Goal: Task Accomplishment & Management: Use online tool/utility

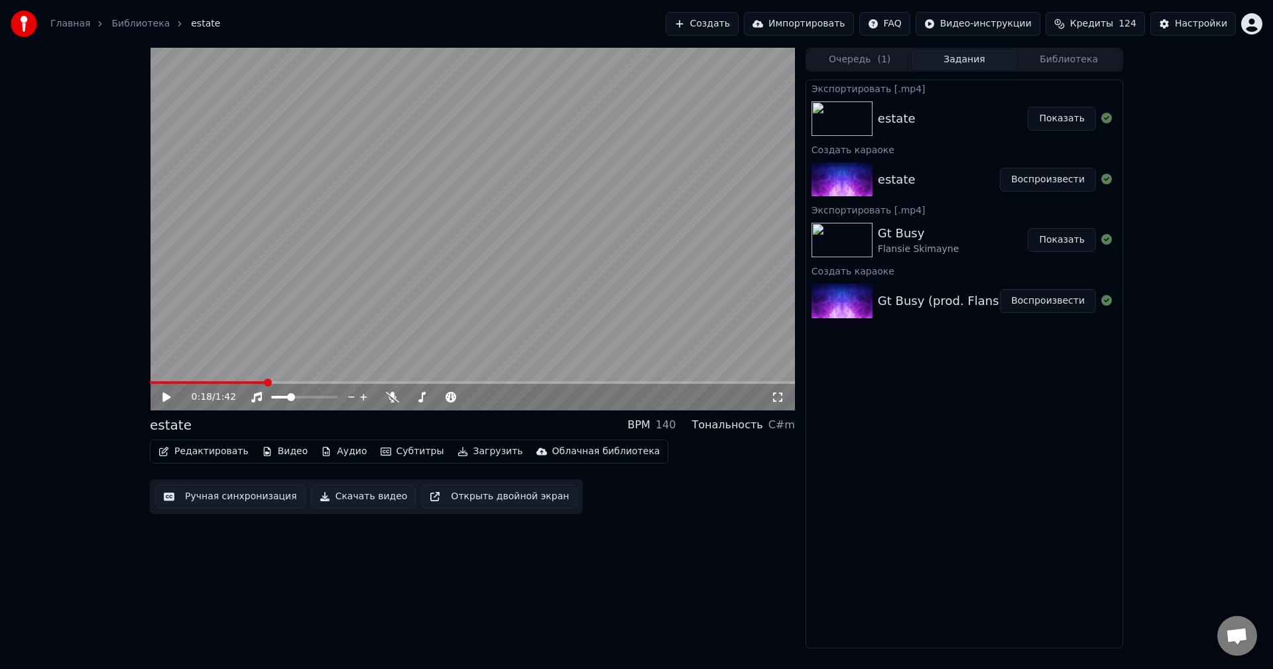
click at [26, 23] on img at bounding box center [24, 24] width 27 height 27
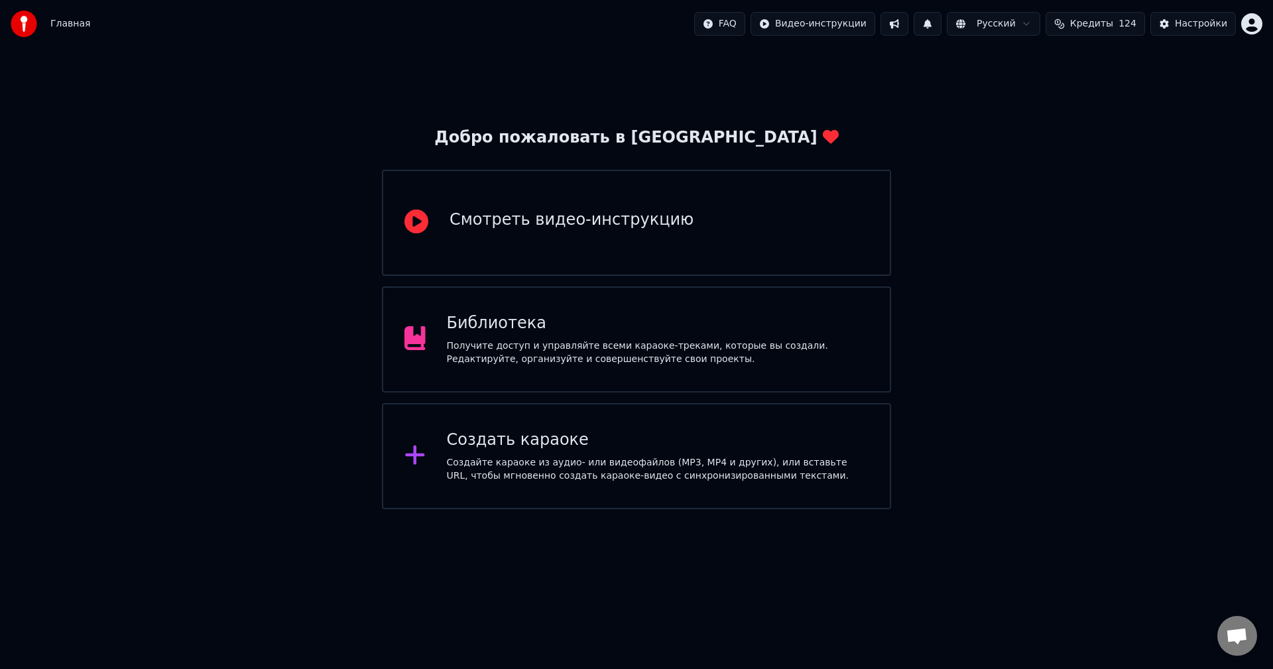
click at [774, 225] on div "Смотреть видео-инструкцию" at bounding box center [636, 223] width 509 height 106
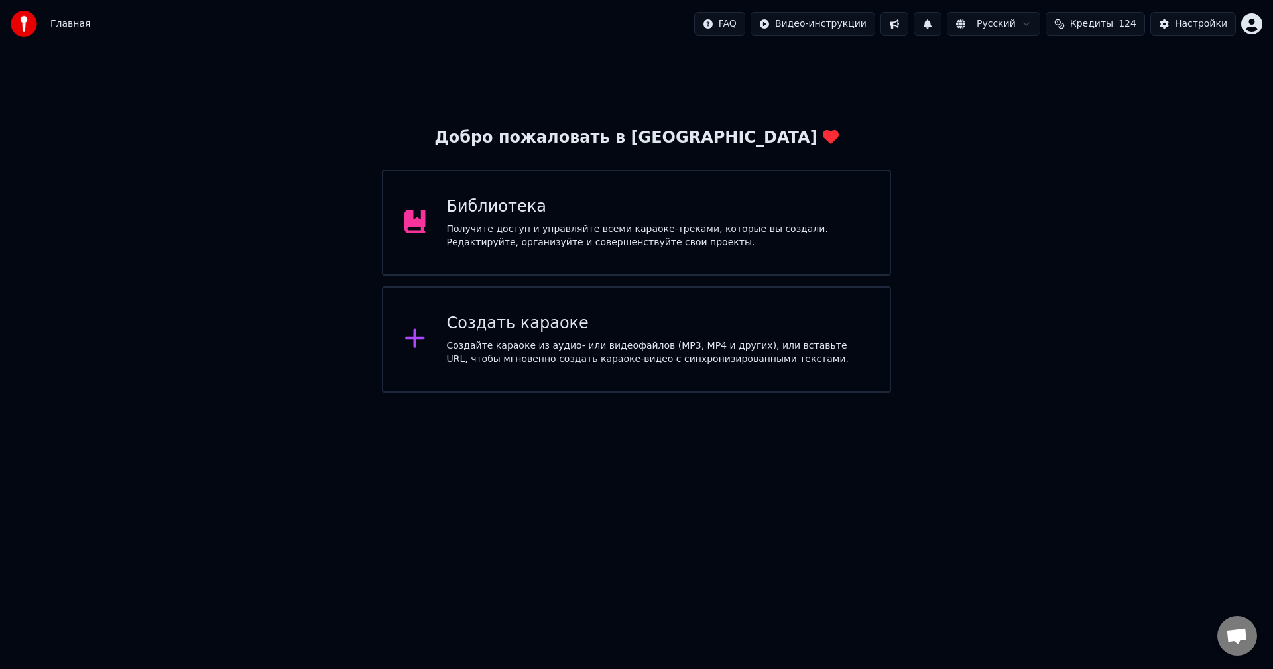
click at [29, 26] on img at bounding box center [24, 24] width 27 height 27
click at [458, 345] on div "Создайте караоке из аудио- или видеофайлов (MP3, MP4 и других), или вставьте UR…" at bounding box center [658, 352] width 422 height 27
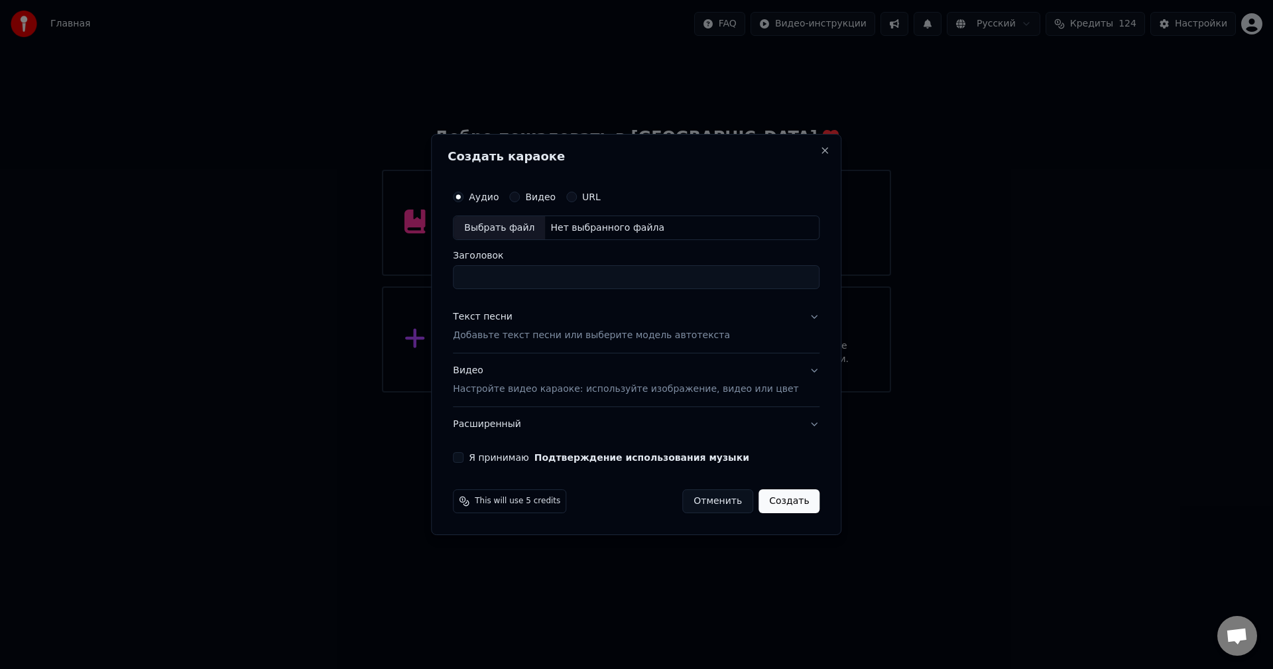
click at [629, 224] on div "Нет выбранного файла" at bounding box center [607, 227] width 125 height 13
type input "**********"
click at [792, 315] on button "Текст песни Добавьте текст песни или выберите модель автотекста" at bounding box center [636, 326] width 367 height 53
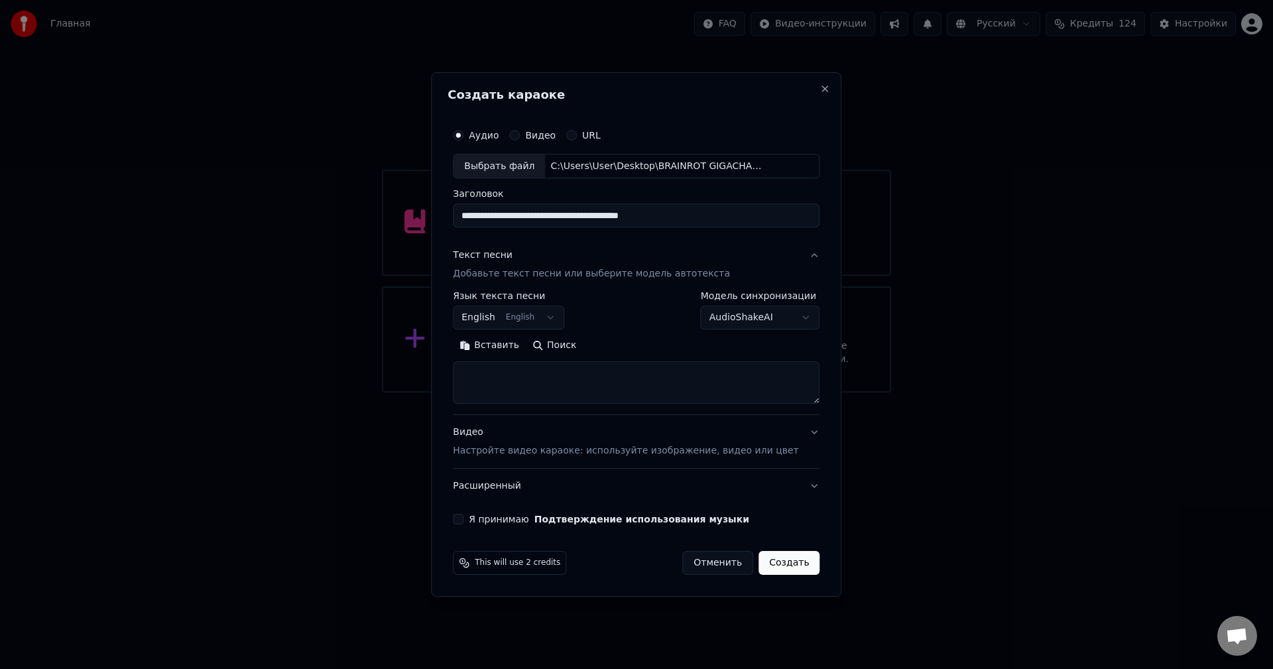
click at [591, 383] on textarea at bounding box center [636, 383] width 367 height 42
paste textarea "**********"
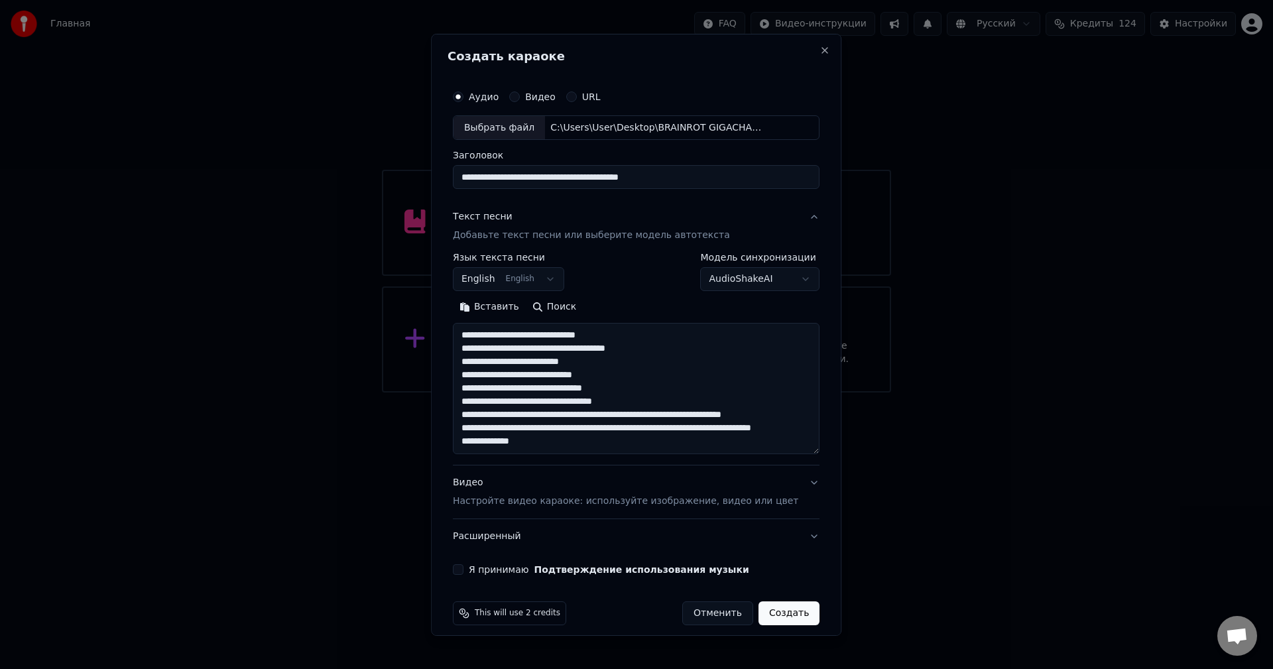
scroll to position [110, 0]
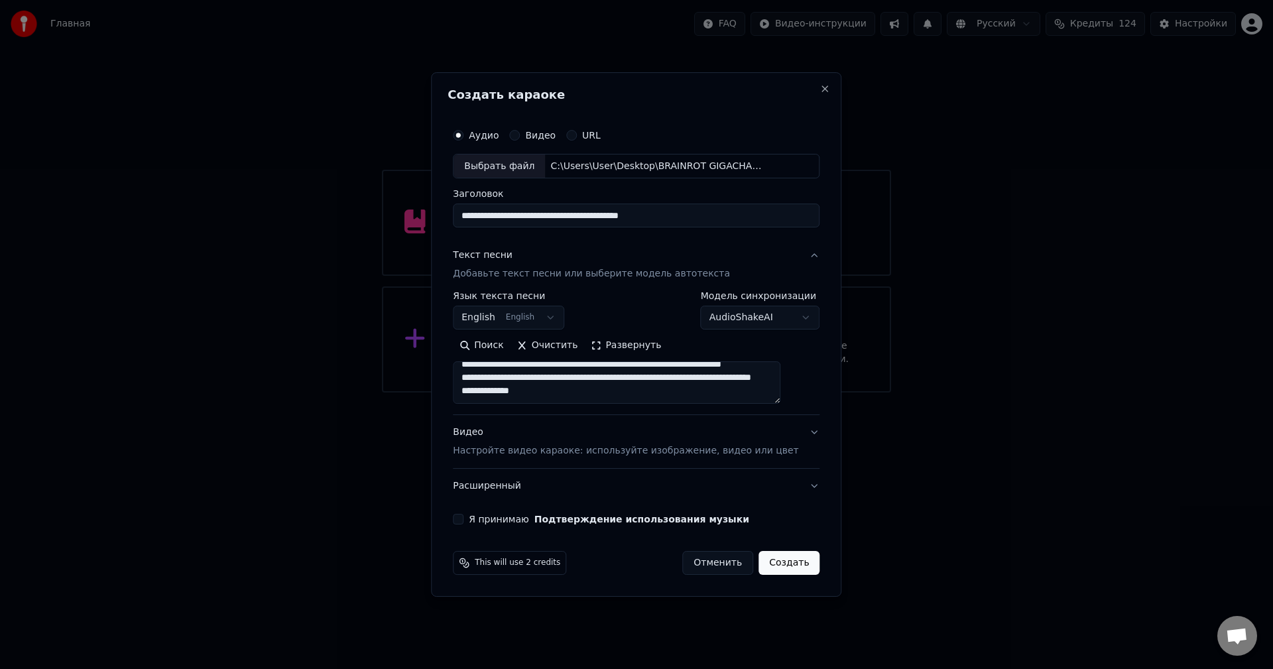
type textarea "**********"
click at [463, 519] on button "Я принимаю Подтверждение использования музыки" at bounding box center [458, 519] width 11 height 11
click at [773, 564] on button "Создать" at bounding box center [789, 563] width 61 height 24
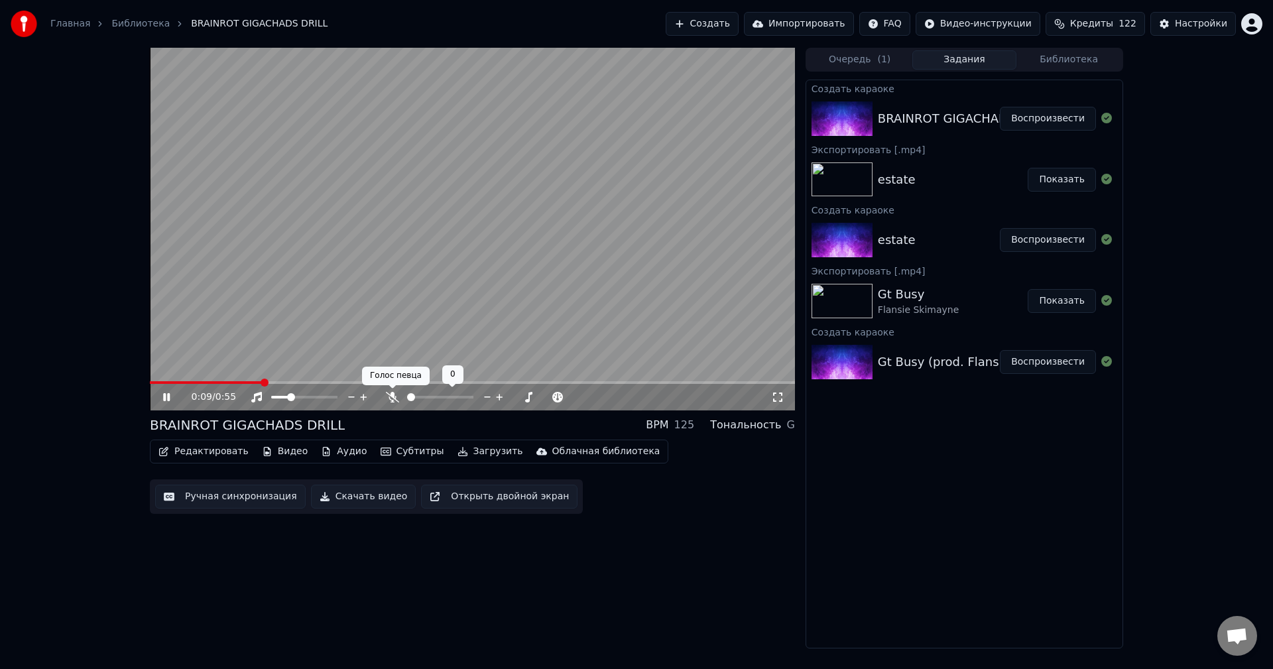
click at [391, 395] on icon at bounding box center [392, 397] width 13 height 11
click at [435, 242] on video at bounding box center [472, 229] width 645 height 363
click at [206, 451] on button "Редактировать" at bounding box center [203, 451] width 101 height 19
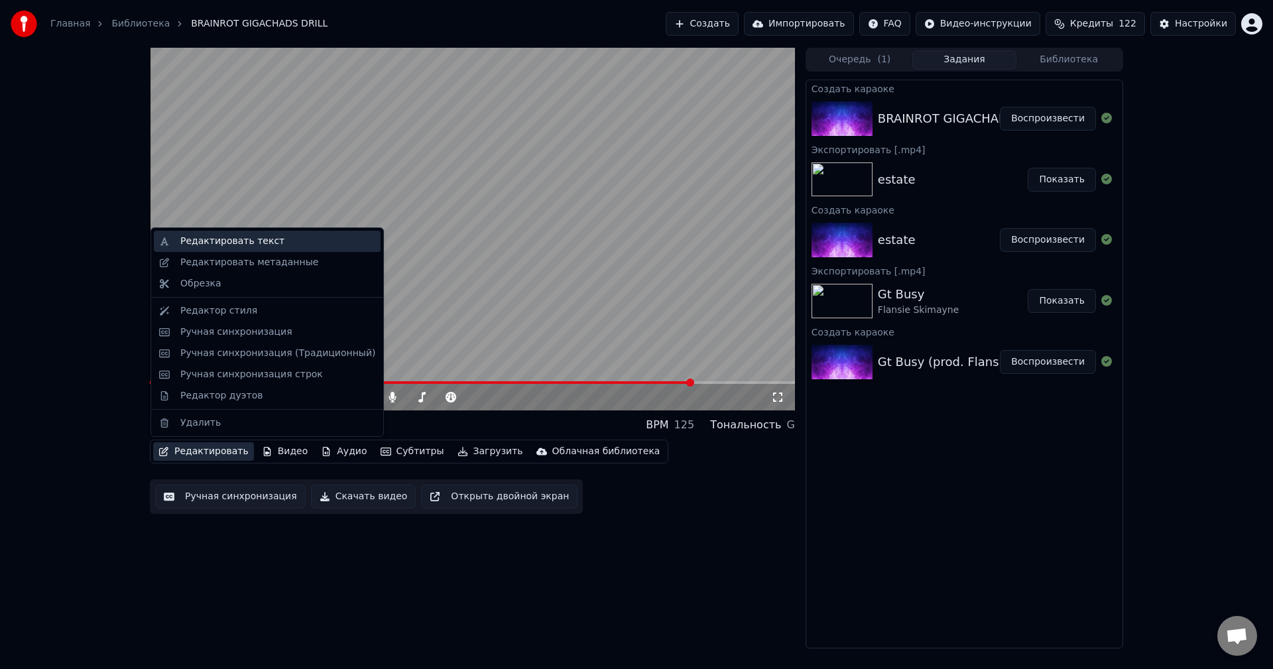
click at [230, 242] on div "Редактировать текст" at bounding box center [232, 241] width 104 height 13
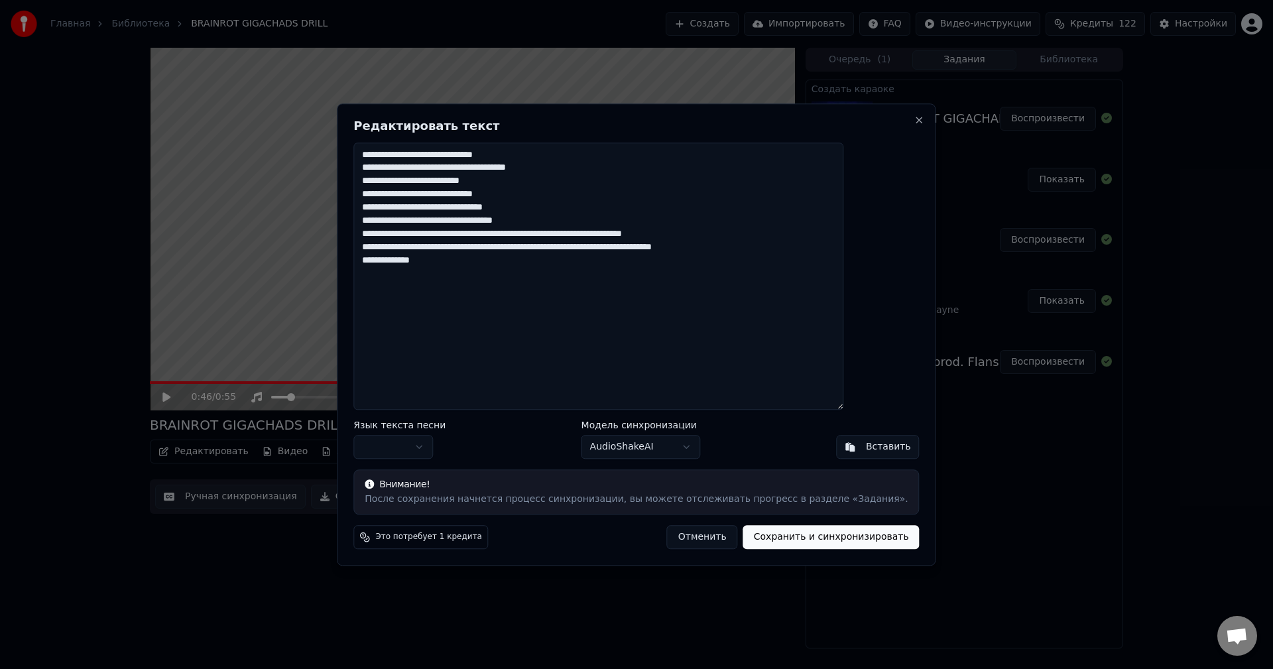
drag, startPoint x: 429, startPoint y: 168, endPoint x: 457, endPoint y: 170, distance: 27.9
click at [430, 168] on textarea "**********" at bounding box center [598, 277] width 490 height 268
type textarea "**********"
click at [805, 546] on button "Сохранить и синхронизировать" at bounding box center [831, 537] width 176 height 24
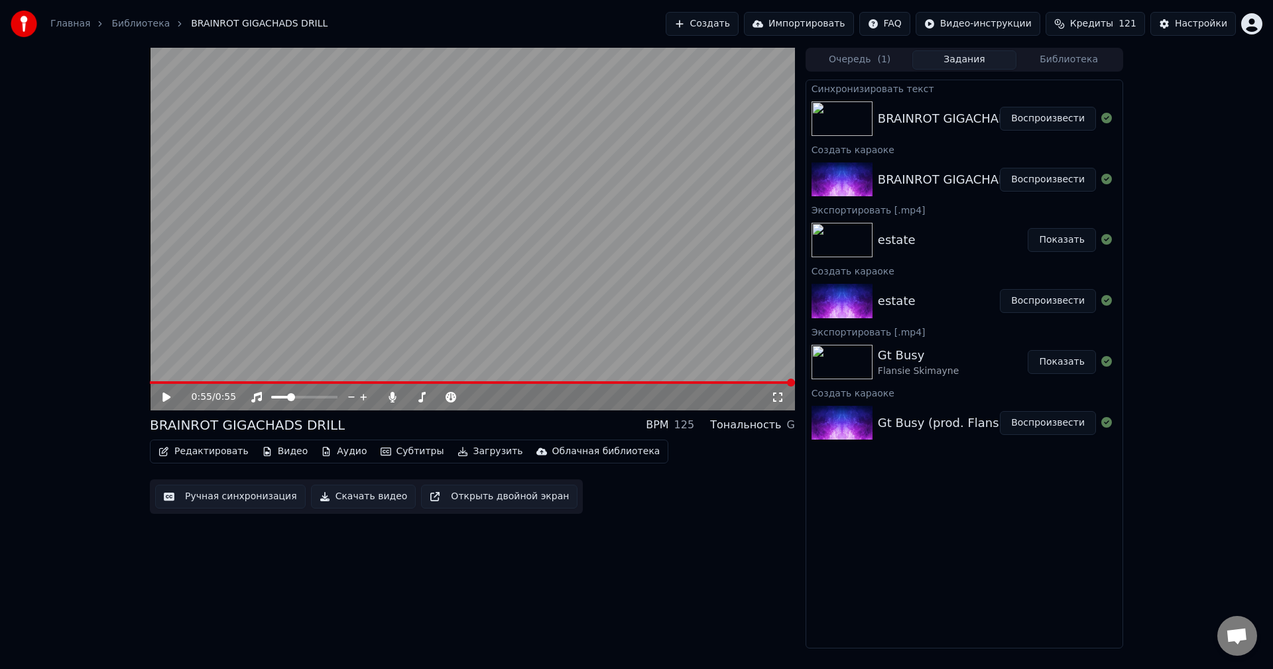
click at [361, 288] on video at bounding box center [472, 229] width 645 height 363
click at [363, 292] on video at bounding box center [472, 229] width 645 height 363
click at [221, 448] on button "Редактировать" at bounding box center [203, 451] width 101 height 19
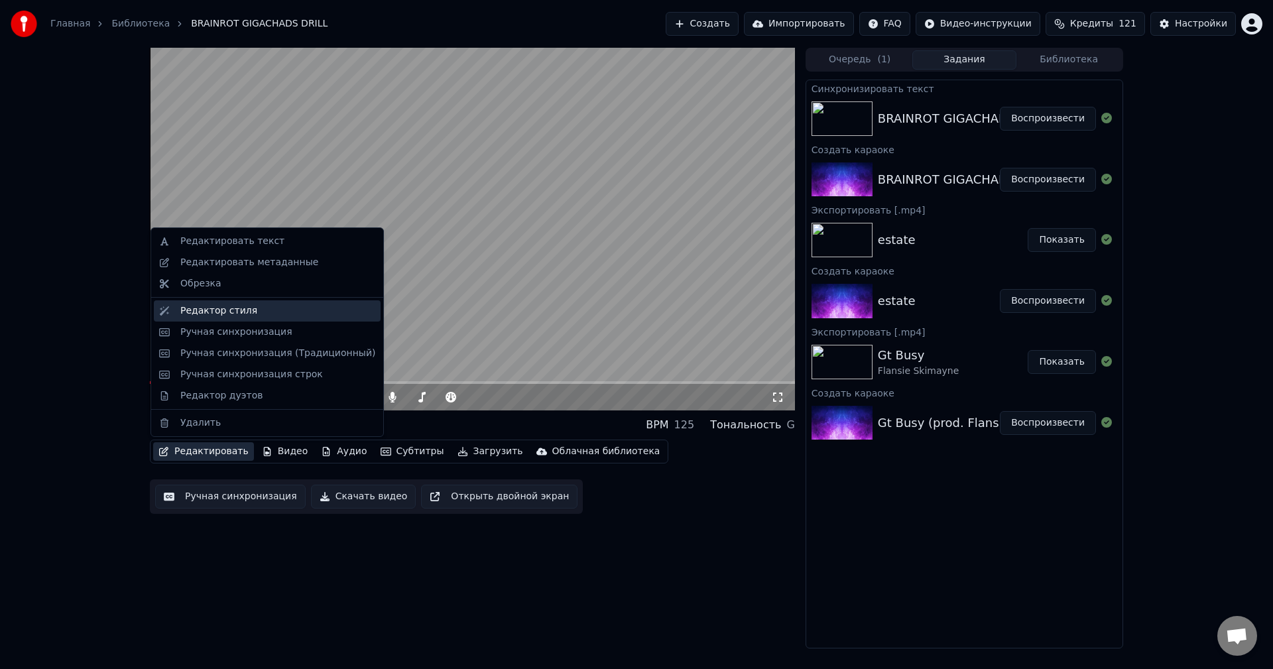
click at [240, 316] on div "Редактор стиля" at bounding box center [218, 310] width 77 height 13
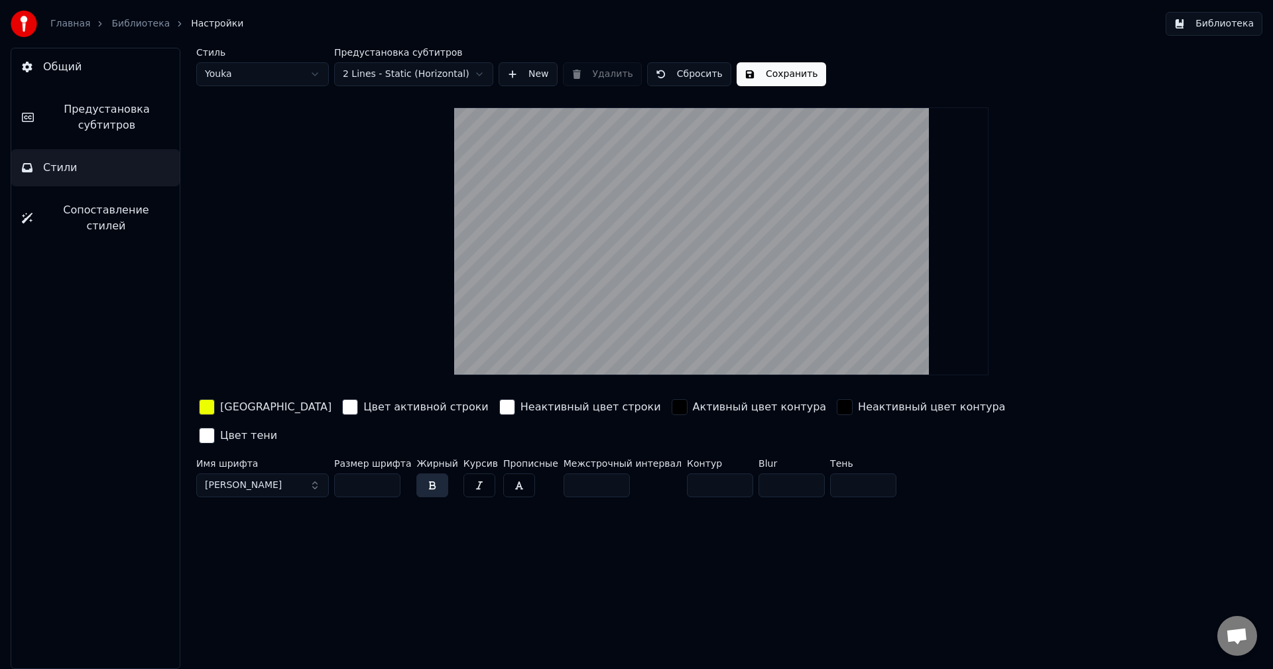
click at [431, 80] on html "Главная Библиотека Настройки Библиотека Общий Предустановка субтитров Стили Соп…" at bounding box center [636, 334] width 1273 height 669
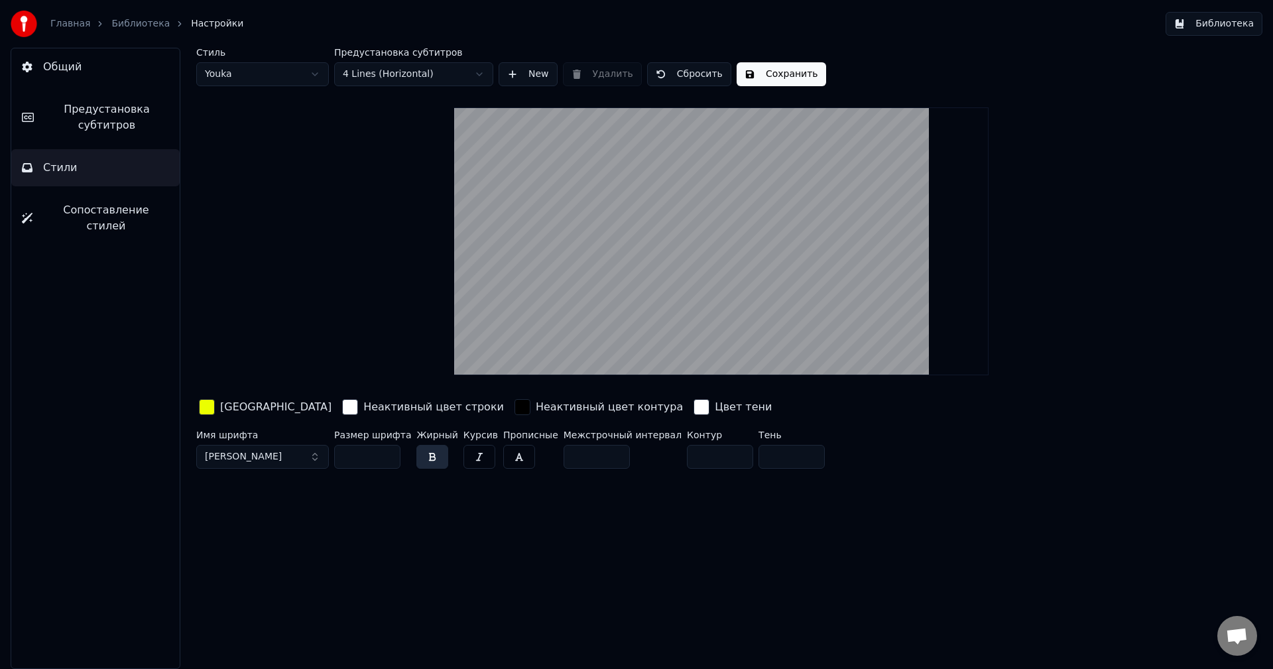
click at [699, 246] on video at bounding box center [721, 241] width 534 height 268
click at [432, 58] on div "Предустановка субтитров 4 Lines (Horizontal)" at bounding box center [413, 67] width 159 height 38
click at [422, 78] on html "Главная Библиотека Настройки Библиотека Общий Предустановка субтитров Стили Соп…" at bounding box center [636, 334] width 1273 height 669
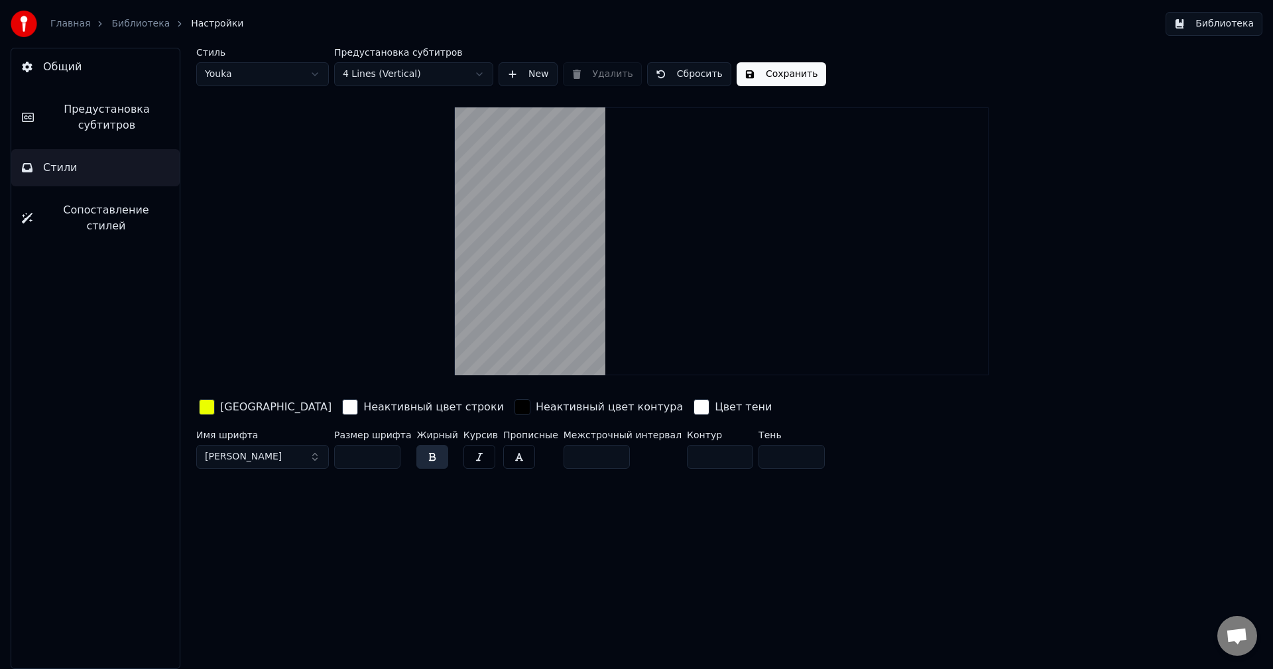
click at [412, 76] on html "Главная Библиотека Настройки Библиотека Общий Предустановка субтитров Стили Соп…" at bounding box center [636, 334] width 1273 height 669
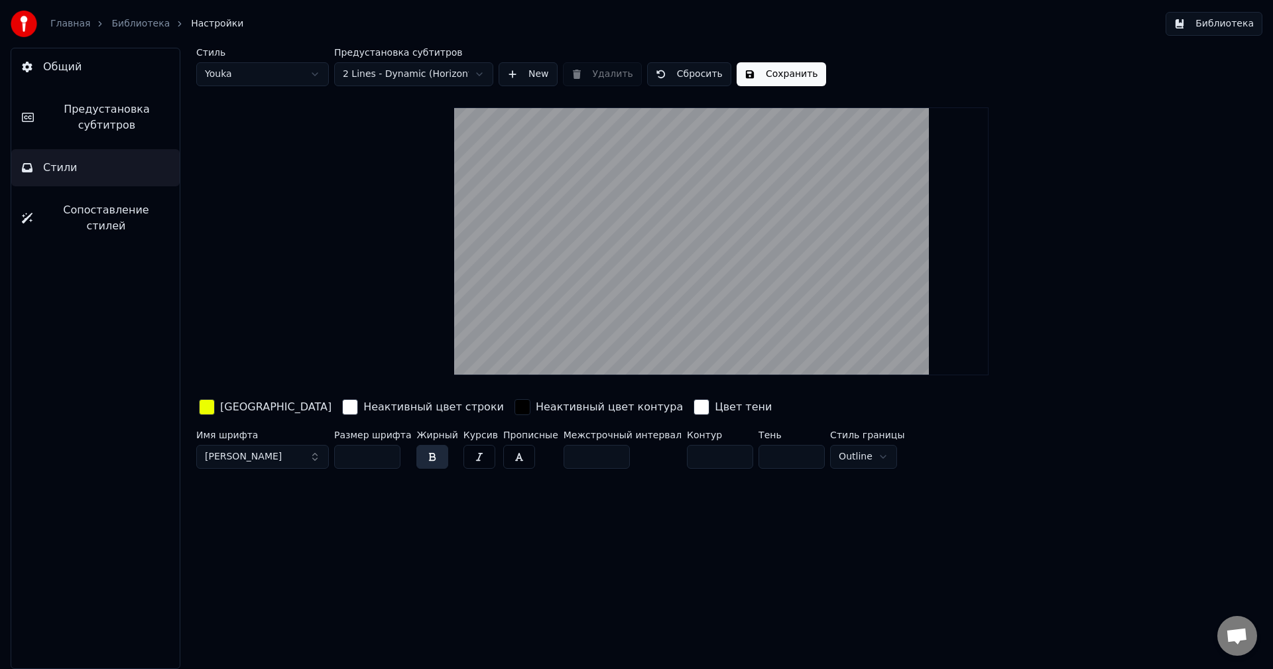
click at [425, 66] on html "Главная Библиотека Настройки Библиотека Общий Предустановка субтитров Стили Соп…" at bounding box center [636, 334] width 1273 height 669
drag, startPoint x: 754, startPoint y: 74, endPoint x: 166, endPoint y: 226, distance: 607.6
click at [172, 227] on div "Стиль Youka Предустановка субтитров 4 Lines (Horizontal) New Удалить Сбросить С…" at bounding box center [721, 358] width 1103 height 621
click at [120, 225] on button "Сопоставление стилей" at bounding box center [95, 218] width 168 height 53
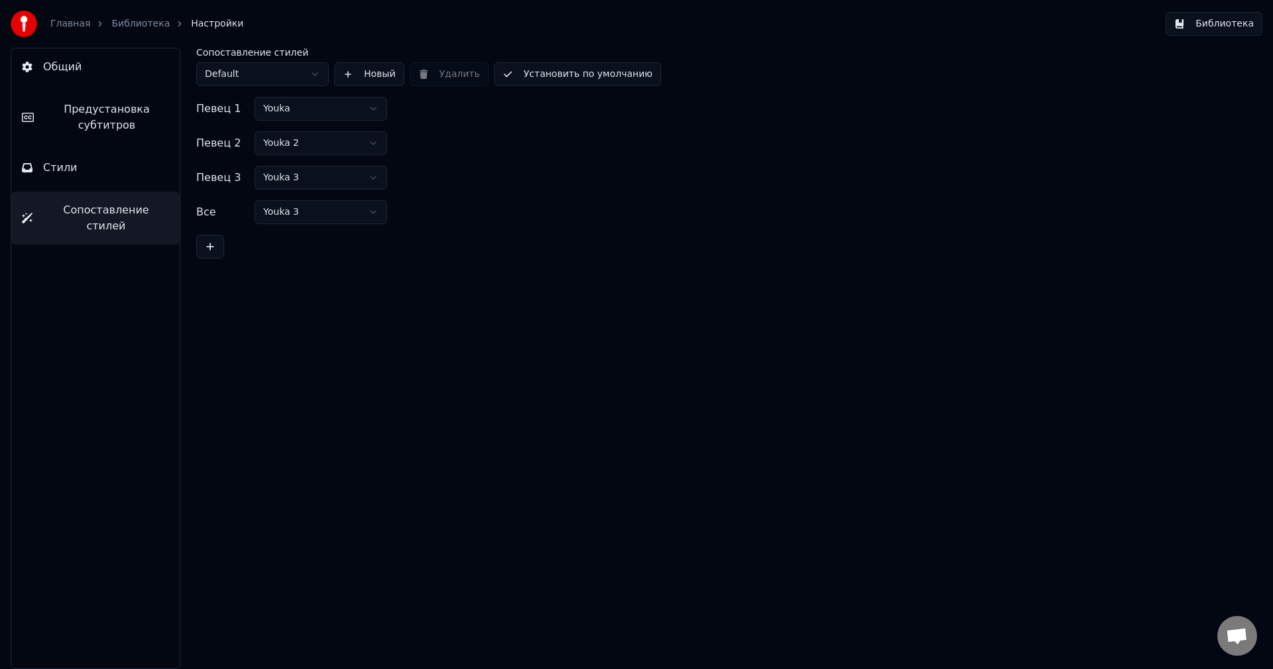
click at [127, 176] on button "Стили" at bounding box center [95, 167] width 168 height 37
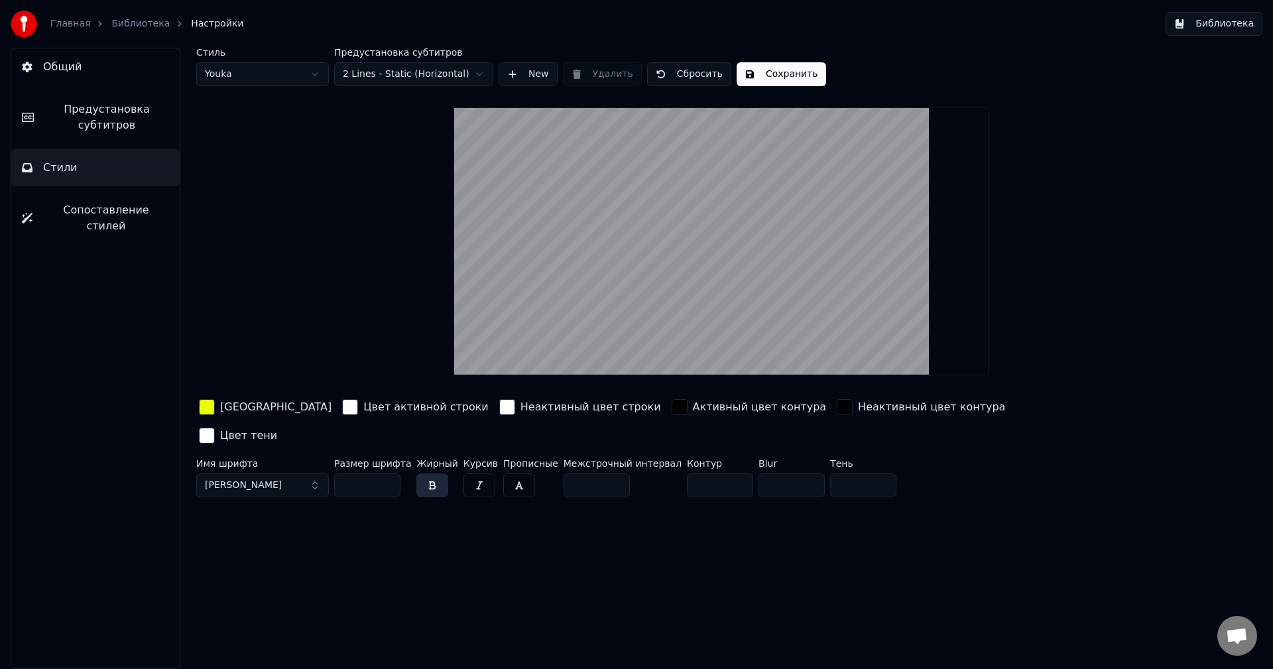
drag, startPoint x: 770, startPoint y: 54, endPoint x: 768, endPoint y: 69, distance: 15.5
click at [770, 54] on div "Стиль Youka Предустановка субтитров 2 Lines - Static (Horizontal) New Удалить С…" at bounding box center [721, 67] width 1050 height 38
drag, startPoint x: 768, startPoint y: 69, endPoint x: 772, endPoint y: 78, distance: 9.8
click at [767, 69] on button "Сохранить" at bounding box center [782, 74] width 90 height 24
click at [719, 245] on video at bounding box center [721, 241] width 534 height 268
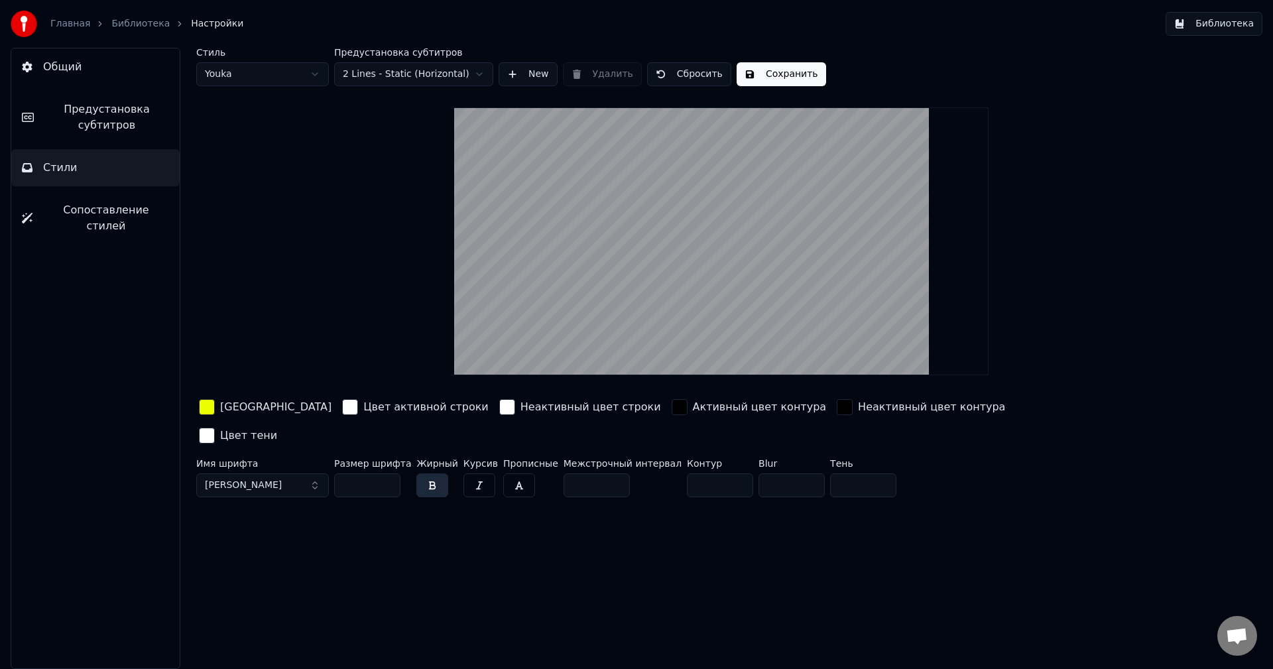
click at [120, 31] on div "Главная Библиотека Настройки" at bounding box center [127, 24] width 233 height 27
click at [122, 27] on link "Библиотека" at bounding box center [140, 23] width 58 height 13
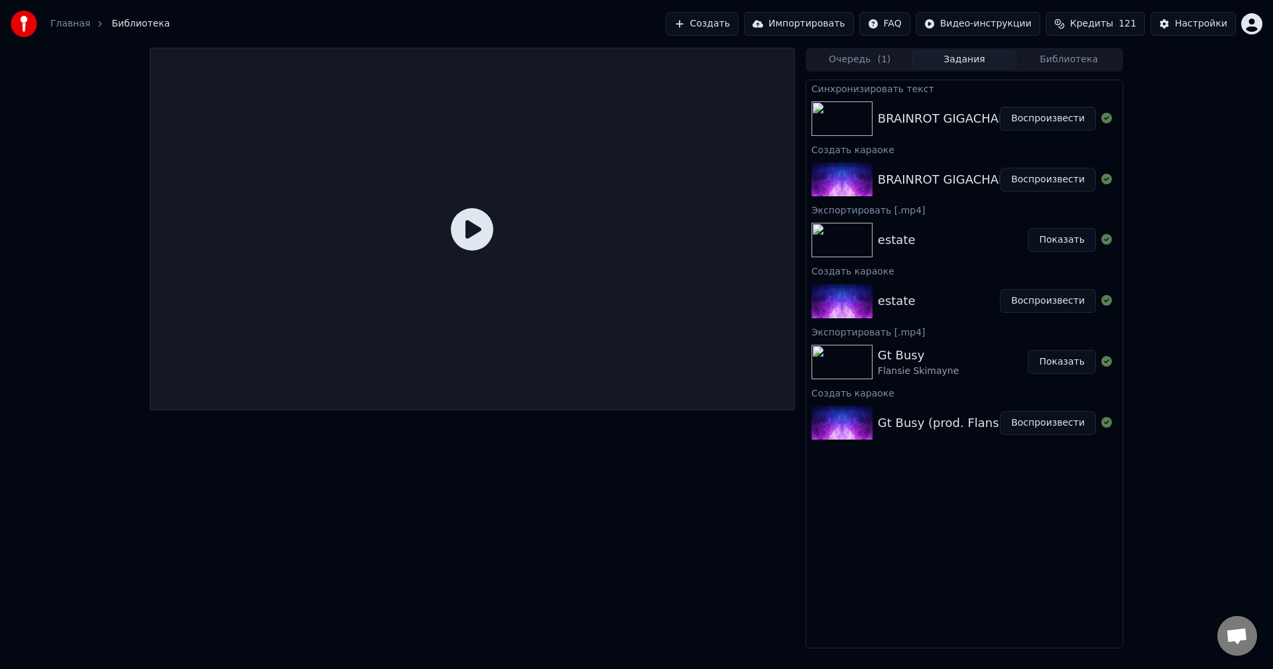
click at [617, 214] on div at bounding box center [472, 229] width 645 height 363
click at [851, 123] on img at bounding box center [842, 118] width 61 height 34
click at [464, 228] on icon at bounding box center [472, 229] width 42 height 42
click at [475, 240] on icon at bounding box center [472, 229] width 42 height 42
click at [476, 241] on icon at bounding box center [472, 229] width 42 height 42
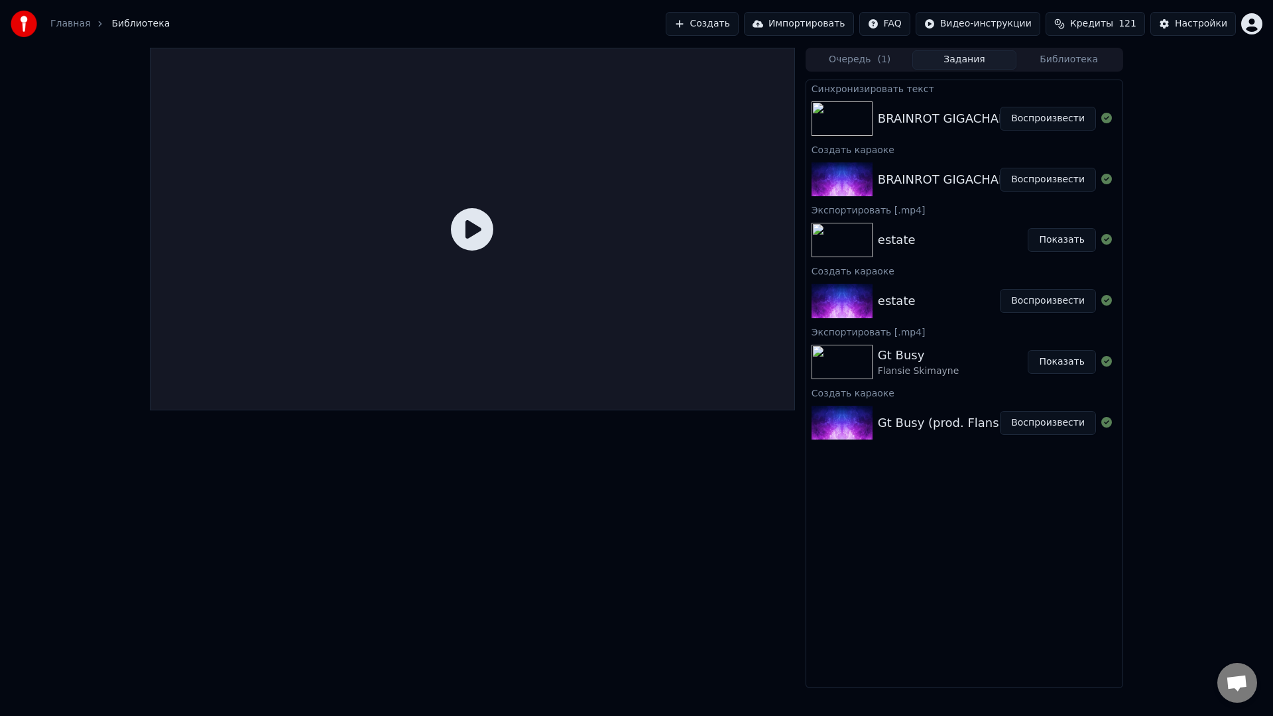
click at [786, 211] on div at bounding box center [472, 229] width 645 height 363
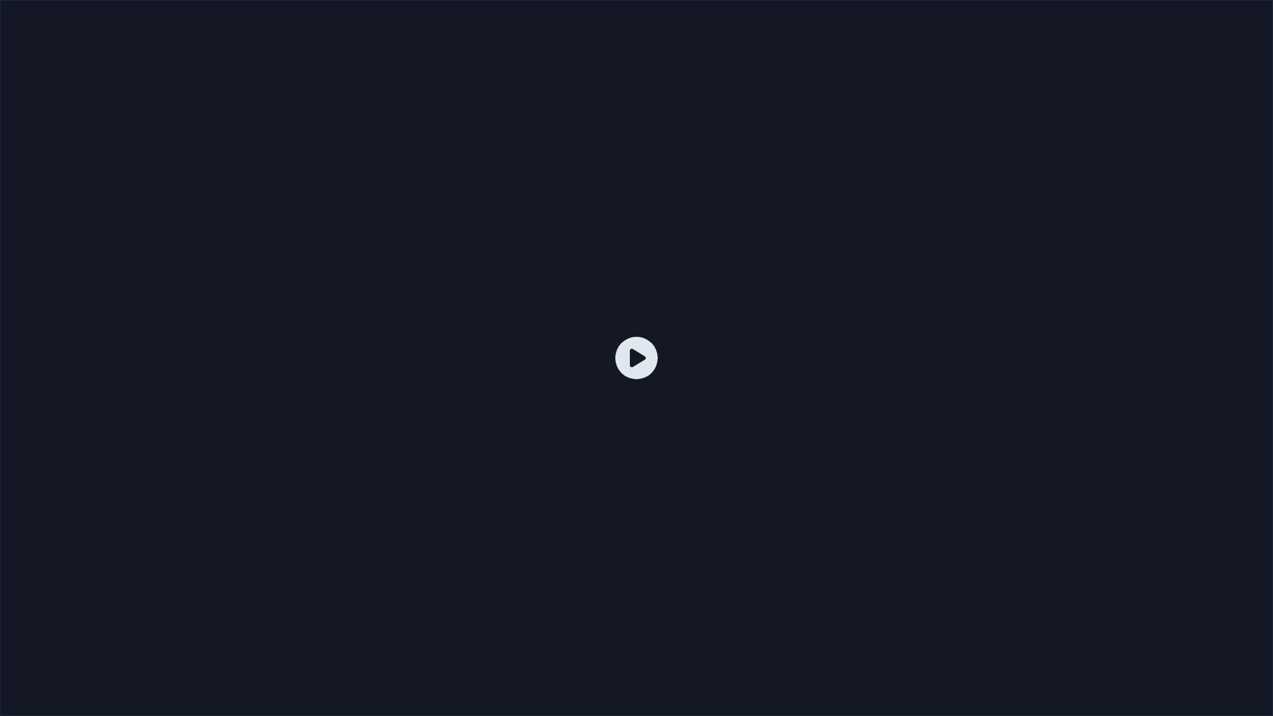
click at [786, 211] on div at bounding box center [636, 358] width 1273 height 716
click at [607, 320] on div at bounding box center [636, 358] width 1273 height 716
click at [625, 346] on icon at bounding box center [636, 358] width 42 height 42
click at [627, 349] on icon at bounding box center [636, 358] width 42 height 42
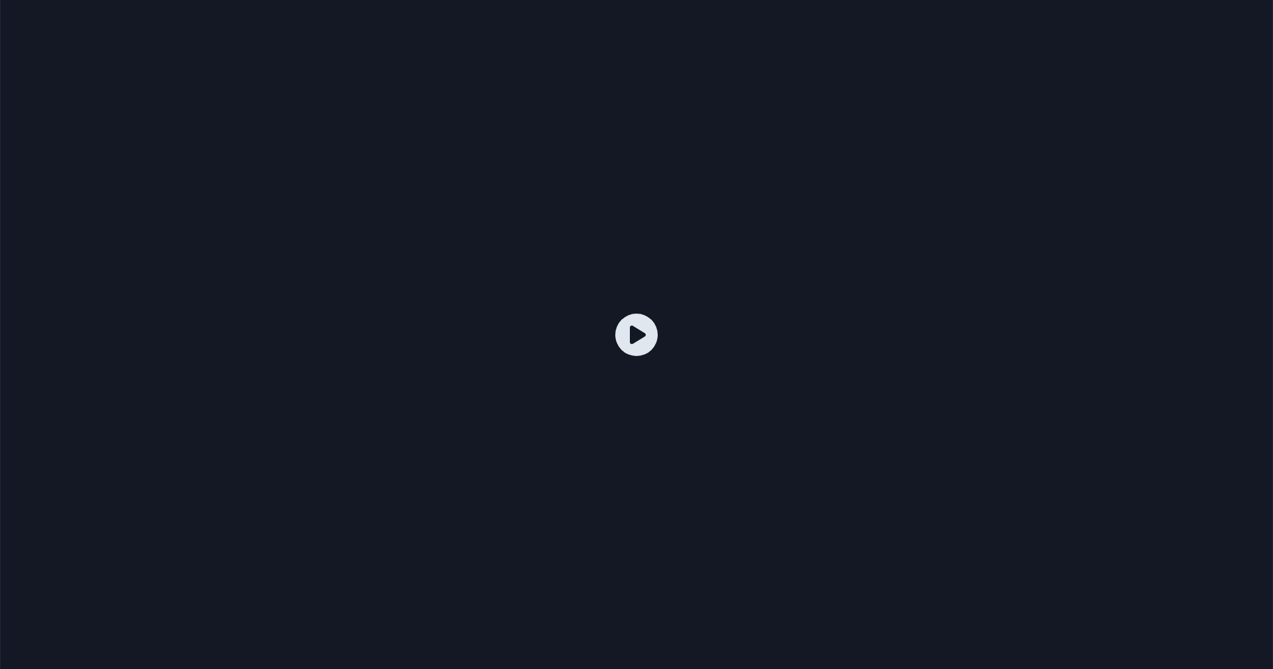
click at [627, 334] on div at bounding box center [636, 335] width 1273 height 716
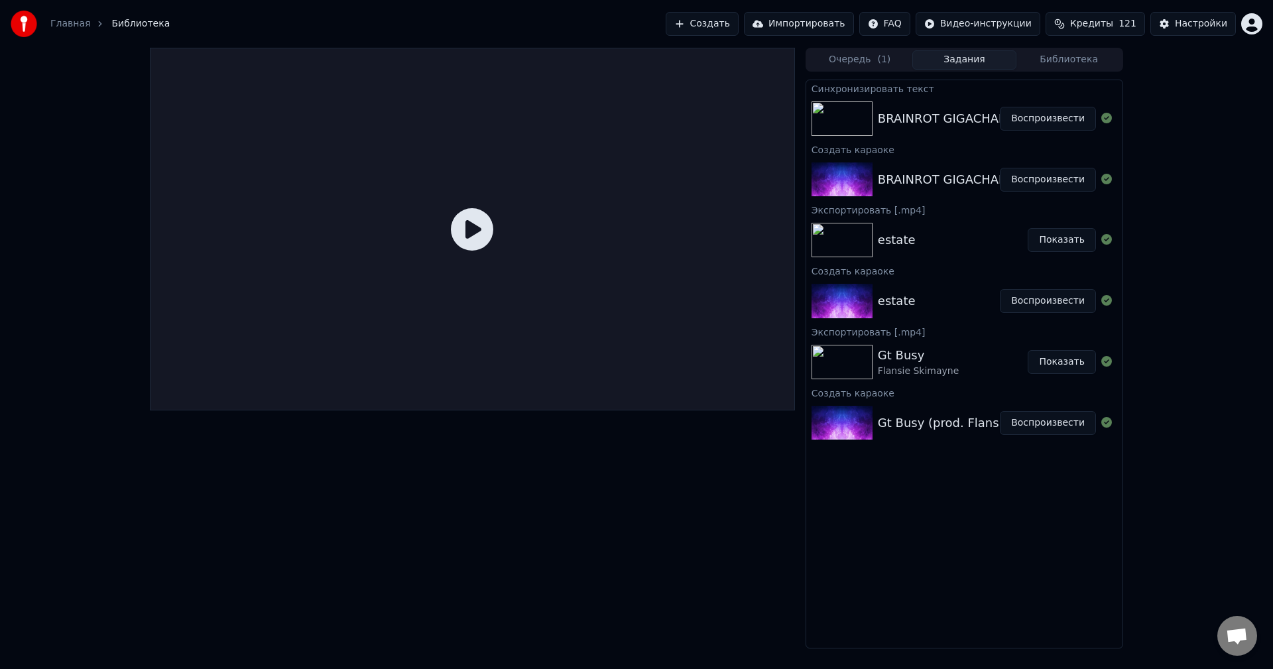
drag, startPoint x: 1076, startPoint y: 117, endPoint x: 1074, endPoint y: 143, distance: 26.0
click at [1075, 117] on button "Воспроизвести" at bounding box center [1048, 119] width 96 height 24
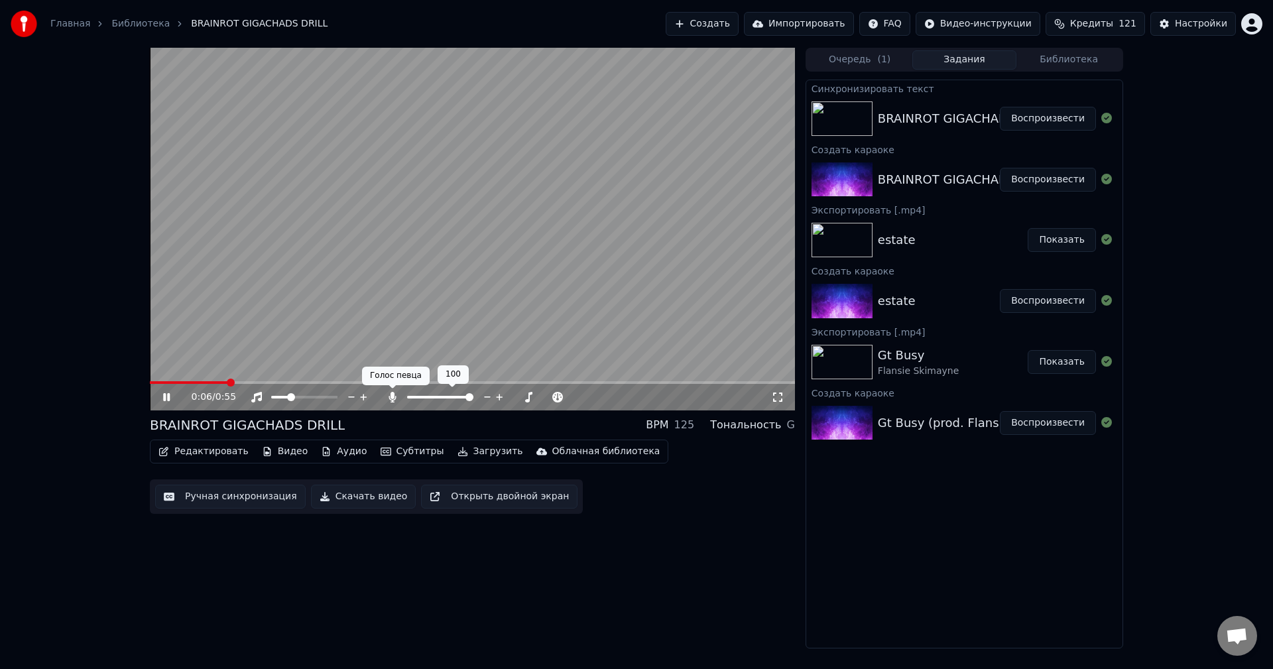
click at [393, 399] on icon at bounding box center [392, 397] width 7 height 11
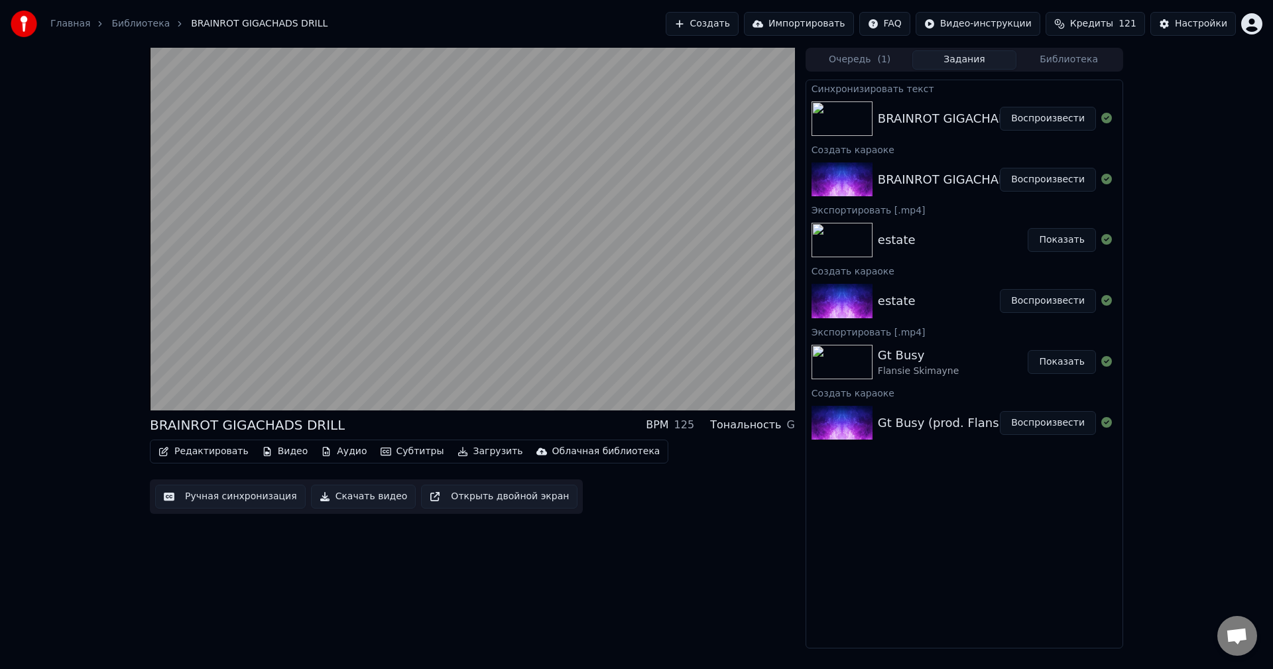
click at [379, 502] on button "Скачать видео" at bounding box center [363, 497] width 105 height 24
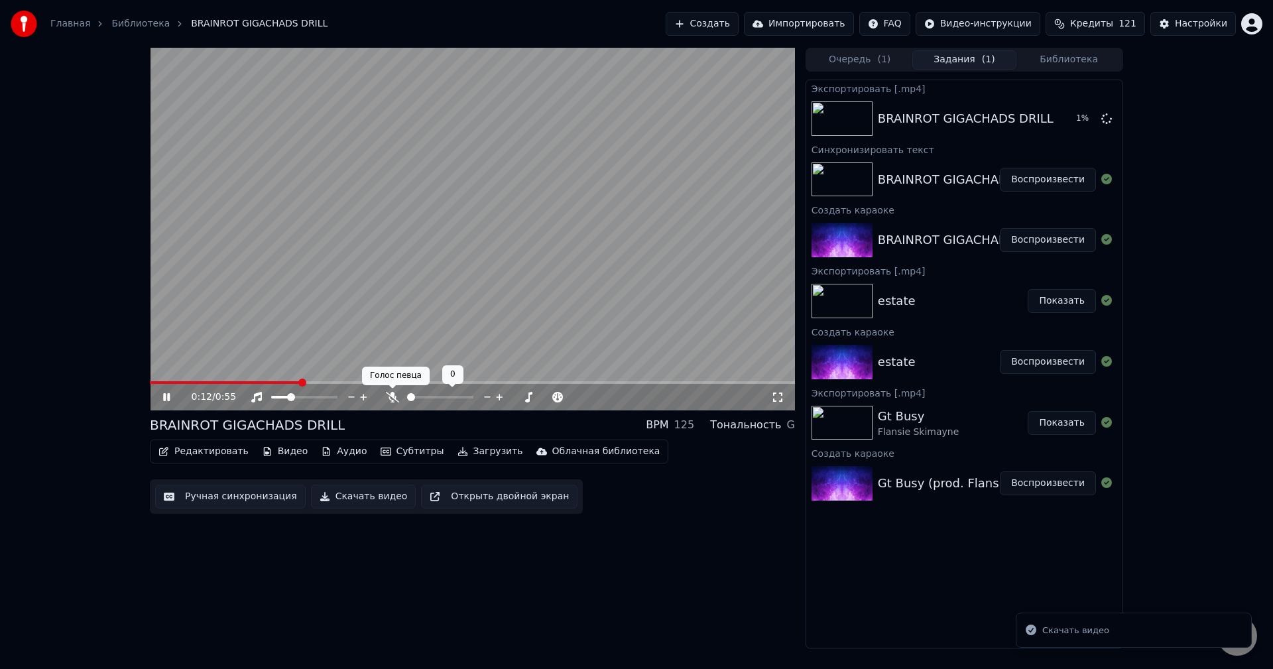
click at [394, 397] on icon at bounding box center [392, 397] width 13 height 11
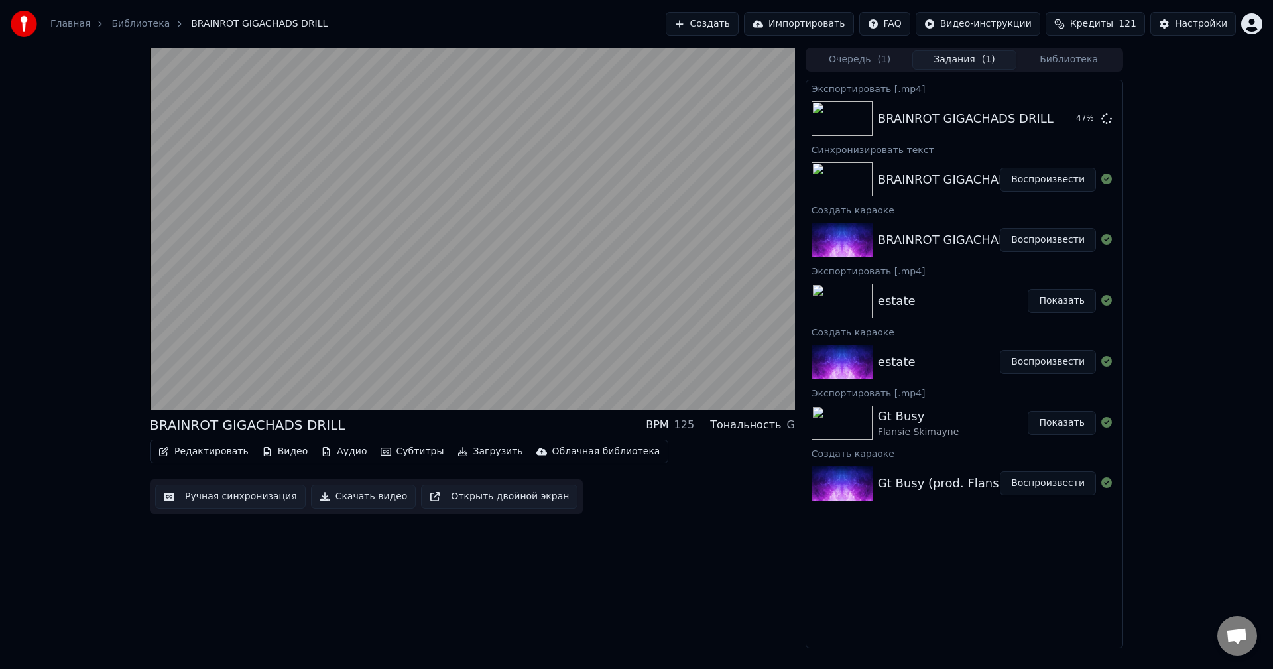
click at [194, 453] on button "Редактировать" at bounding box center [203, 451] width 101 height 19
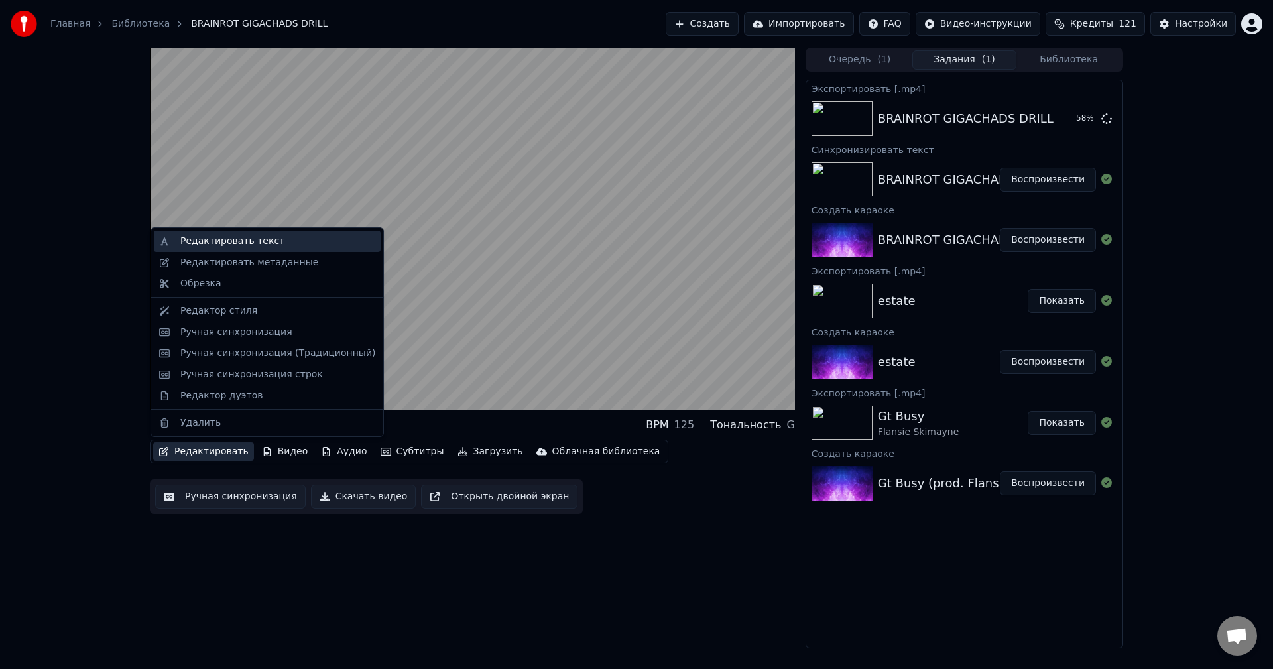
click at [267, 241] on div "Редактировать текст" at bounding box center [277, 241] width 195 height 13
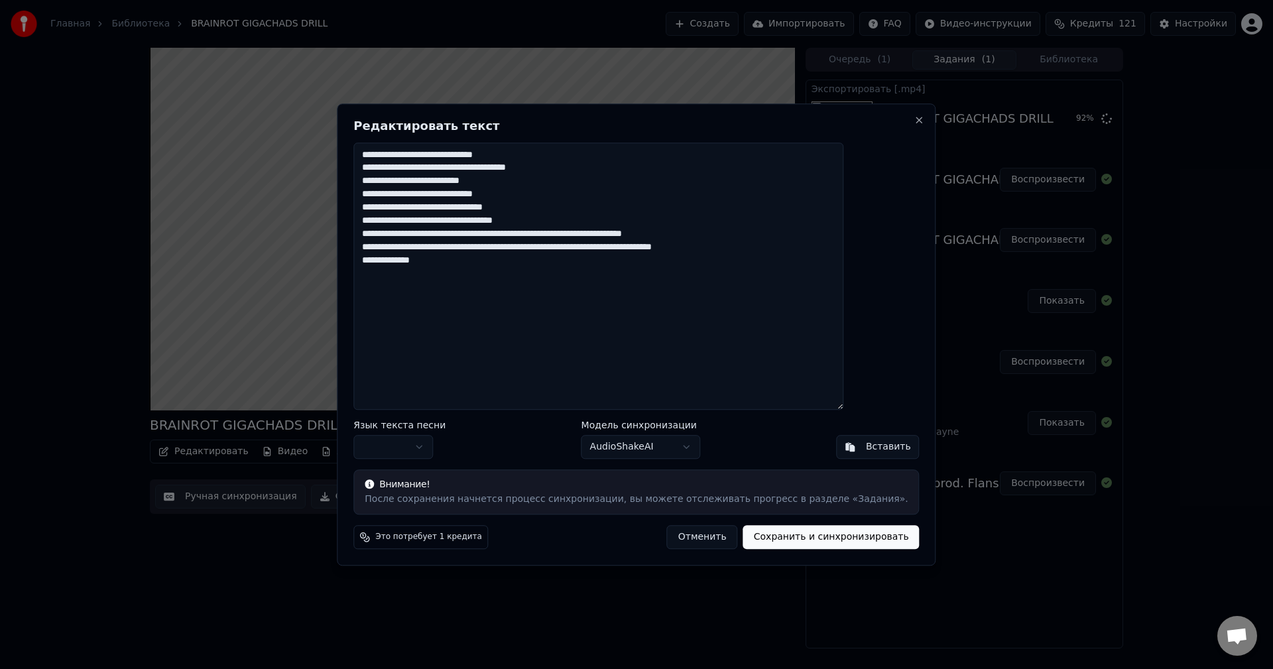
drag, startPoint x: 479, startPoint y: 194, endPoint x: 493, endPoint y: 197, distance: 14.3
click at [480, 194] on textarea "**********" at bounding box center [598, 277] width 490 height 268
type textarea "**********"
click at [774, 536] on button "Сохранить и синхронизировать" at bounding box center [831, 537] width 176 height 24
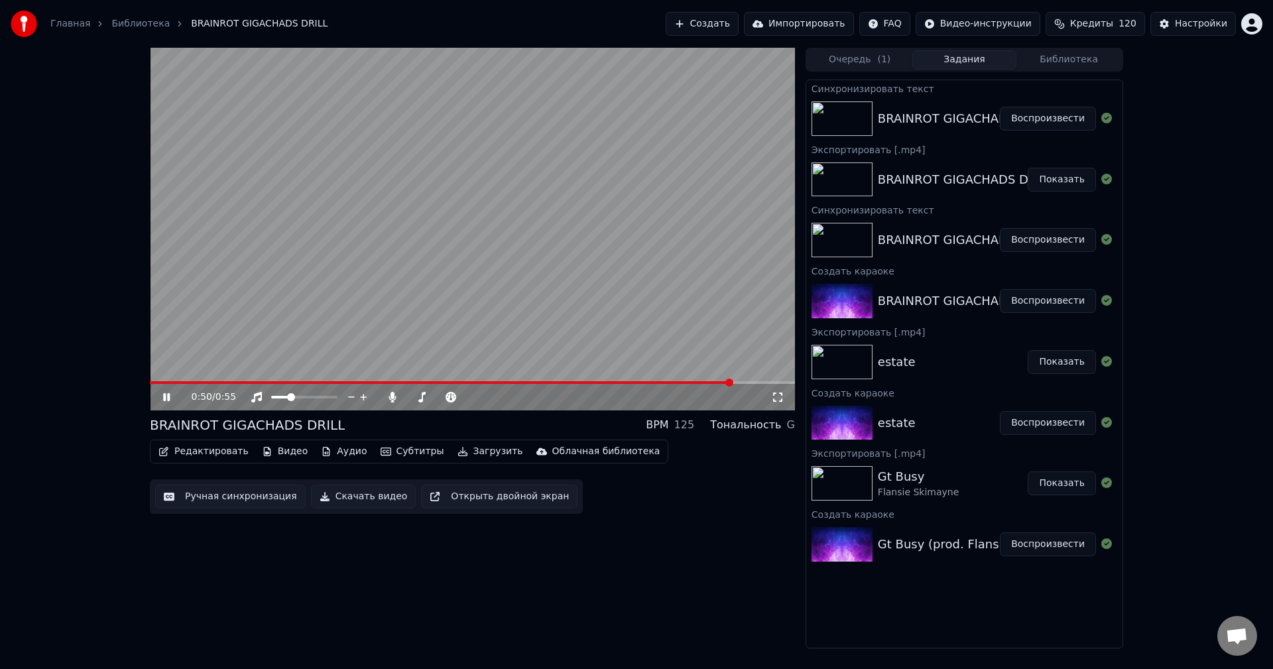
click at [152, 381] on video at bounding box center [472, 229] width 645 height 363
click at [150, 381] on span at bounding box center [150, 382] width 0 height 3
drag, startPoint x: 276, startPoint y: 295, endPoint x: 305, endPoint y: 294, distance: 29.2
click at [276, 294] on video at bounding box center [472, 229] width 645 height 363
click at [594, 289] on video at bounding box center [472, 229] width 645 height 363
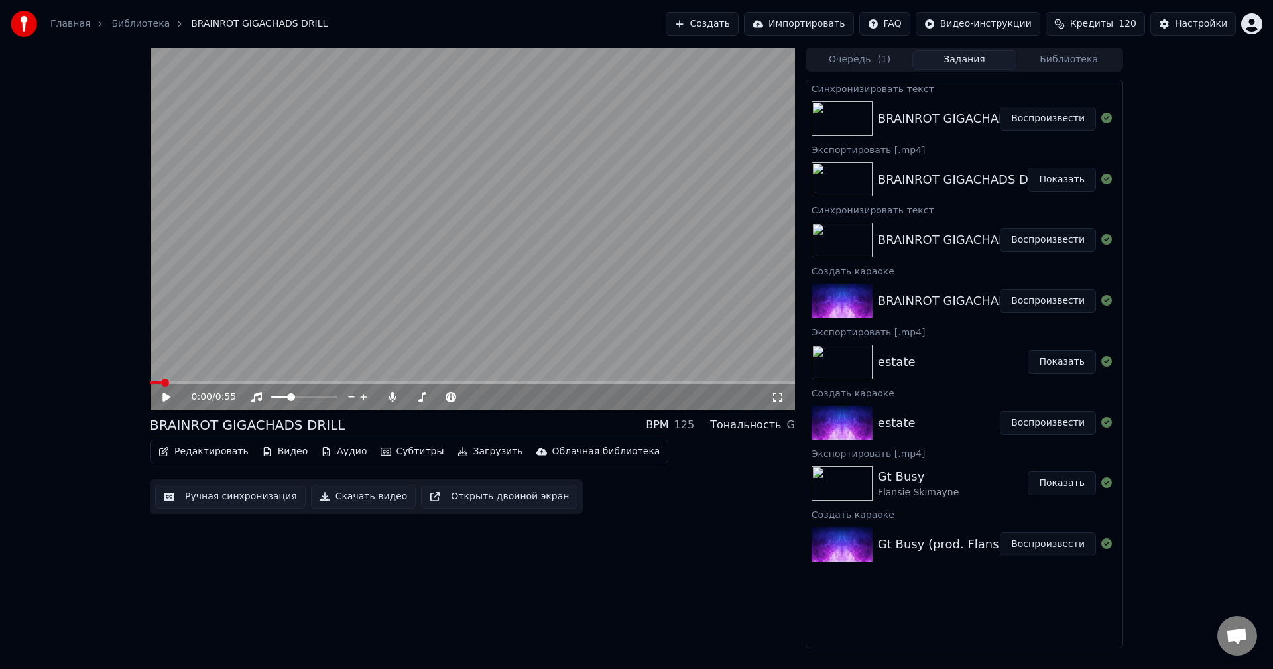
click at [355, 500] on button "Скачать видео" at bounding box center [363, 497] width 105 height 24
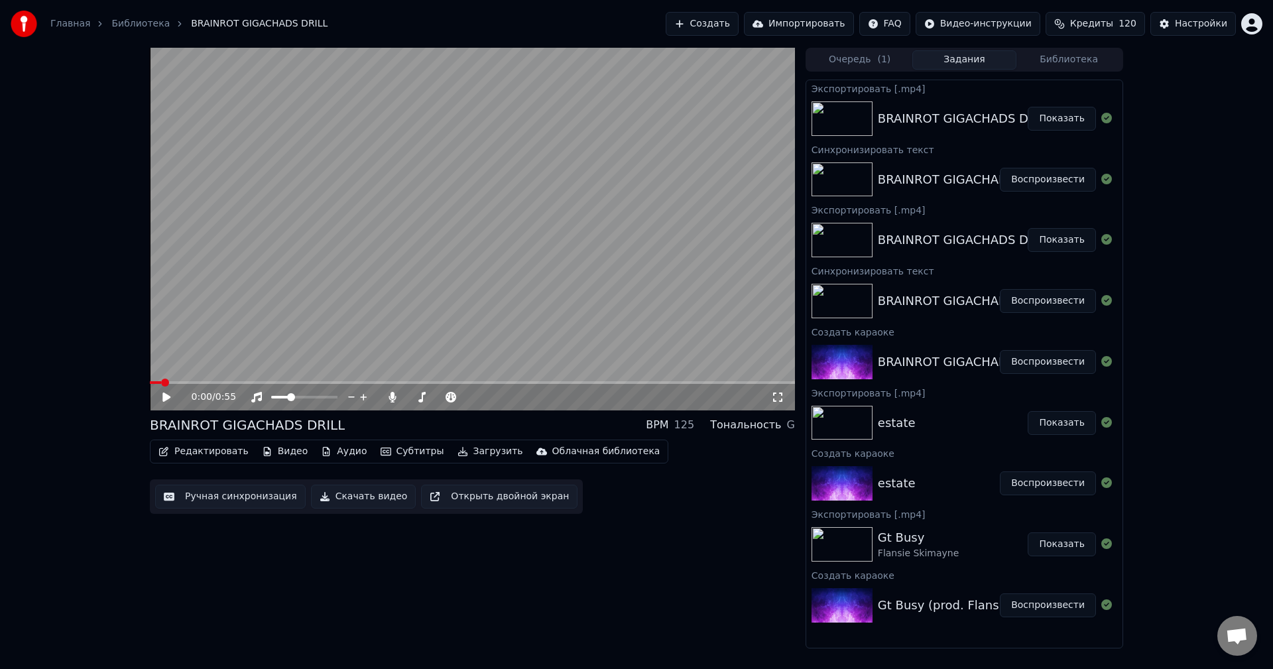
click at [1069, 115] on button "Показать" at bounding box center [1062, 119] width 68 height 24
click at [223, 457] on button "Редактировать" at bounding box center [203, 451] width 101 height 19
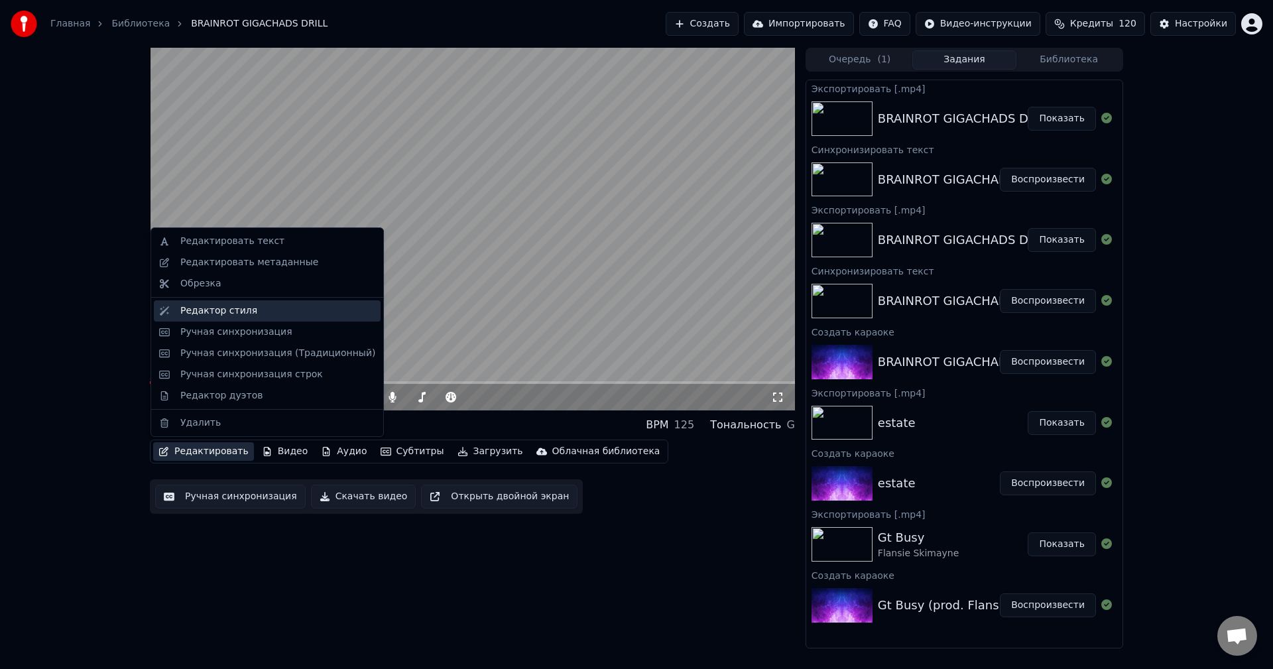
click at [241, 317] on div "Редактор стиля" at bounding box center [218, 310] width 77 height 13
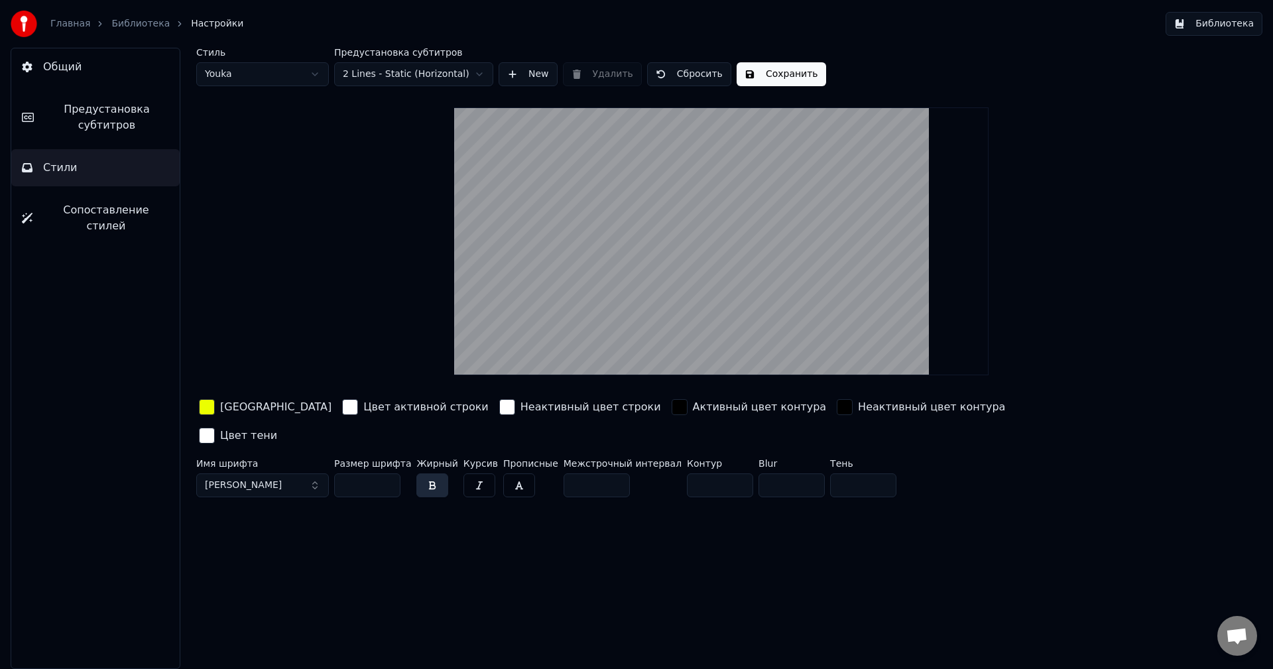
click at [128, 215] on span "Сопоставление стилей" at bounding box center [106, 218] width 126 height 32
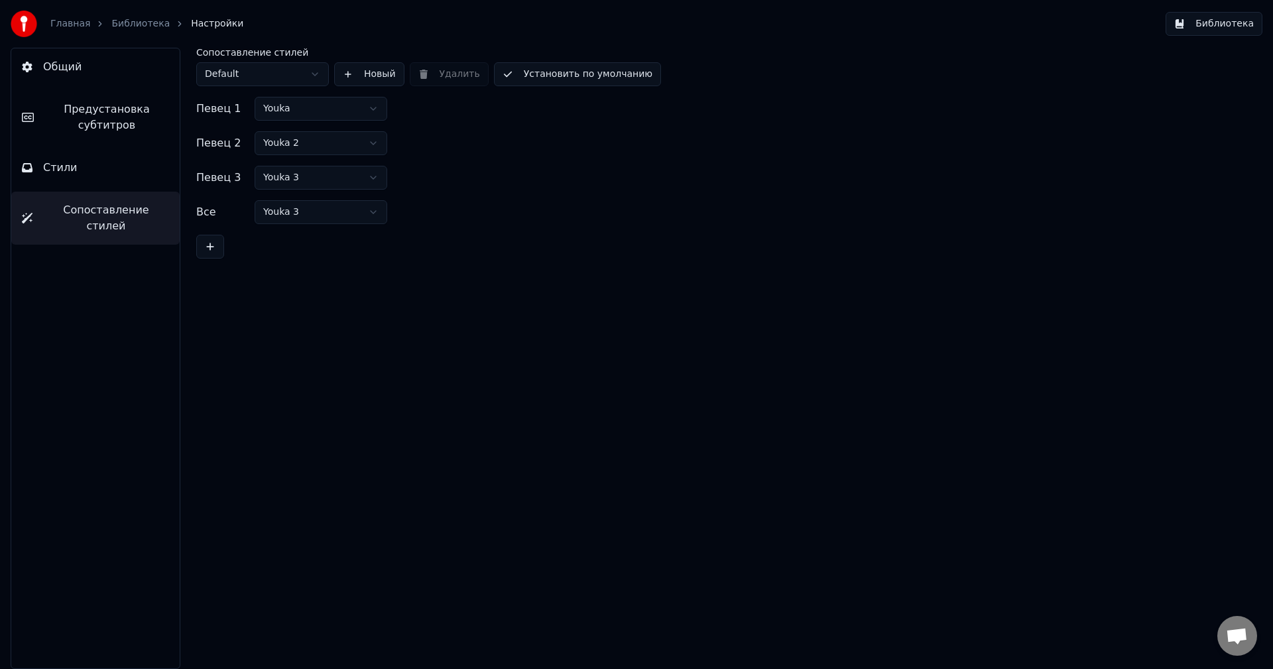
click at [128, 122] on span "Предустановка субтитров" at bounding box center [106, 117] width 125 height 32
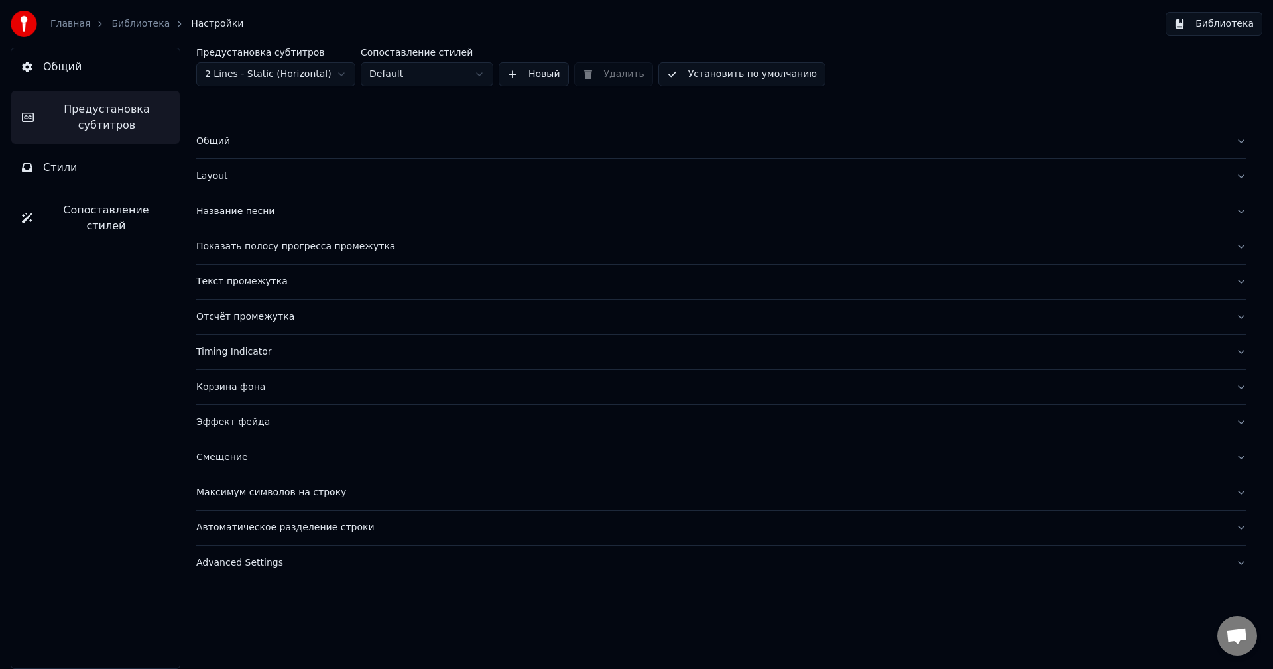
click at [133, 171] on button "Стили" at bounding box center [95, 167] width 168 height 37
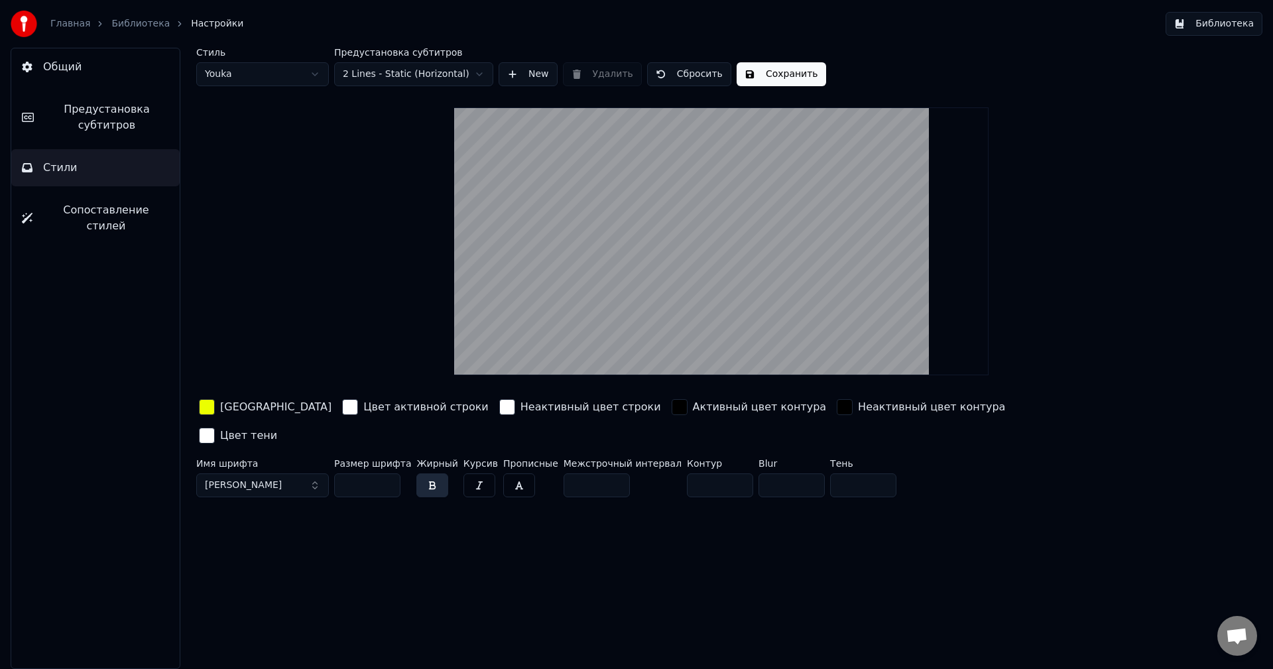
click at [133, 198] on button "Сопоставление стилей" at bounding box center [95, 218] width 168 height 53
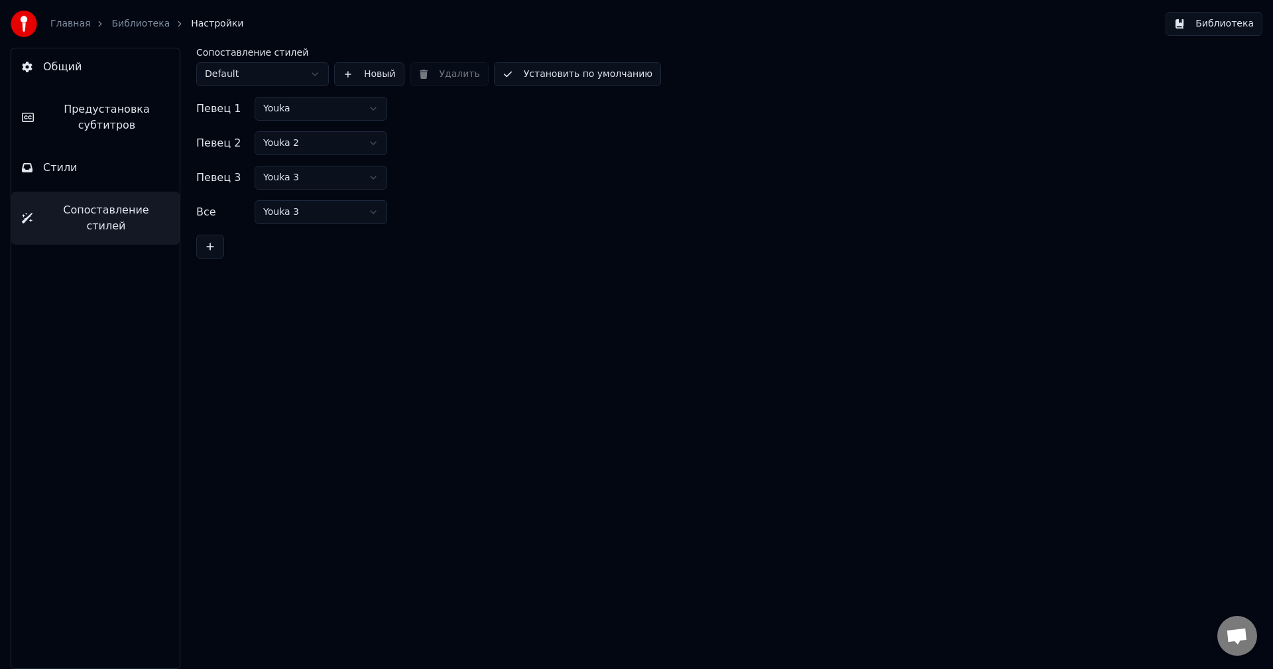
click at [148, 169] on button "Стили" at bounding box center [95, 167] width 168 height 37
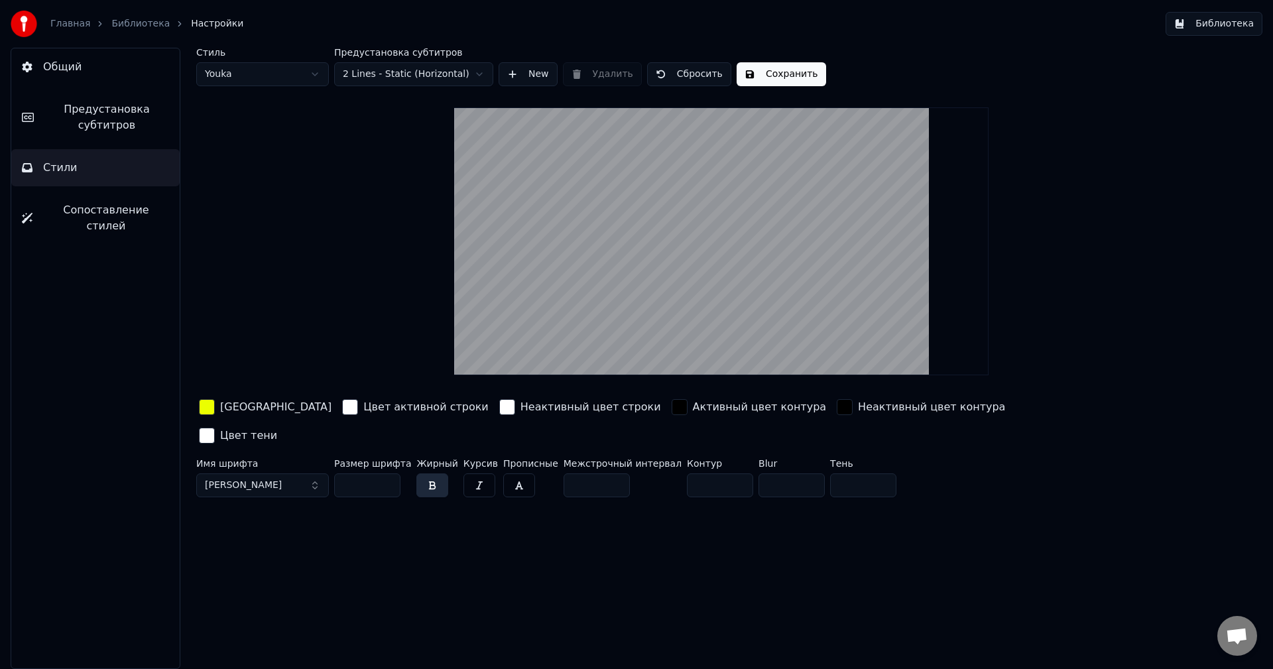
click at [151, 129] on span "Предустановка субтитров" at bounding box center [106, 117] width 125 height 32
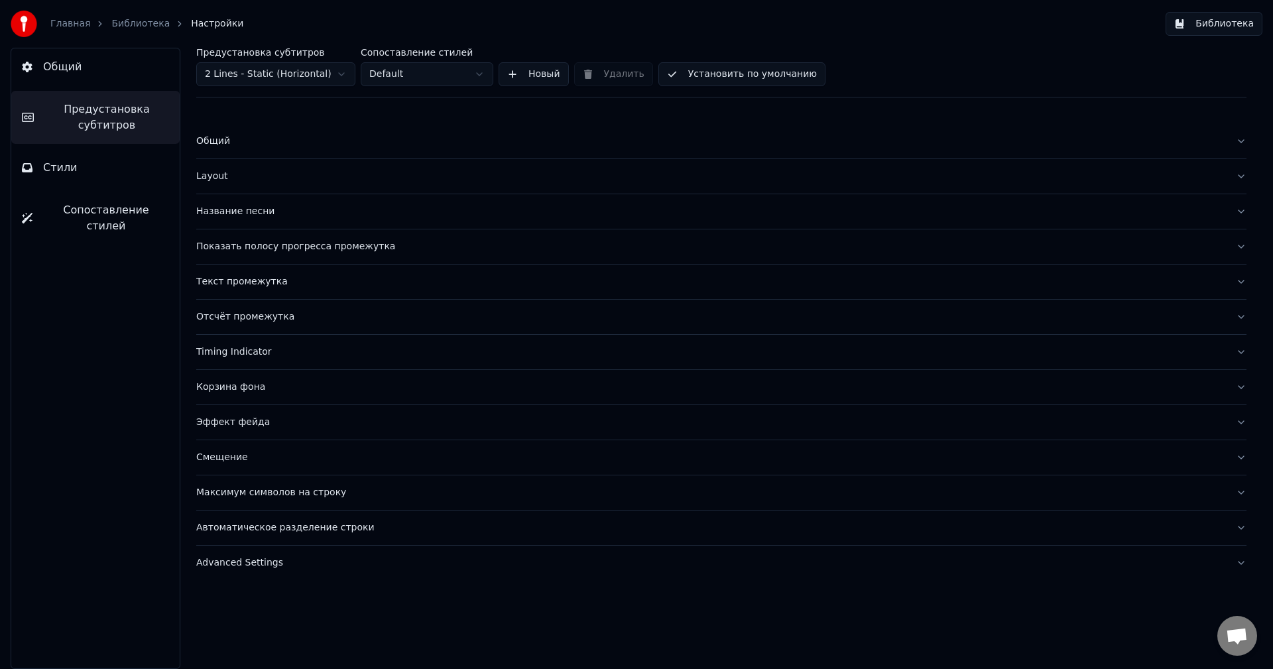
drag, startPoint x: 145, startPoint y: 171, endPoint x: 183, endPoint y: 185, distance: 40.9
click at [183, 185] on div "Общий Предустановка субтитров Стили Сопоставление стилей Предустановка субтитро…" at bounding box center [636, 358] width 1273 height 621
click at [1241, 217] on button "Название песни" at bounding box center [721, 211] width 1050 height 34
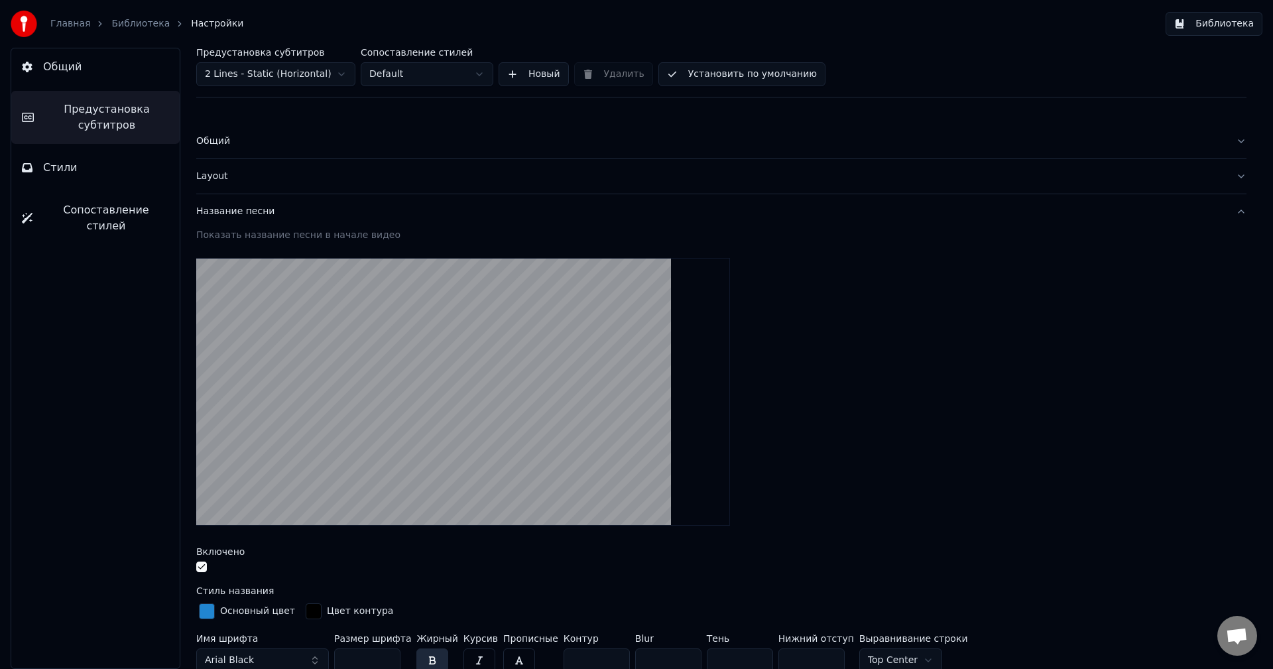
click at [208, 566] on div at bounding box center [721, 569] width 1050 height 14
click at [202, 569] on button "button" at bounding box center [201, 567] width 11 height 11
click at [264, 171] on div "Layout" at bounding box center [710, 176] width 1029 height 13
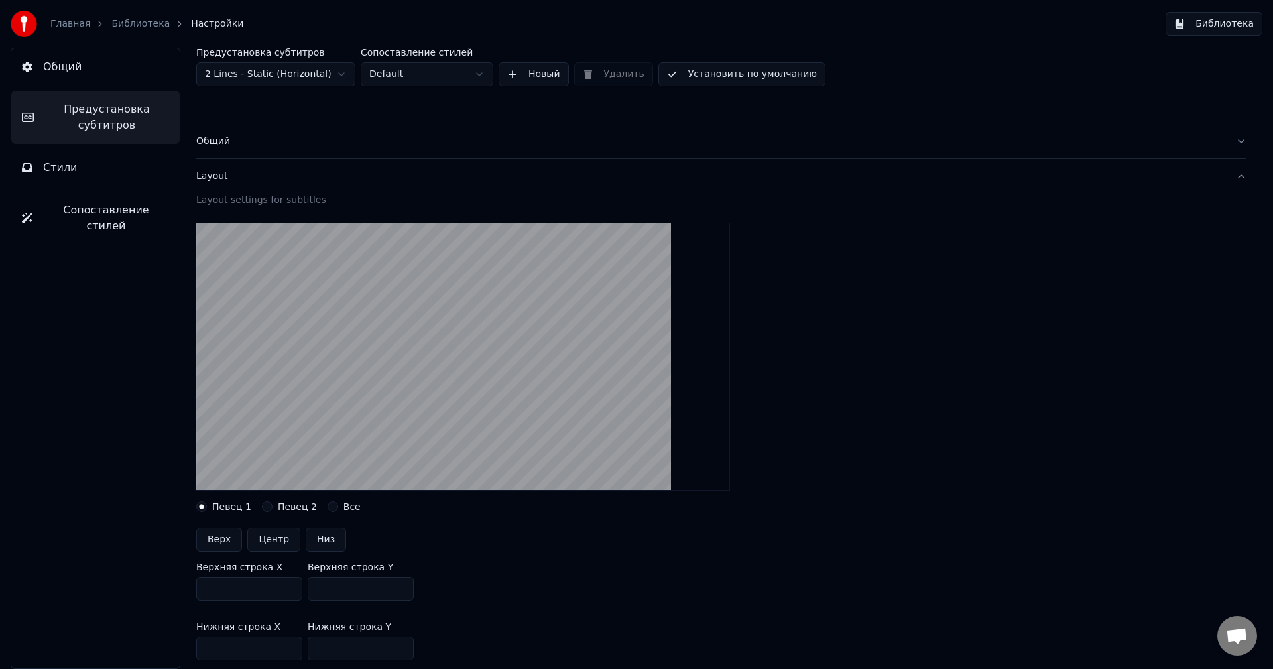
click at [261, 143] on div "Общий" at bounding box center [710, 141] width 1029 height 13
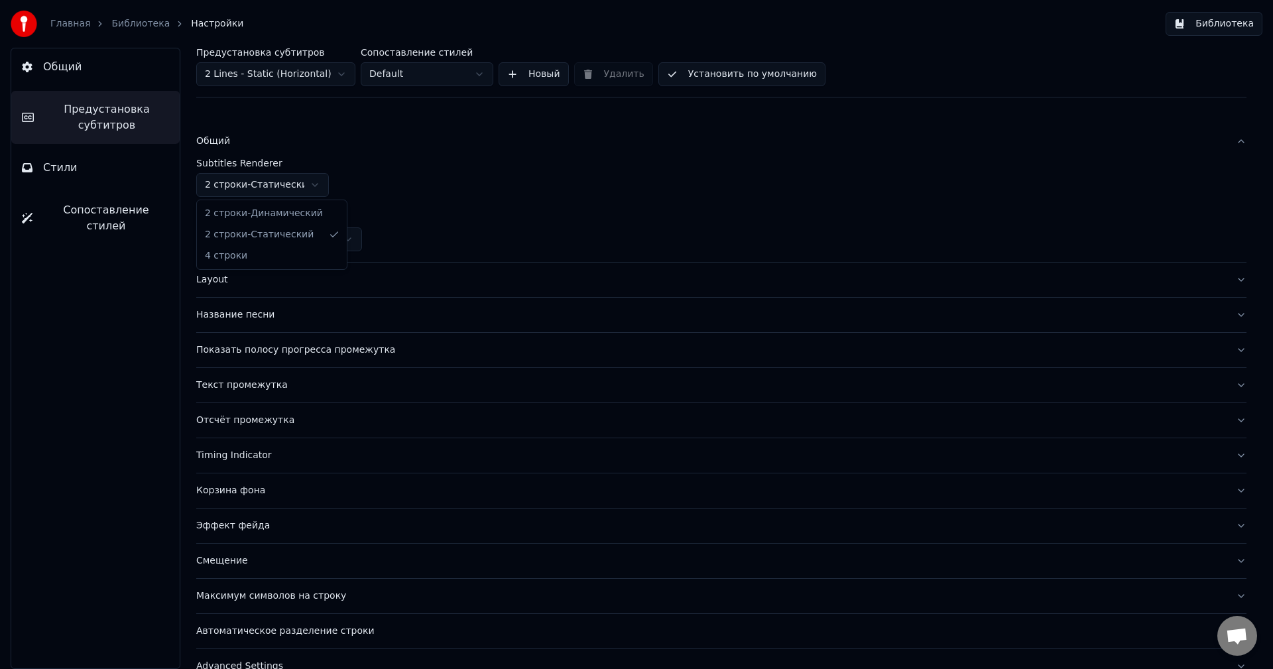
click at [280, 188] on html "Главная Библиотека Настройки Библиотека Общий Предустановка субтитров Стили Соп…" at bounding box center [636, 334] width 1273 height 669
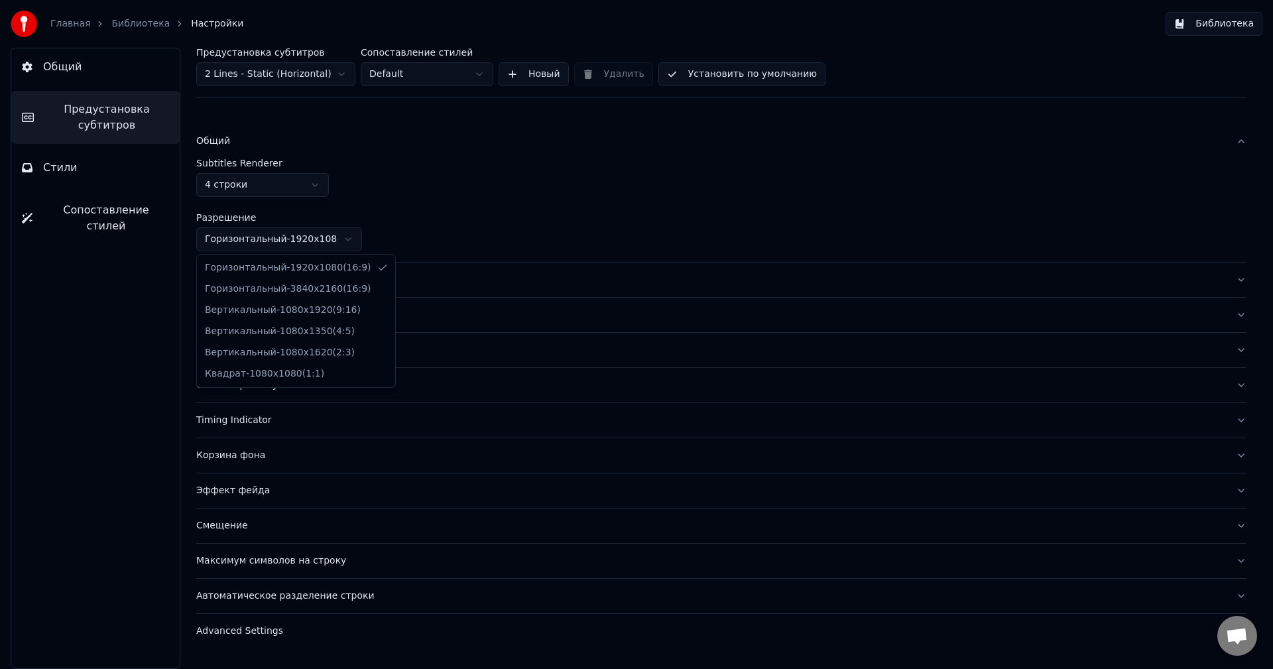
click at [305, 236] on html "Главная Библиотека Настройки Библиотека Общий Предустановка субтитров Стили Соп…" at bounding box center [636, 334] width 1273 height 669
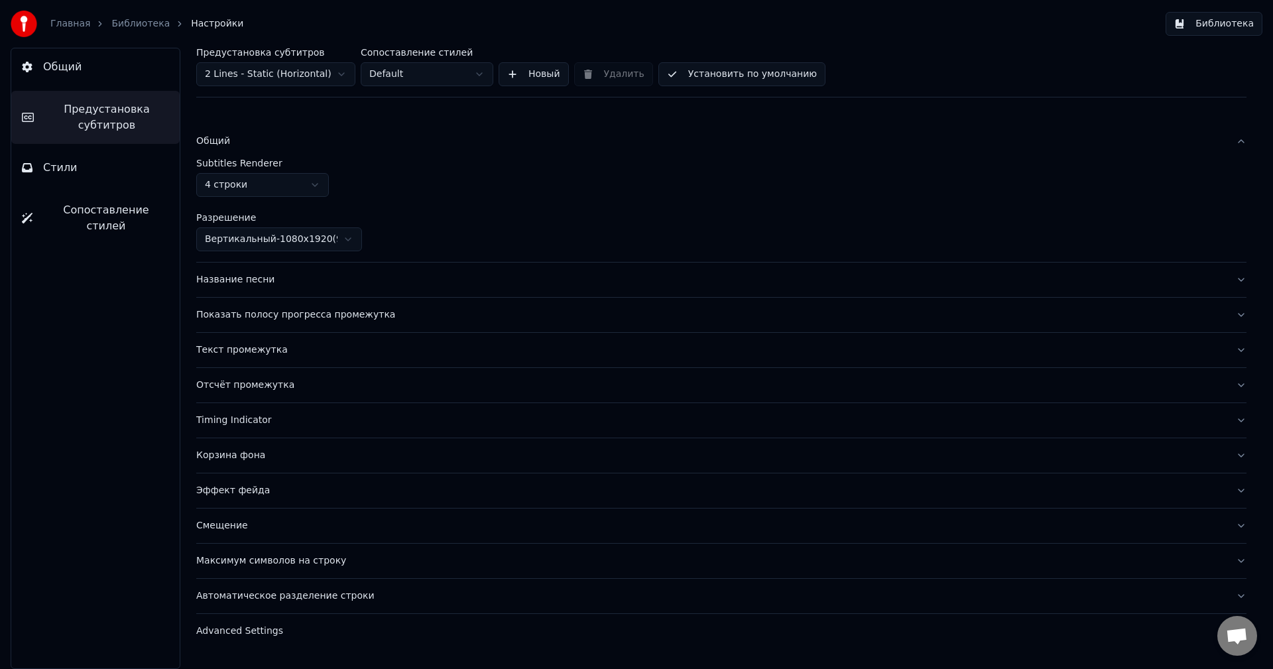
click at [545, 320] on div "Показать полосу прогресса промежутка" at bounding box center [710, 314] width 1029 height 13
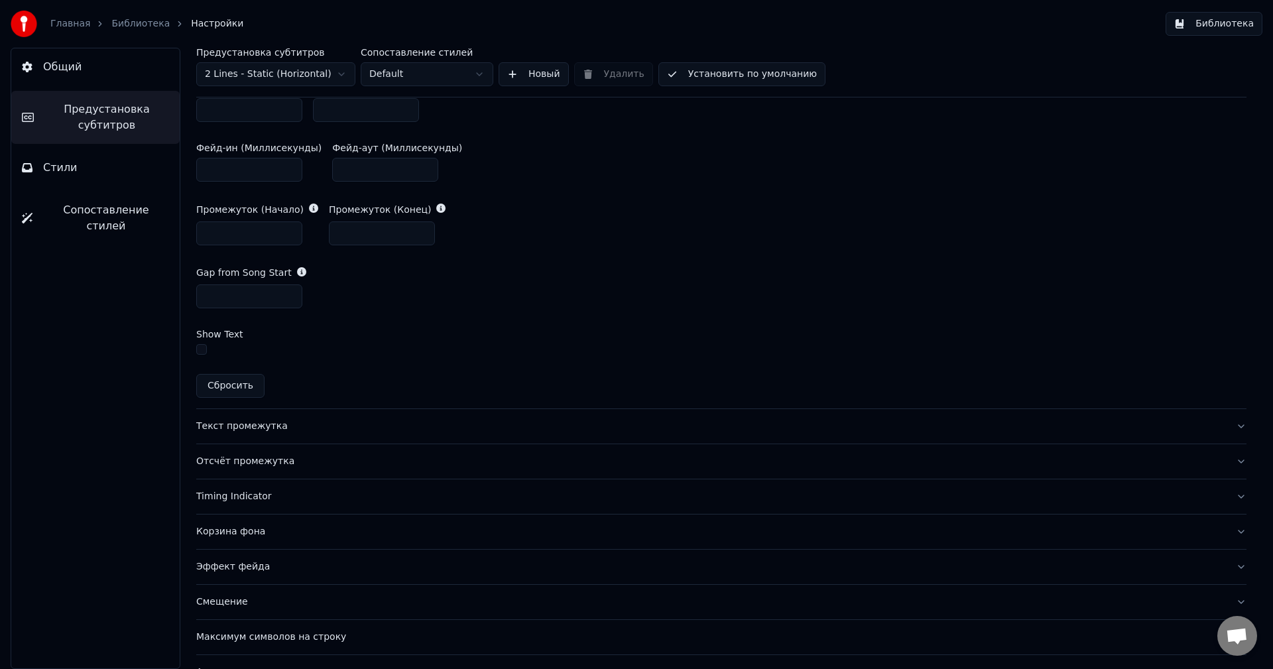
click at [336, 424] on div "Текст промежутка" at bounding box center [710, 426] width 1029 height 13
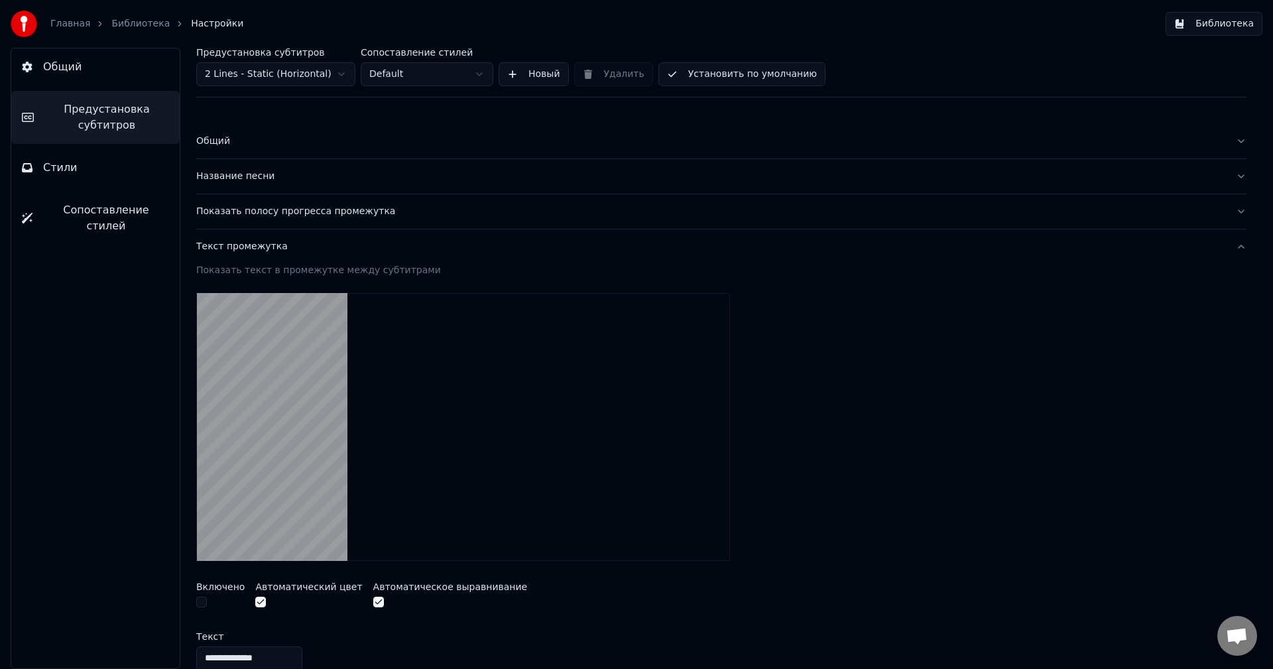
click at [325, 356] on video at bounding box center [463, 427] width 534 height 268
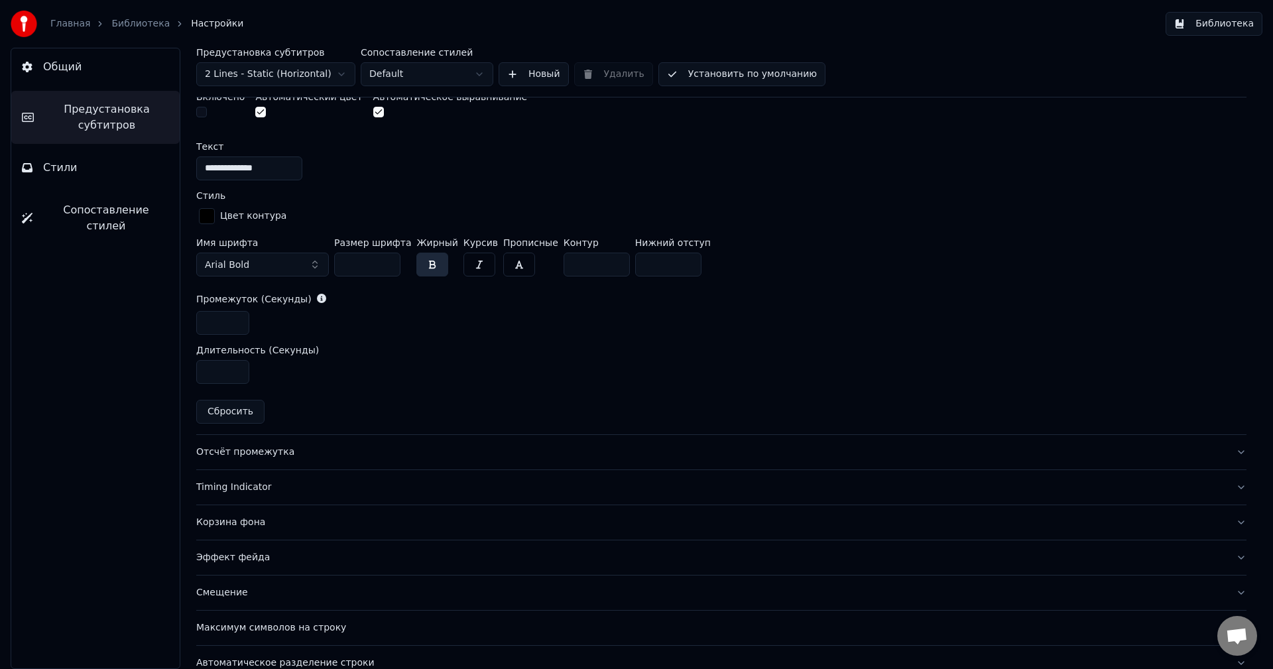
scroll to position [530, 0]
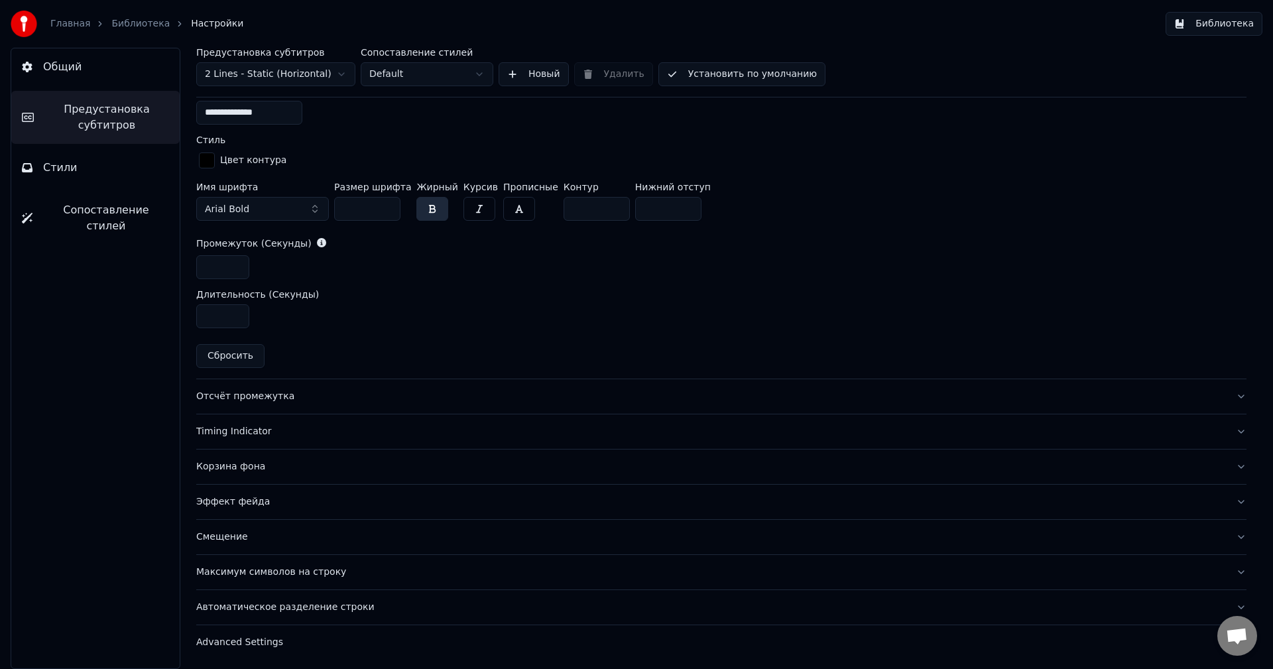
click at [316, 503] on div "Эффект фейда" at bounding box center [710, 501] width 1029 height 13
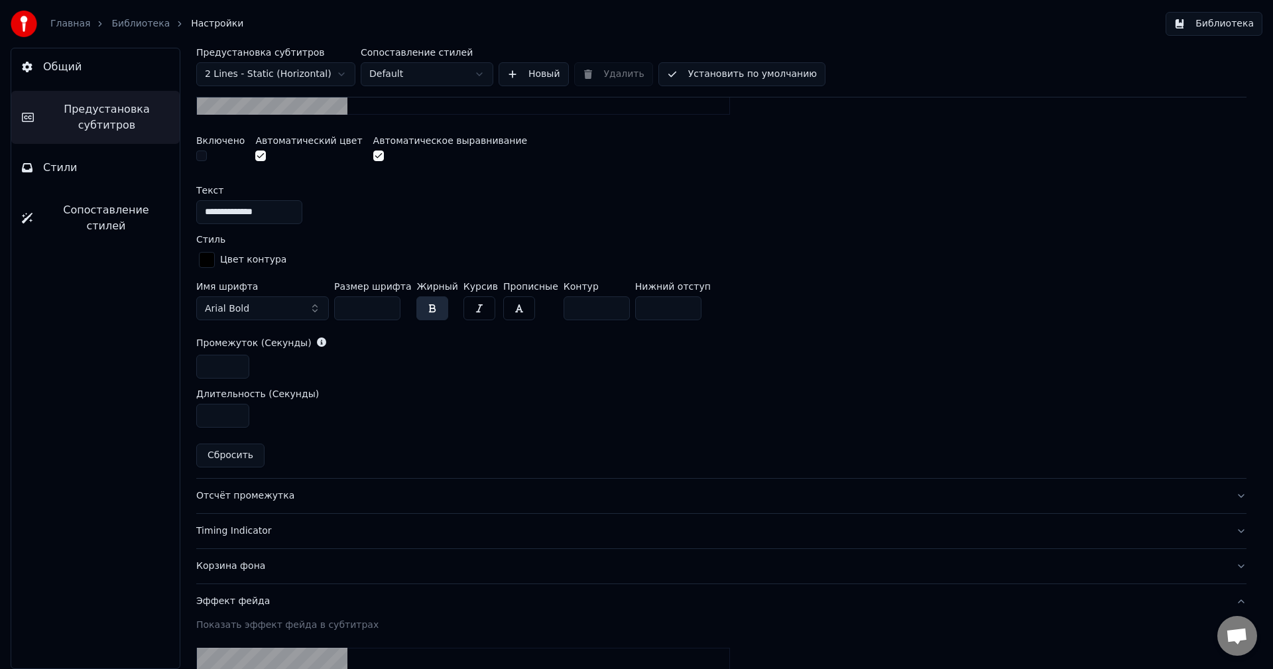
scroll to position [219, 0]
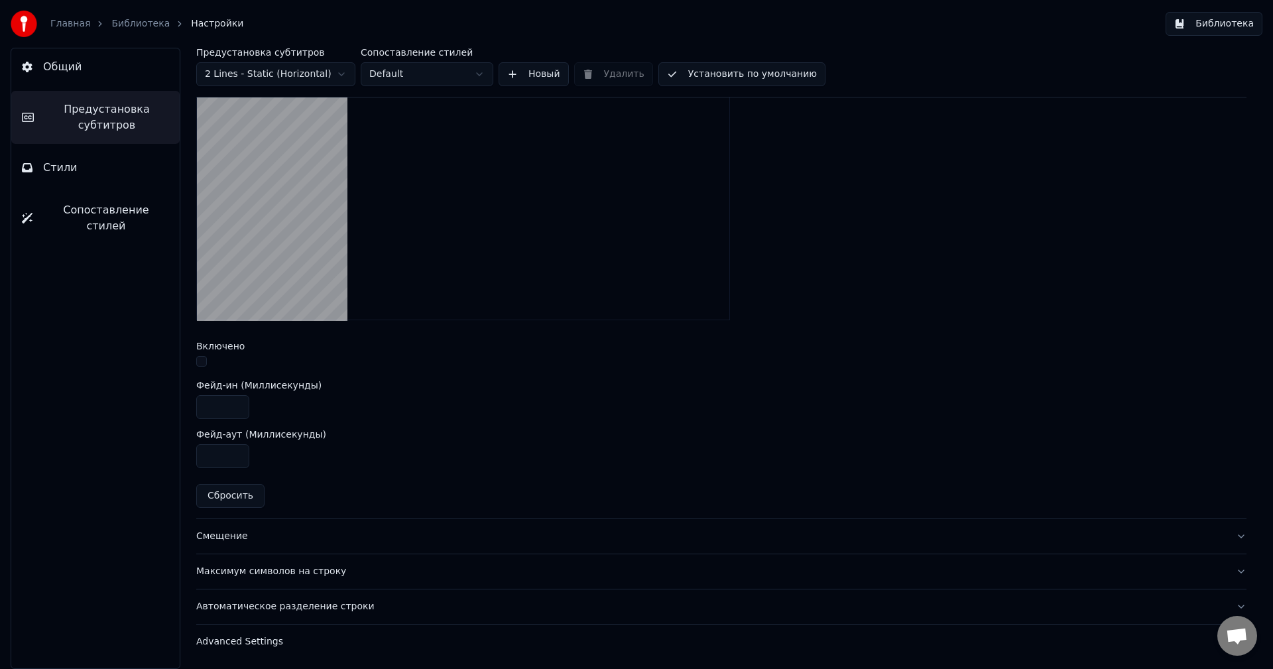
click at [314, 532] on div "Смещение" at bounding box center [710, 536] width 1029 height 13
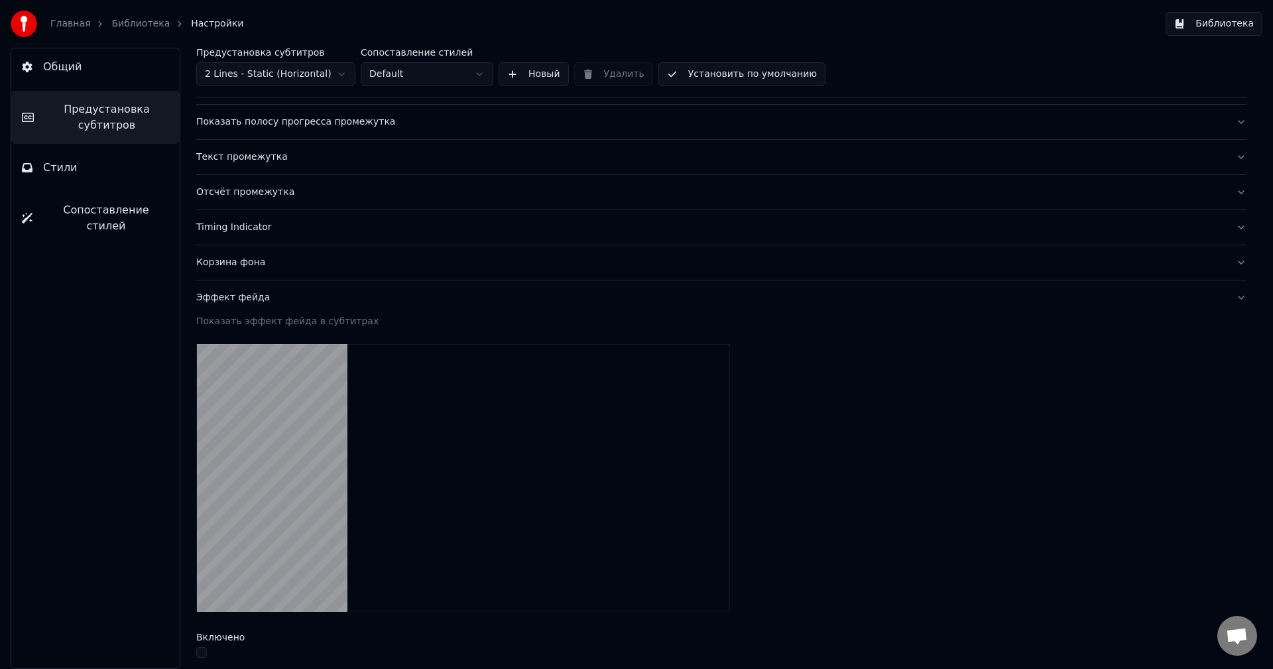
scroll to position [43, 0]
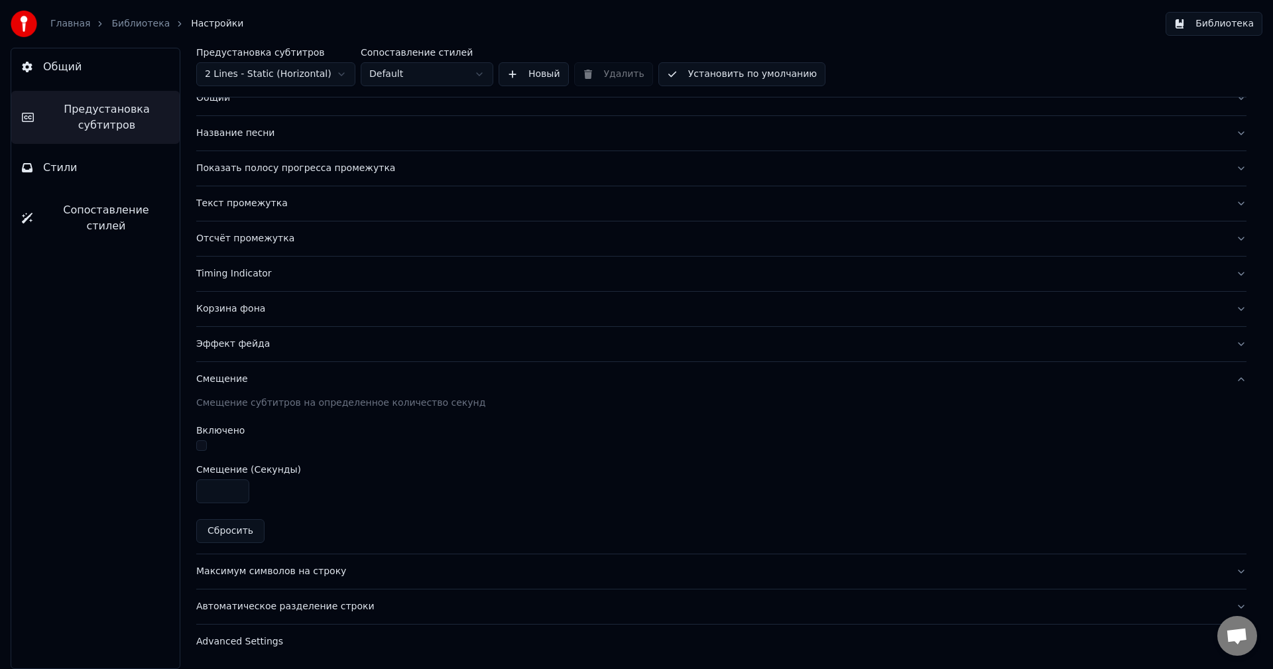
click at [353, 567] on div "Максимум символов на строку" at bounding box center [710, 571] width 1029 height 13
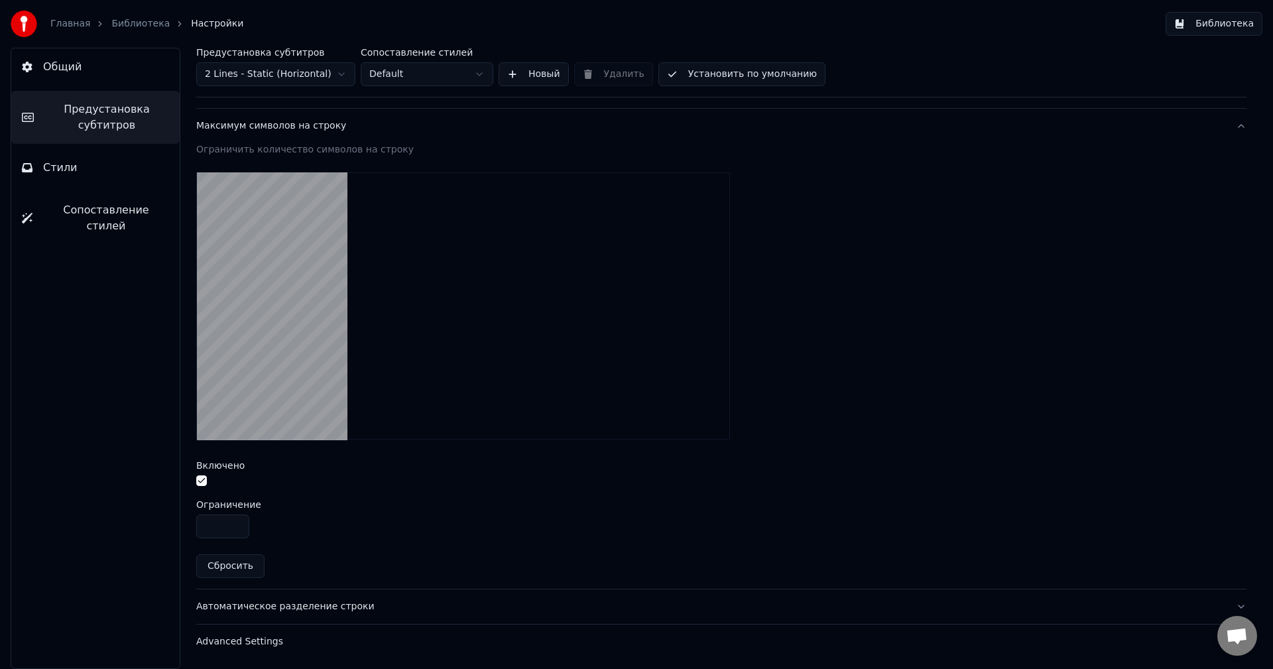
click at [377, 600] on div "Автоматическое разделение строки" at bounding box center [710, 606] width 1029 height 13
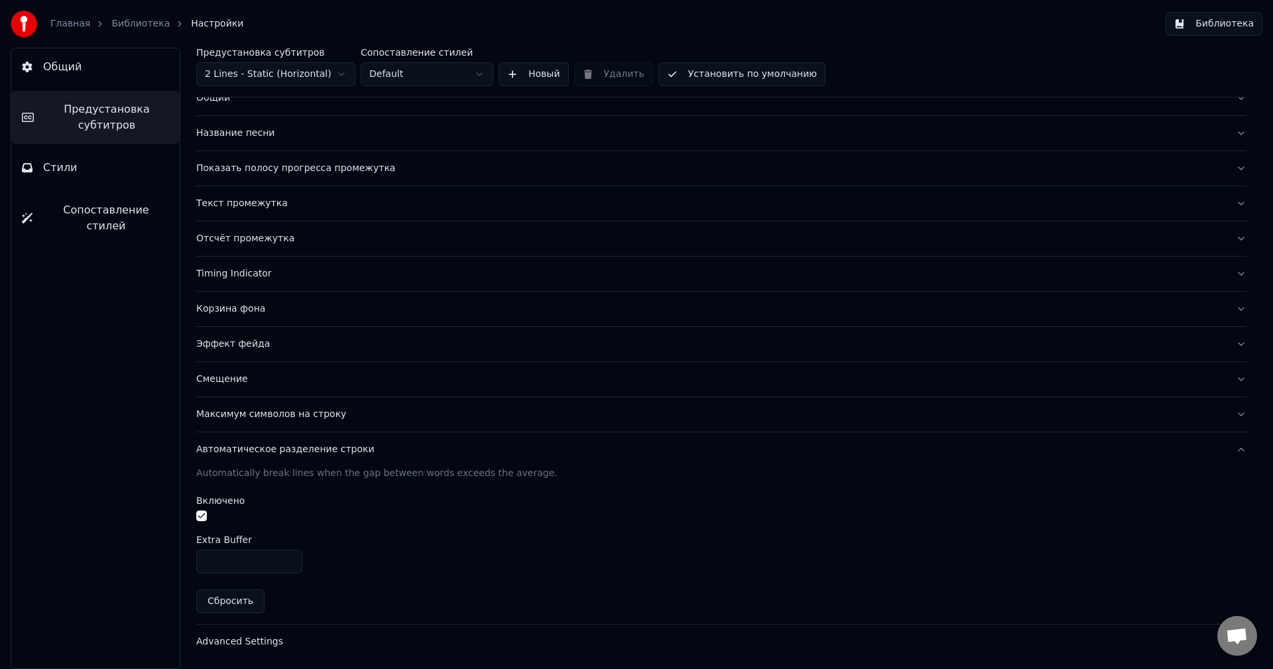
click at [201, 518] on button "button" at bounding box center [201, 516] width 11 height 11
click at [479, 641] on div "Advanced Settings" at bounding box center [710, 641] width 1029 height 13
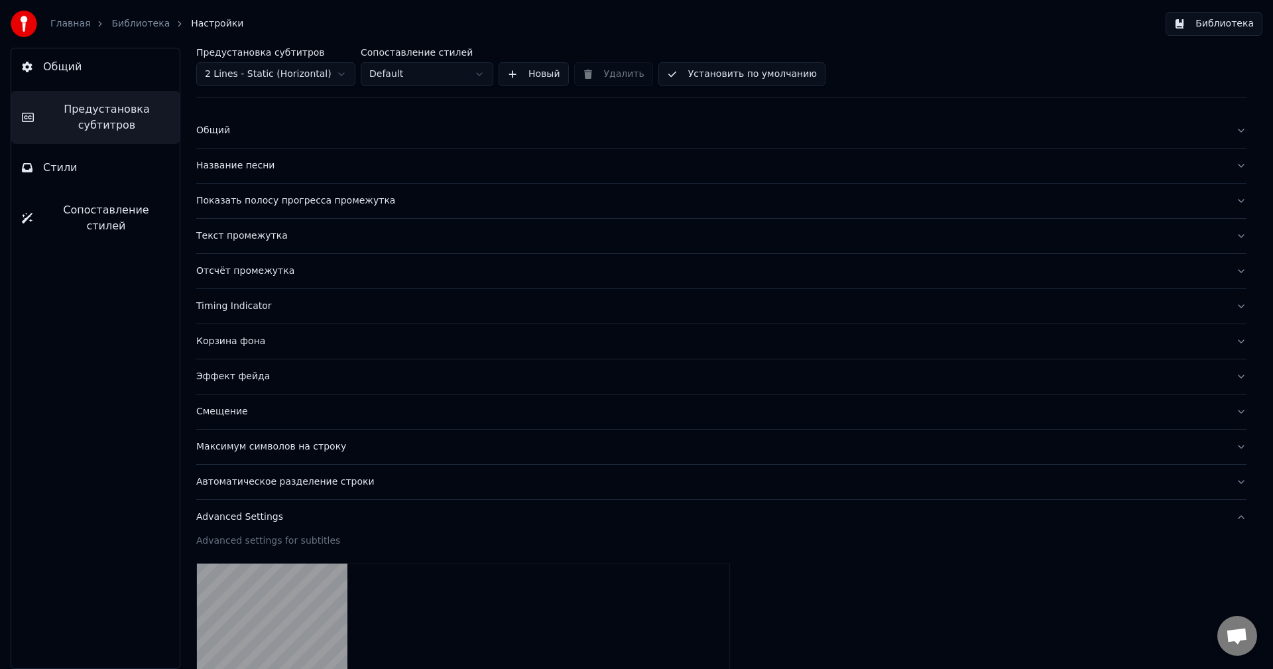
scroll to position [0, 0]
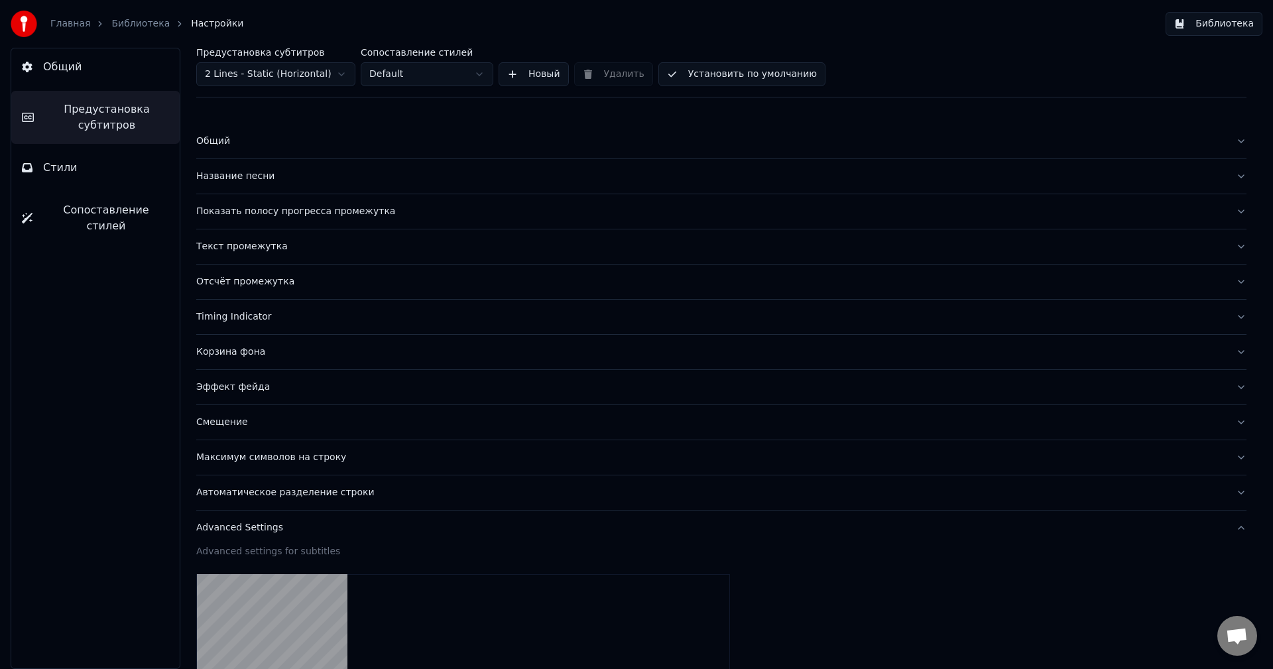
click at [87, 69] on button "Общий" at bounding box center [95, 66] width 168 height 37
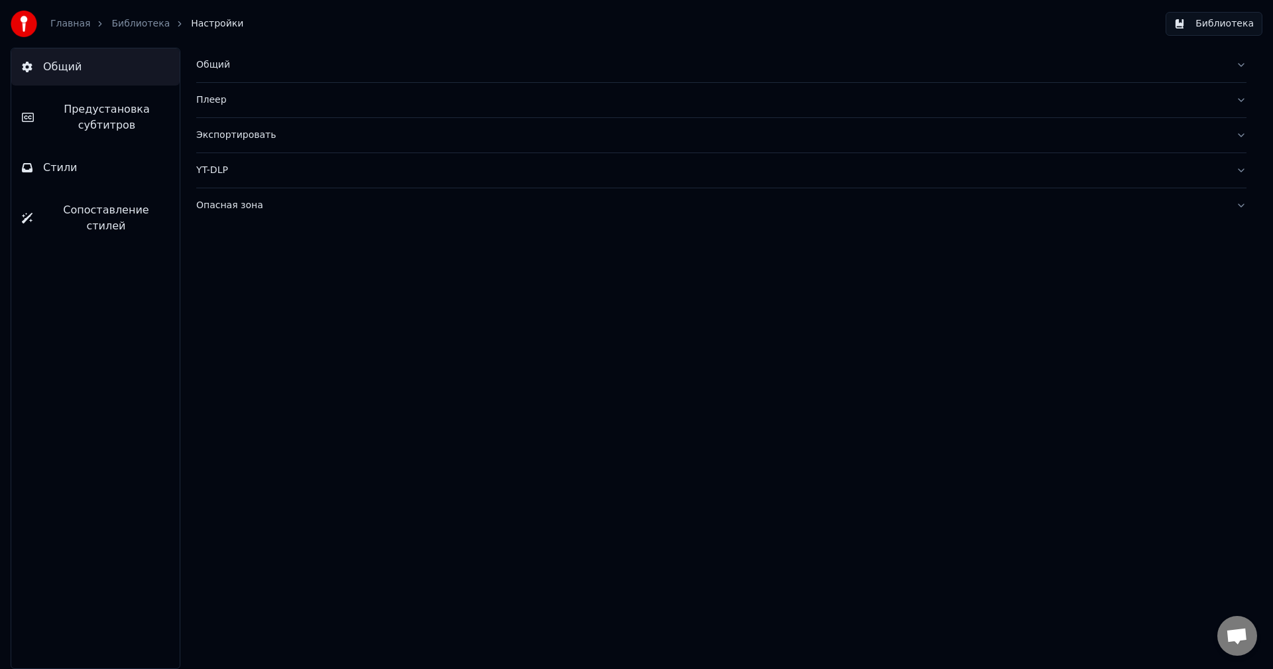
click at [125, 23] on link "Библиотека" at bounding box center [140, 23] width 58 height 13
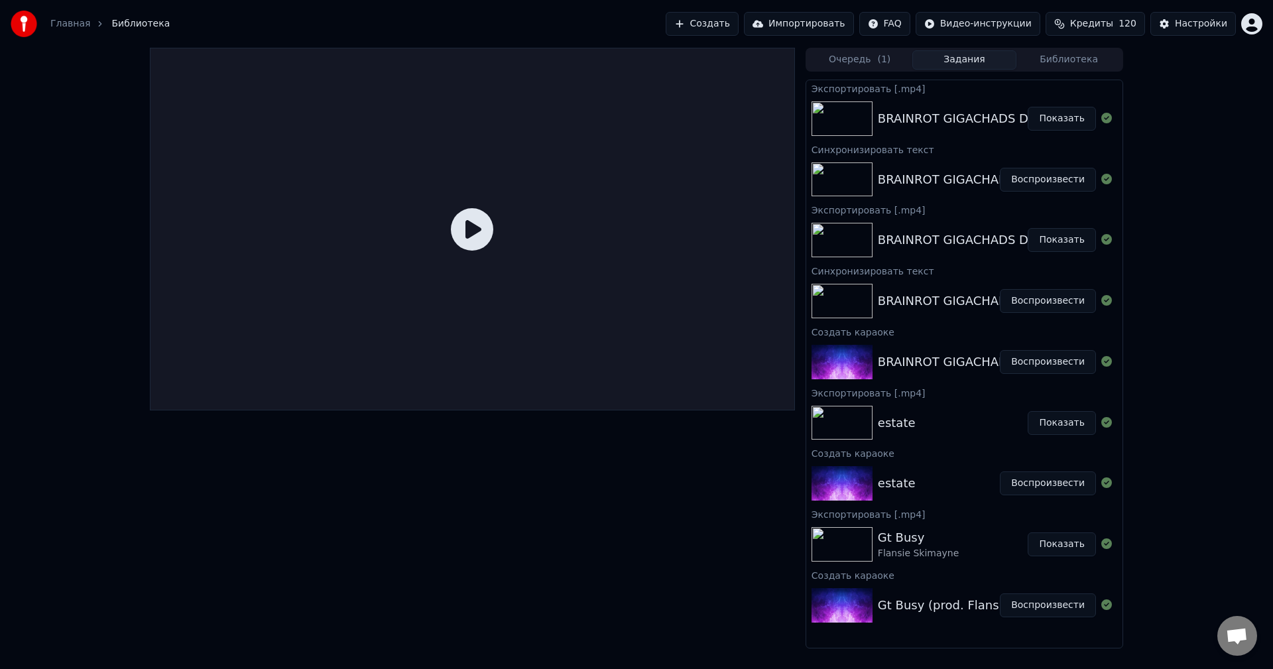
click at [871, 62] on button "Очередь ( 1 )" at bounding box center [860, 59] width 105 height 19
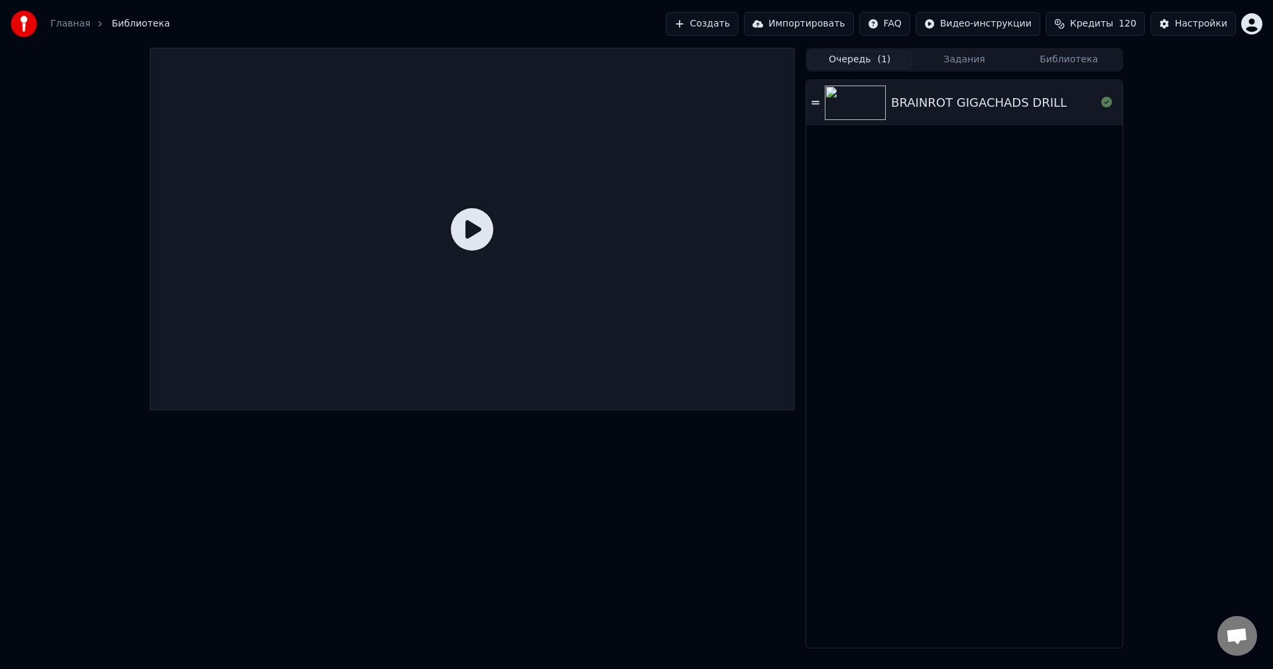
click at [873, 102] on img at bounding box center [855, 103] width 61 height 34
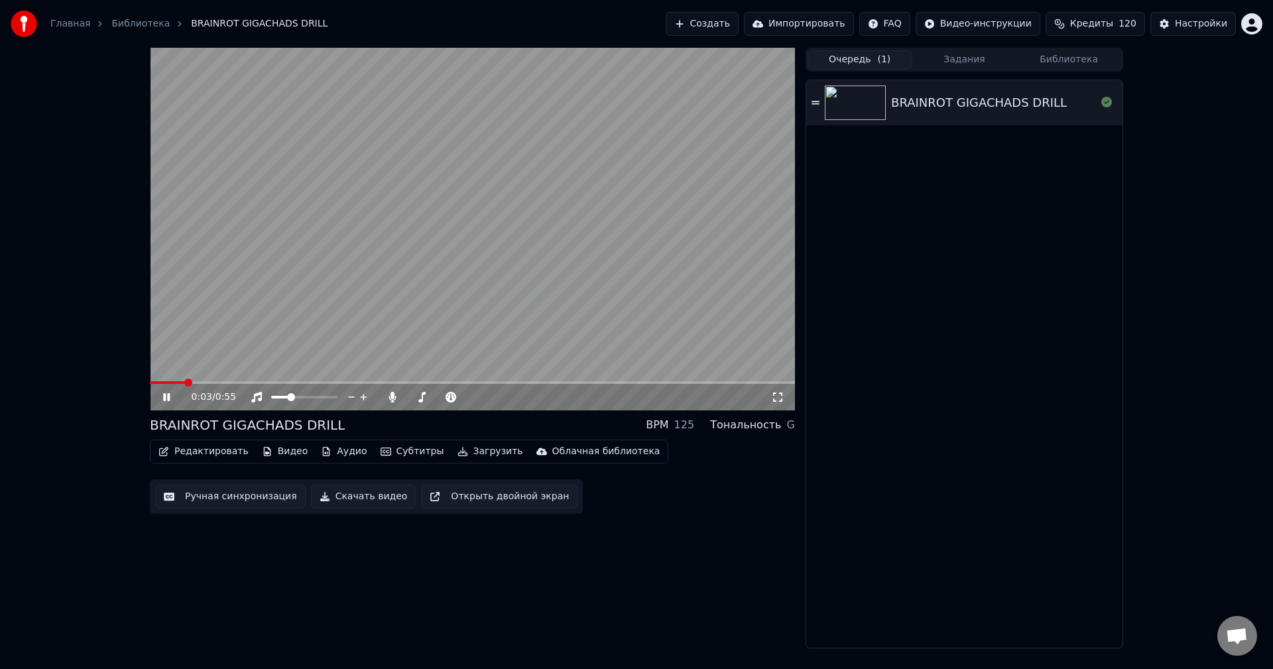
click at [480, 275] on video at bounding box center [472, 229] width 645 height 363
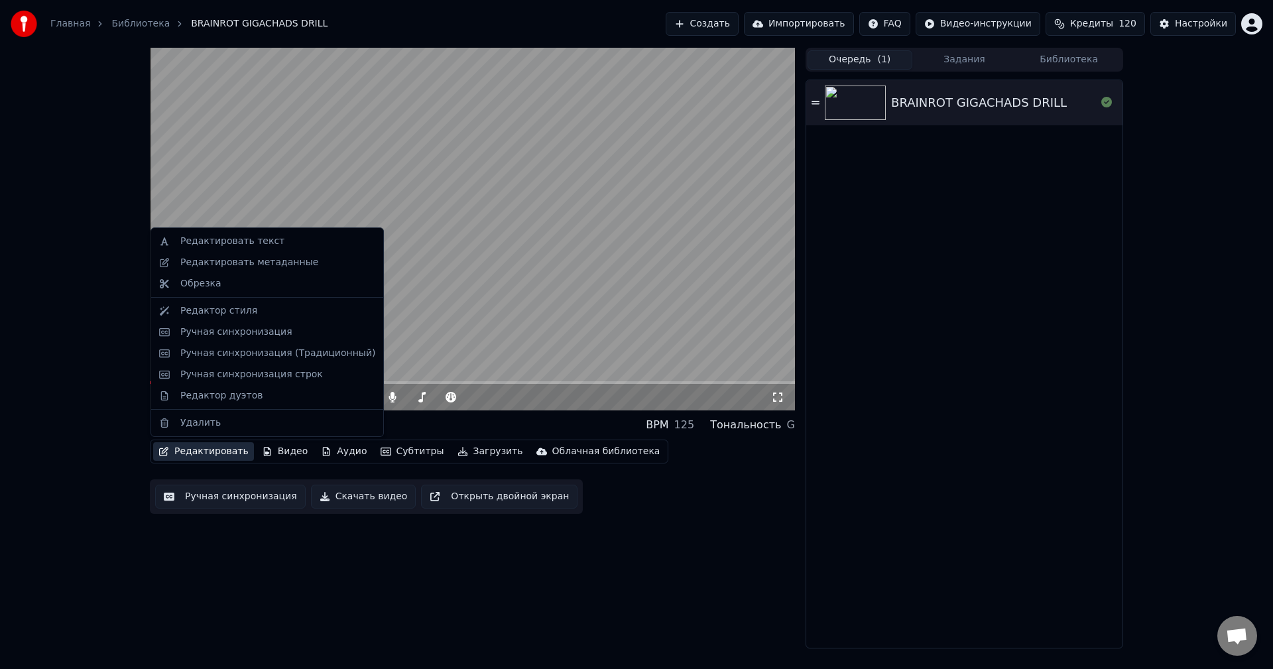
click at [207, 457] on button "Редактировать" at bounding box center [203, 451] width 101 height 19
click at [272, 310] on div "Редактор стиля" at bounding box center [277, 310] width 195 height 13
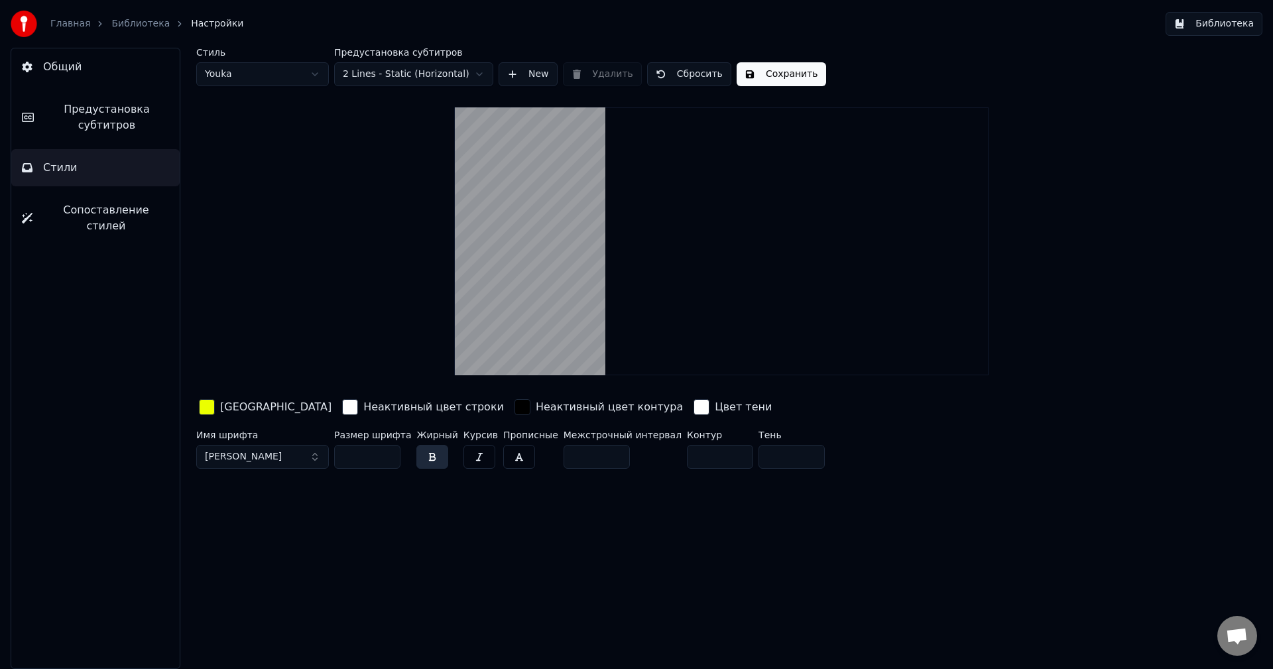
click at [117, 122] on span "Предустановка субтитров" at bounding box center [106, 117] width 125 height 32
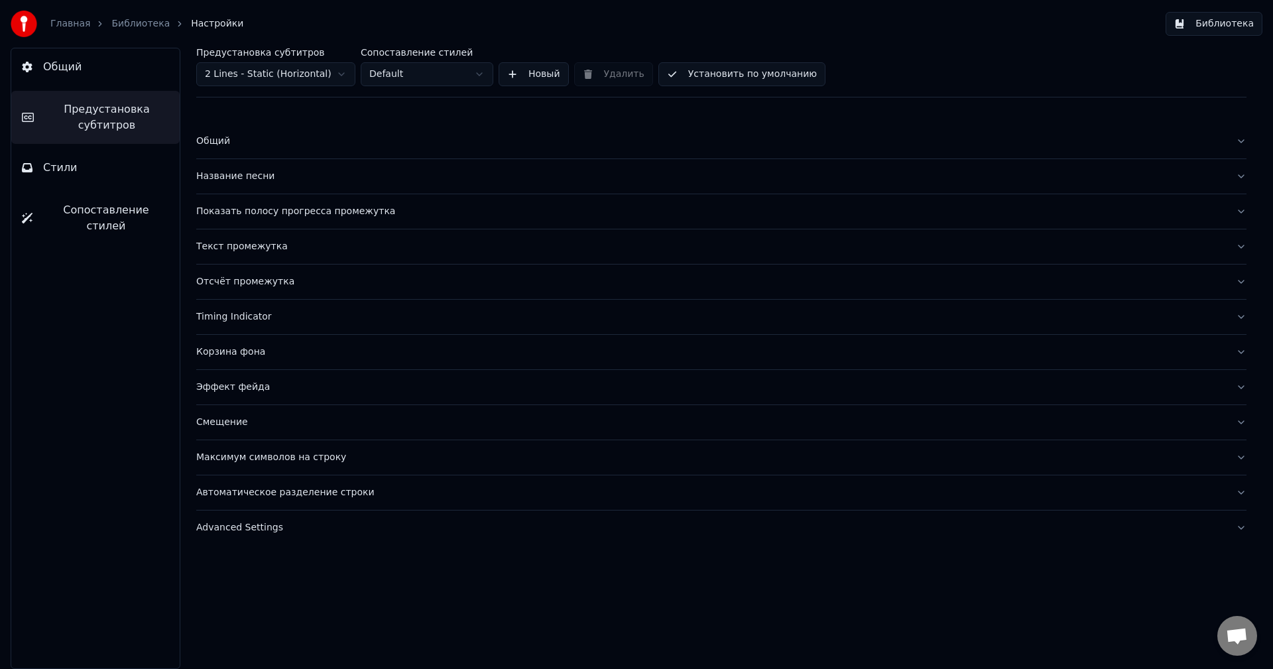
click at [282, 143] on div "Общий" at bounding box center [710, 141] width 1029 height 13
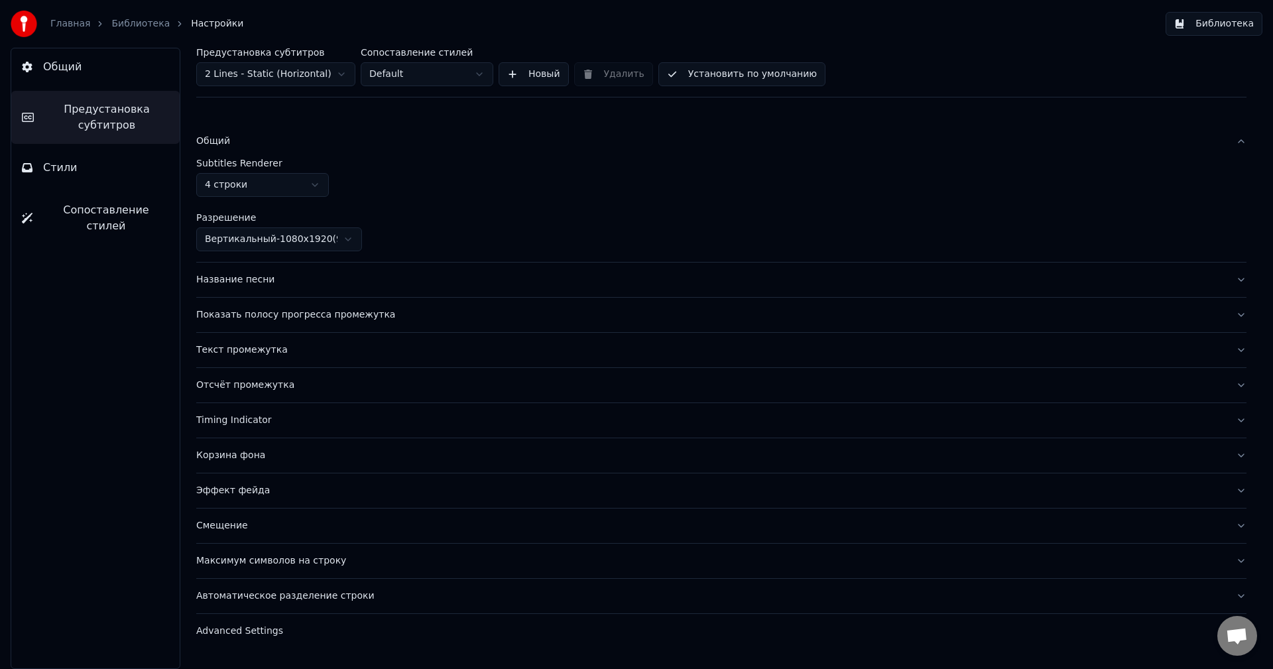
click at [288, 239] on html "Главная Библиотека Настройки Библиотека Общий Предустановка субтитров Стили Соп…" at bounding box center [636, 334] width 1273 height 669
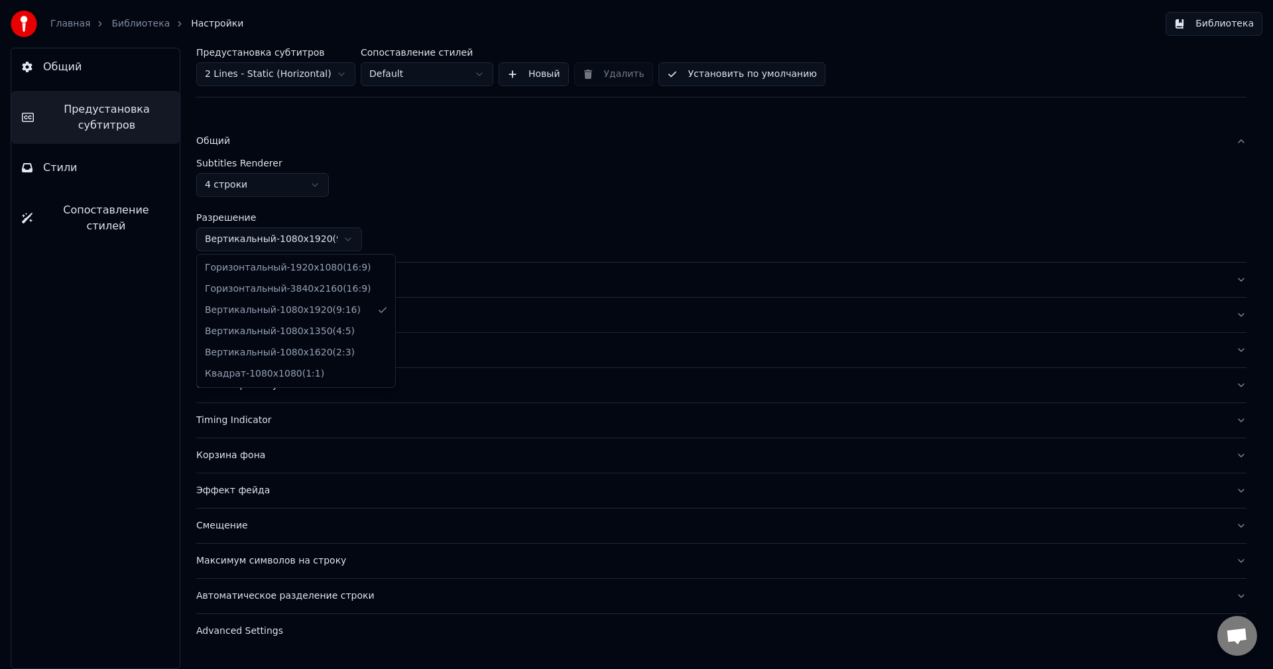
drag, startPoint x: 280, startPoint y: 273, endPoint x: 292, endPoint y: 268, distance: 13.4
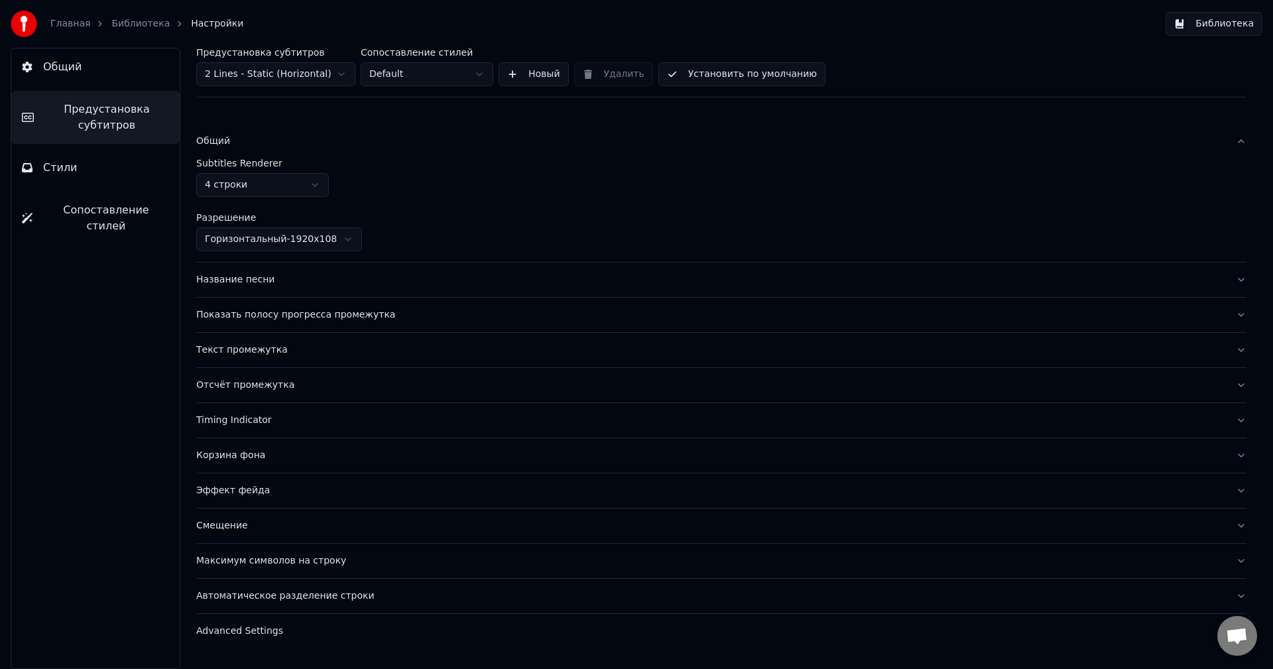
click at [713, 81] on button "Установить по умолчанию" at bounding box center [741, 74] width 167 height 24
click at [67, 25] on link "Главная" at bounding box center [70, 23] width 40 height 13
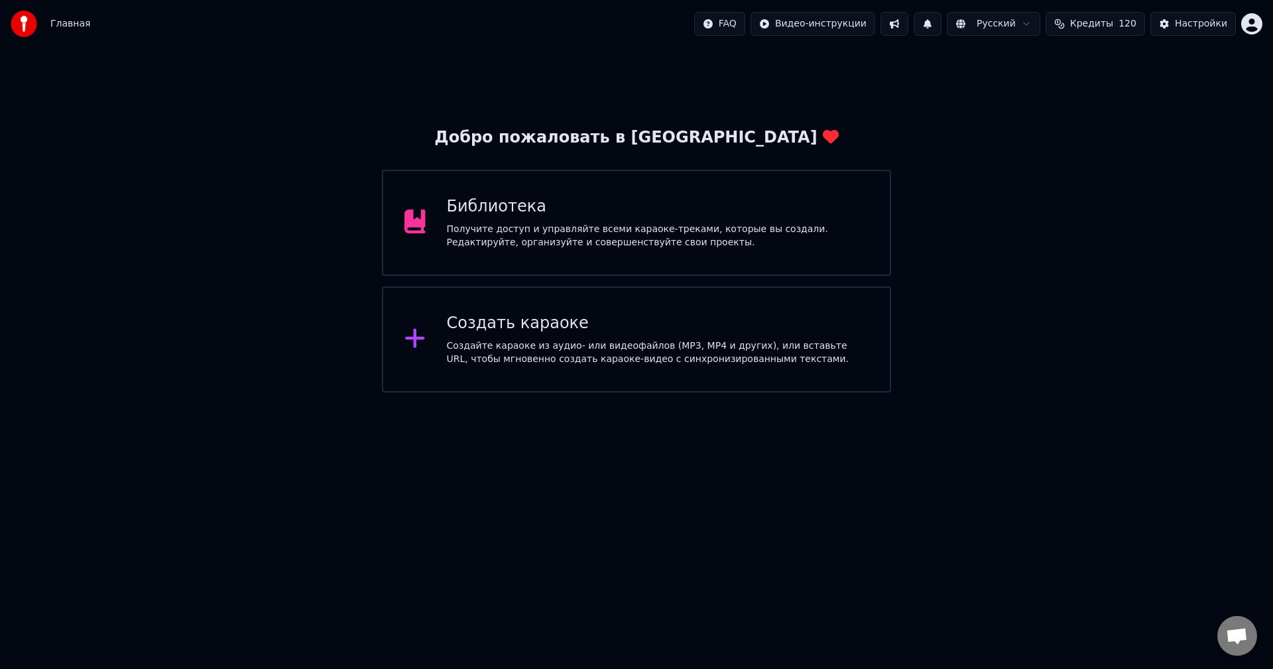
click at [623, 218] on div "Библиотека Получите доступ и управляйте всеми караоке-треками, которые вы созда…" at bounding box center [658, 222] width 422 height 53
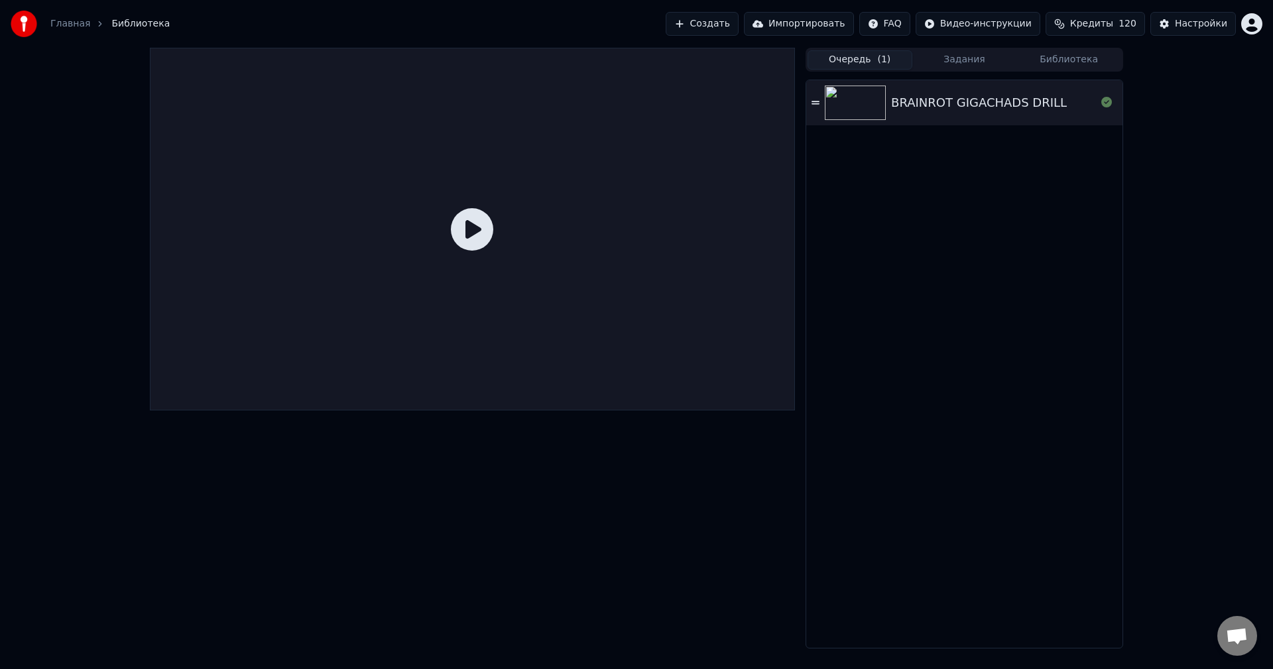
click at [882, 105] on img at bounding box center [855, 103] width 61 height 34
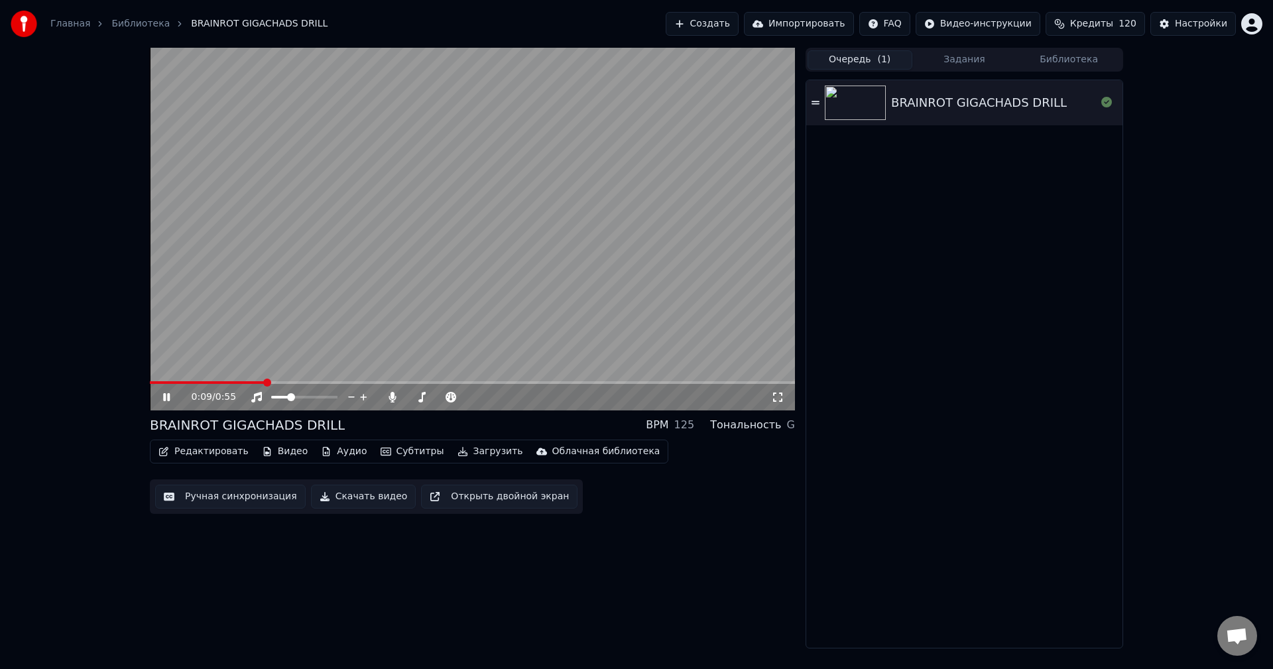
click at [208, 452] on button "Редактировать" at bounding box center [203, 451] width 101 height 19
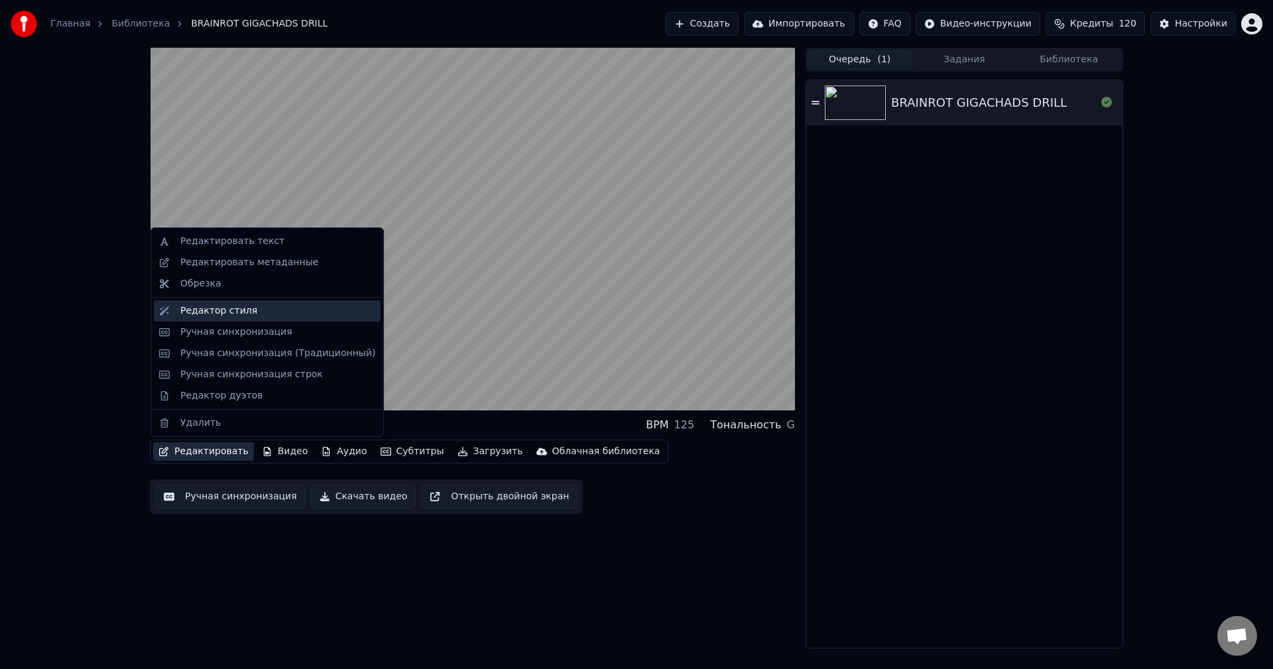
click at [280, 302] on div "Редактор стиля" at bounding box center [267, 310] width 227 height 21
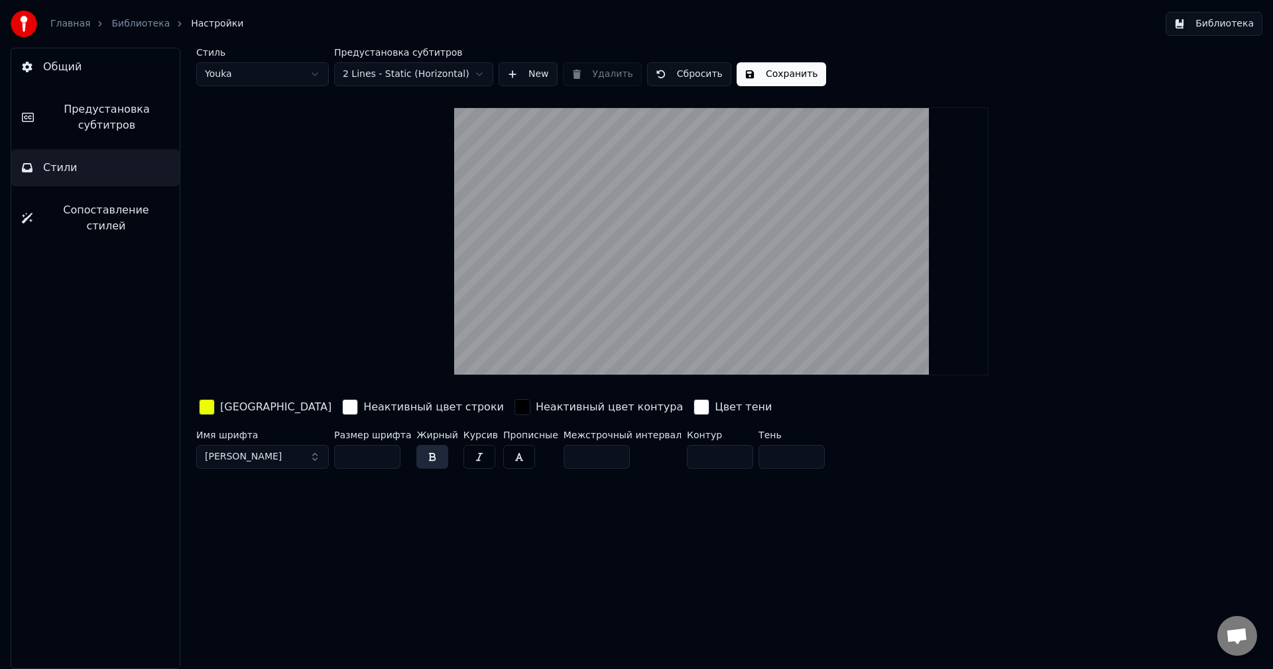
click at [203, 402] on div "button" at bounding box center [207, 407] width 16 height 16
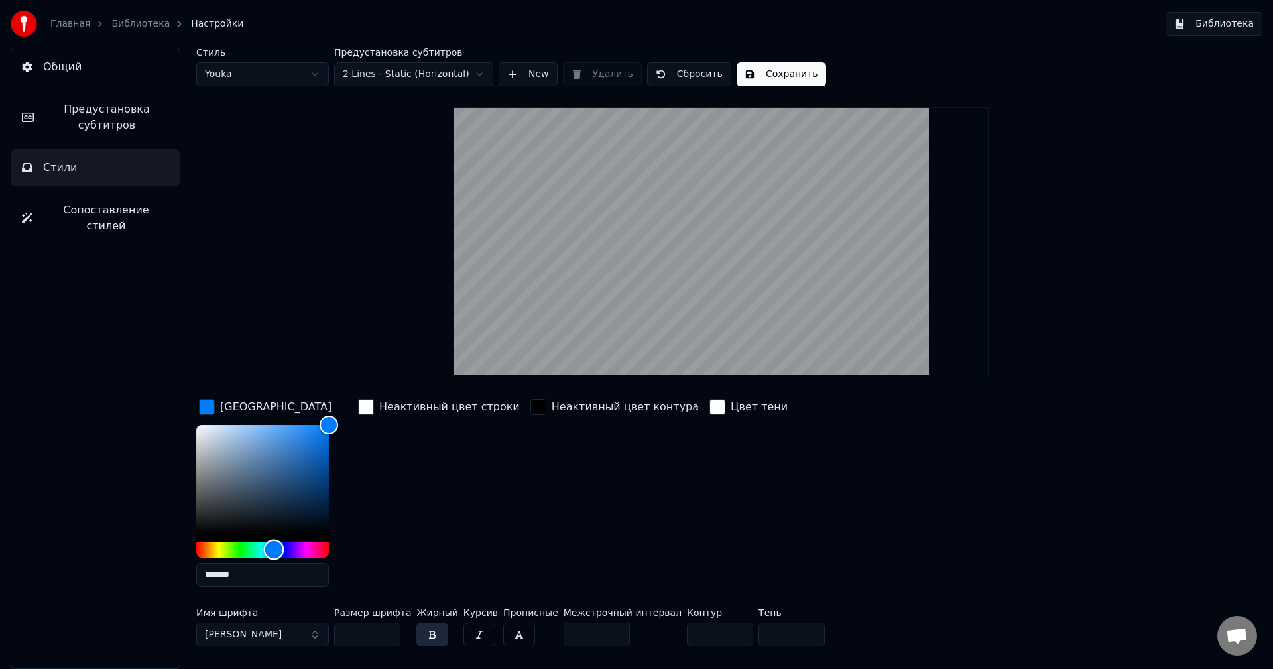
click at [274, 550] on div "Hue" at bounding box center [262, 550] width 133 height 16
click at [289, 551] on div "Hue" at bounding box center [262, 550] width 133 height 16
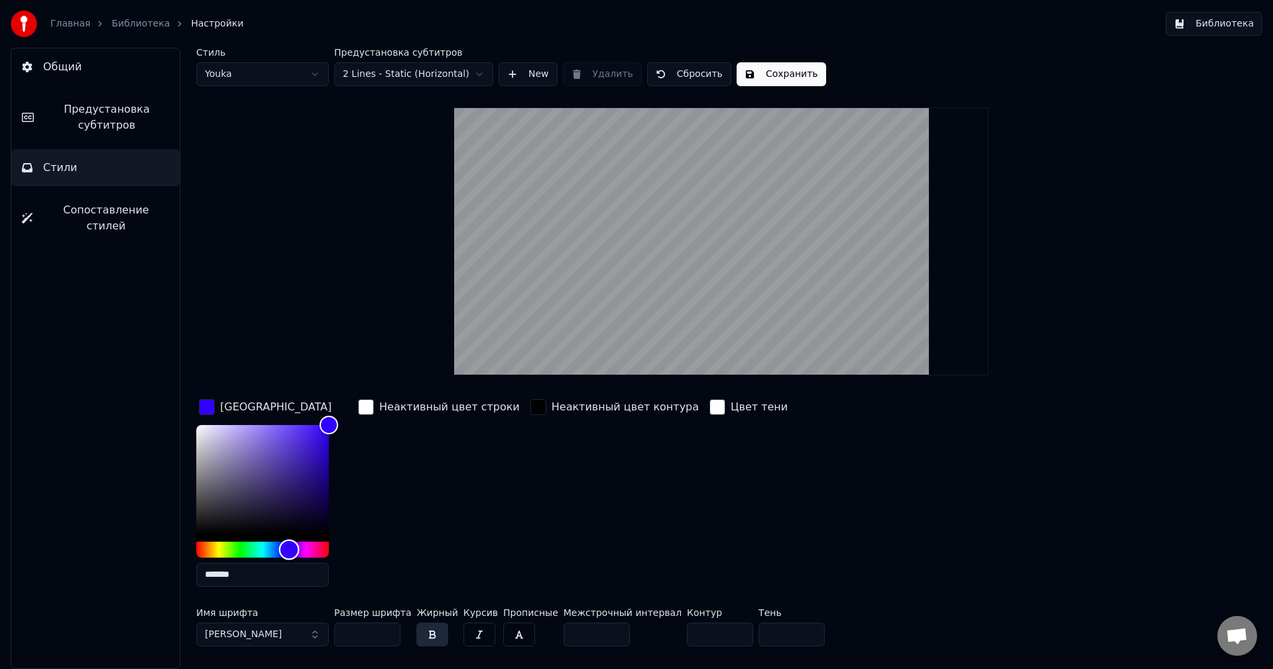
click at [315, 549] on div "Hue" at bounding box center [262, 550] width 133 height 16
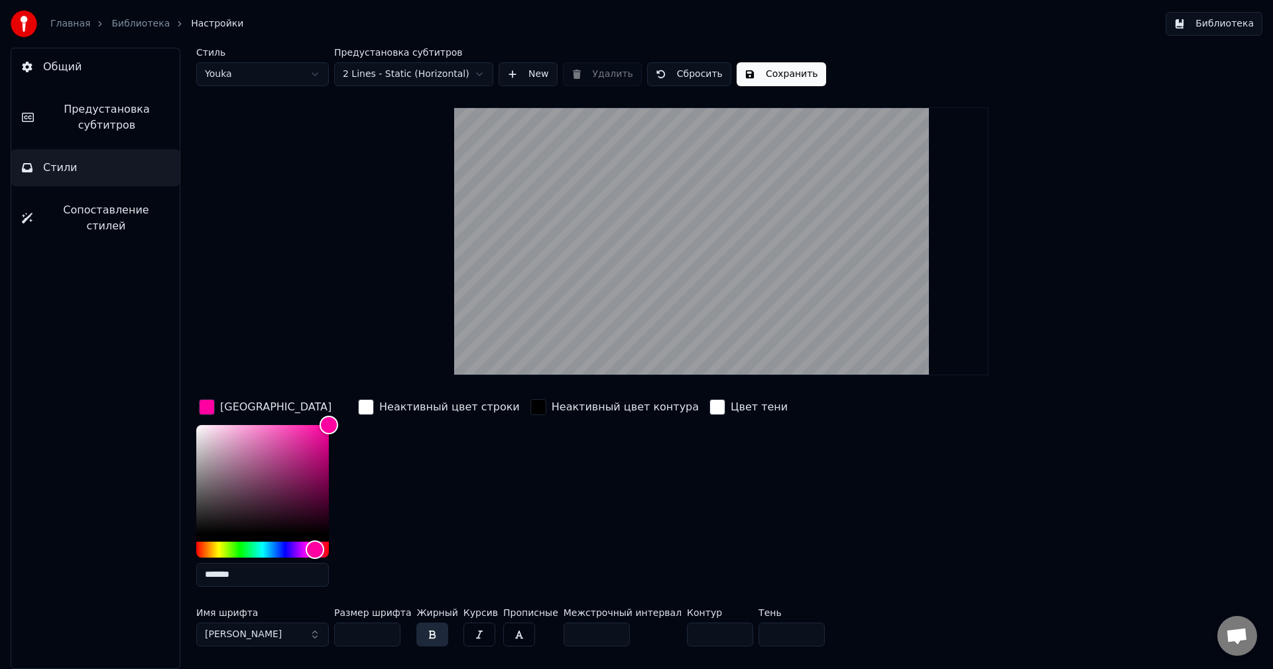
click at [331, 550] on div "*******" at bounding box center [273, 508] width 154 height 167
click at [268, 551] on div "Hue" at bounding box center [262, 550] width 133 height 16
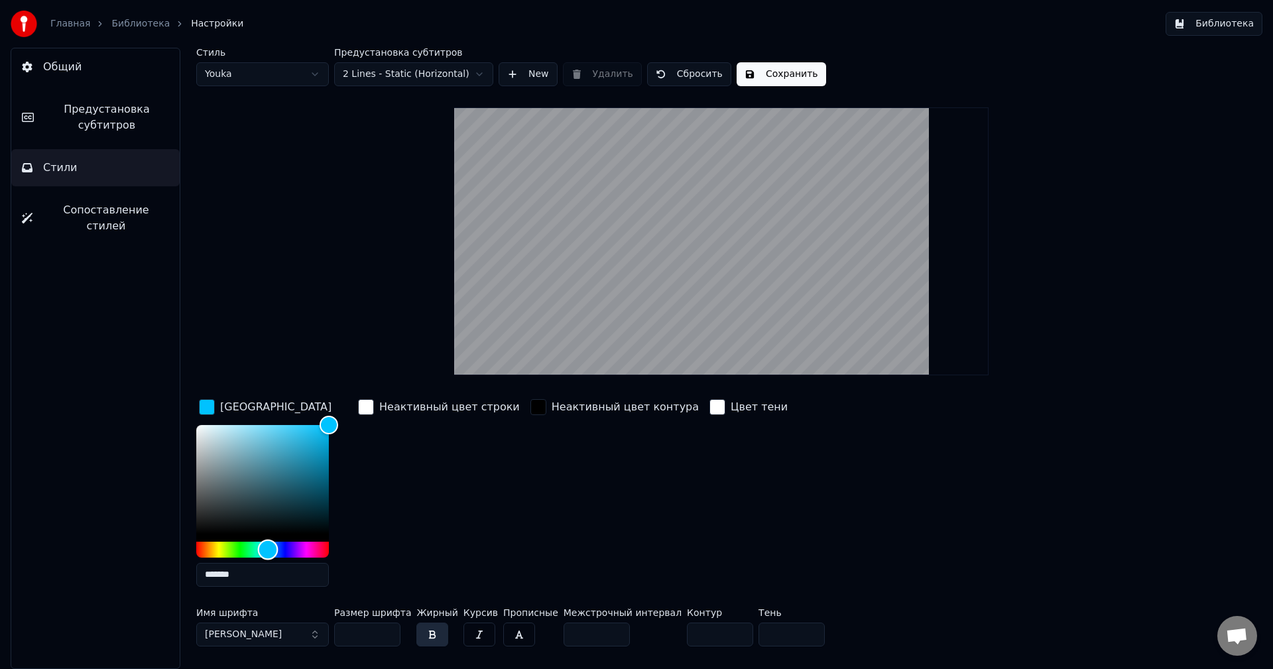
click at [282, 552] on div "Hue" at bounding box center [262, 550] width 133 height 16
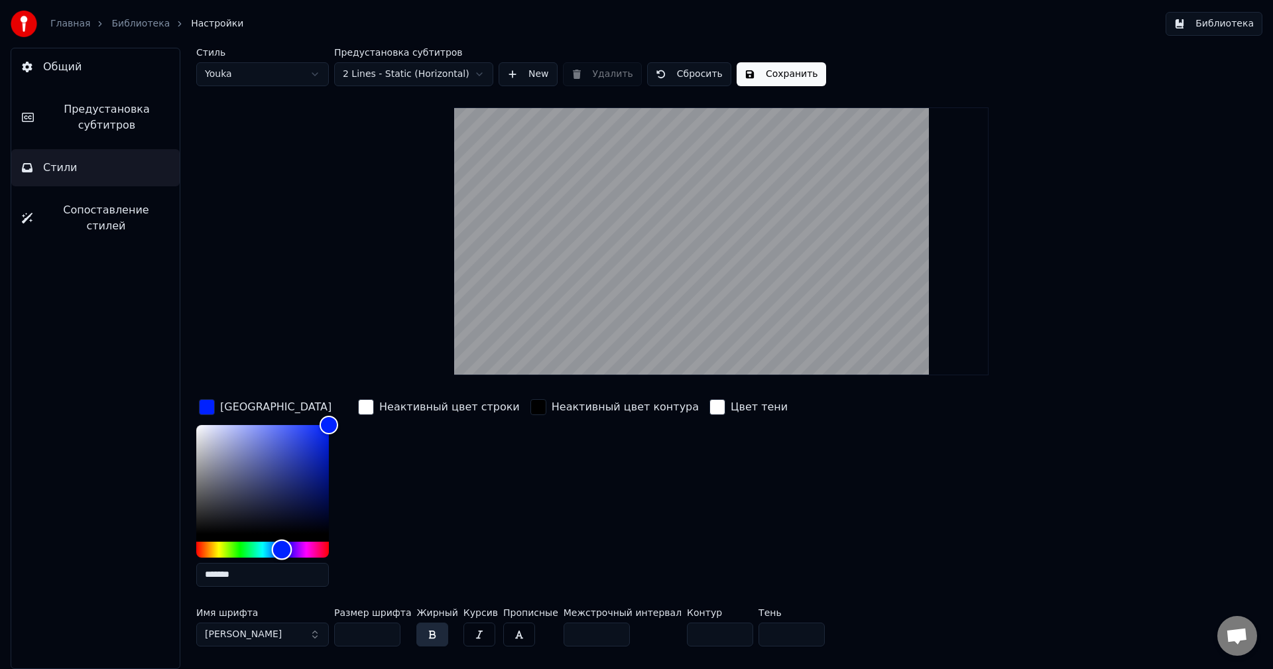
type input "*******"
click at [273, 550] on div "Hue" at bounding box center [282, 549] width 21 height 21
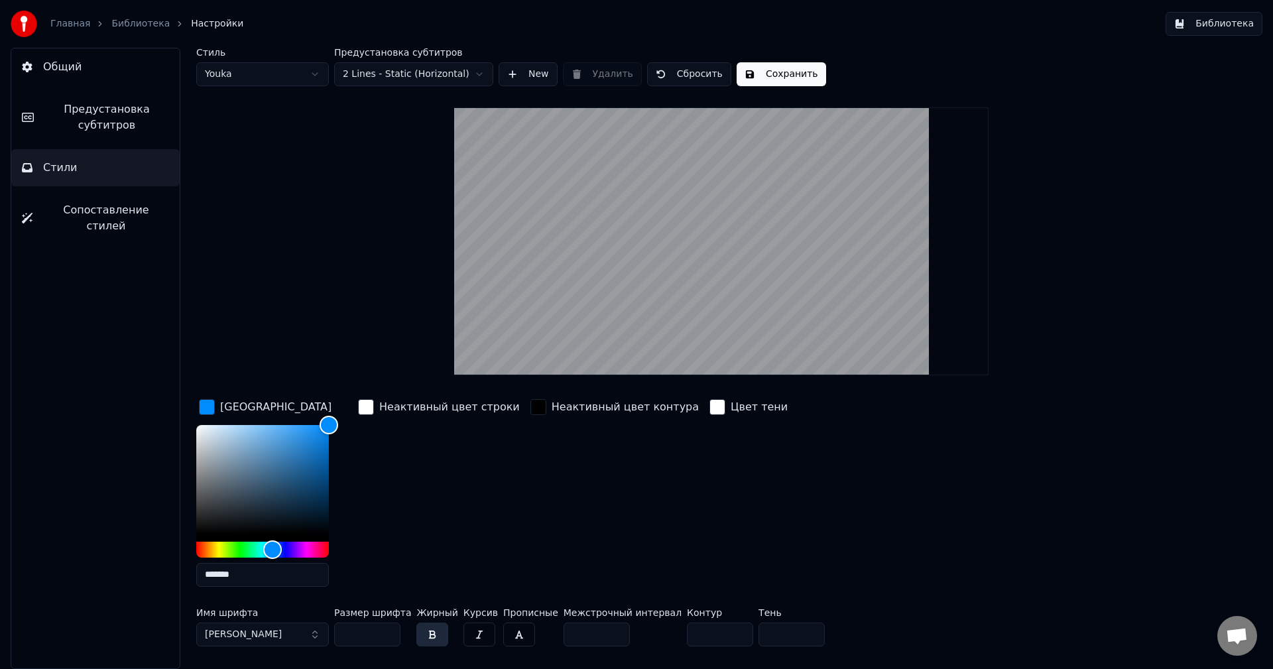
click at [817, 495] on div "Цвет заливки ******* Неактивный цвет строки Неактивный цвет контура Цвет тени" at bounding box center [641, 497] width 891 height 201
click at [794, 493] on div "Цвет заливки ******* Неактивный цвет строки Неактивный цвет контура Цвет тени" at bounding box center [641, 497] width 891 height 201
click at [709, 413] on div "button" at bounding box center [717, 407] width 16 height 16
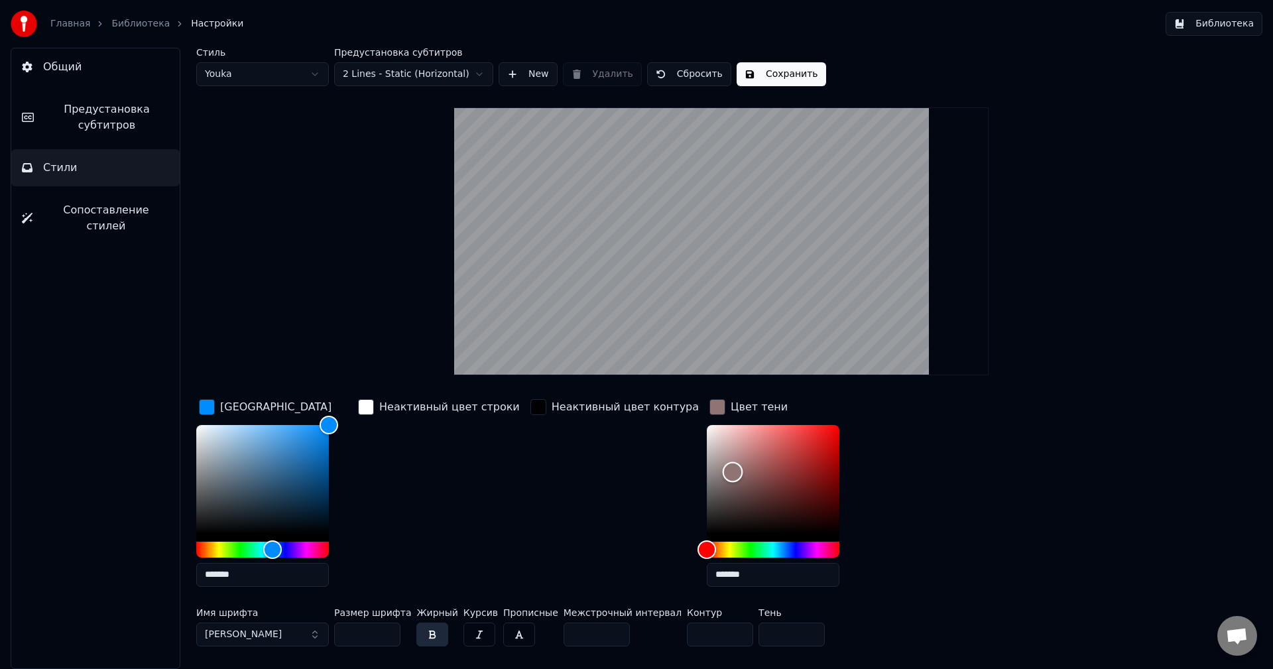
type input "*******"
drag, startPoint x: 693, startPoint y: 476, endPoint x: 696, endPoint y: 526, distance: 50.5
click at [707, 526] on div "Color" at bounding box center [773, 479] width 133 height 109
click at [950, 499] on div "Цвет заливки ******* Неактивный цвет строки Неактивный цвет контура Цвет тени *…" at bounding box center [641, 497] width 891 height 201
click at [530, 478] on div "Неактивный цвет контура" at bounding box center [615, 497] width 174 height 201
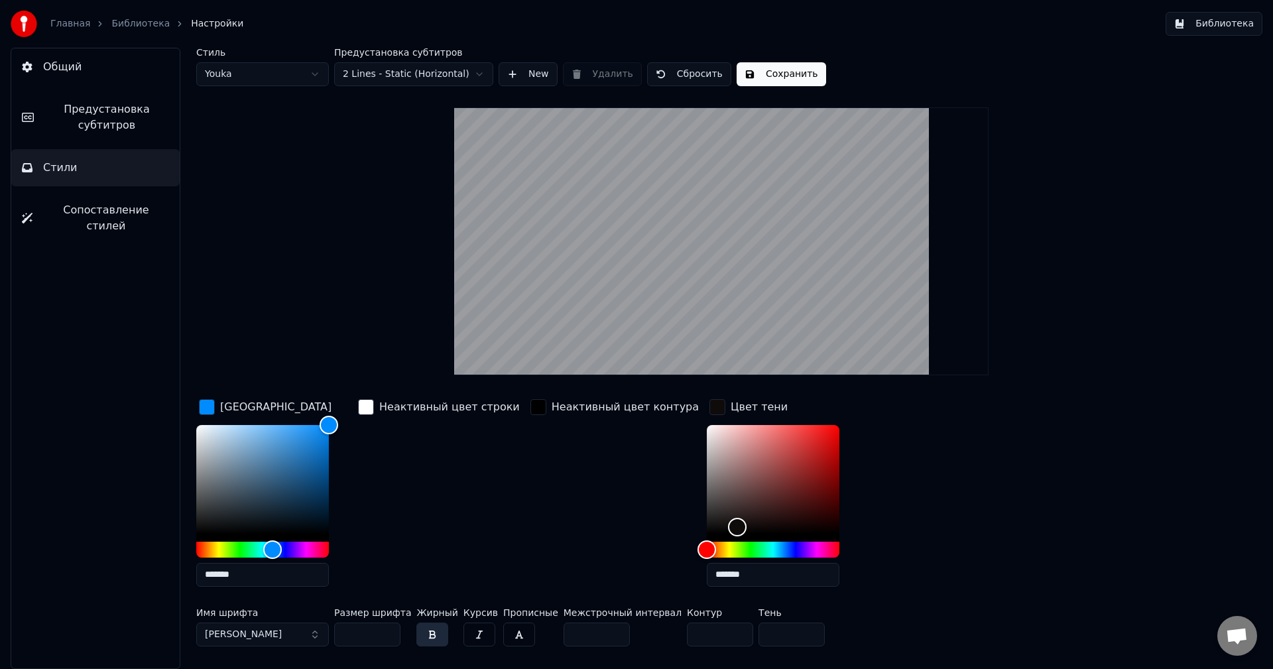
click at [340, 292] on div "Стиль Youka Предустановка субтитров 2 Lines - Static (Horizontal) New Удалить С…" at bounding box center [721, 350] width 1050 height 604
click at [755, 80] on button "Сохранить" at bounding box center [782, 74] width 90 height 24
click at [101, 65] on button "Общий" at bounding box center [95, 66] width 168 height 37
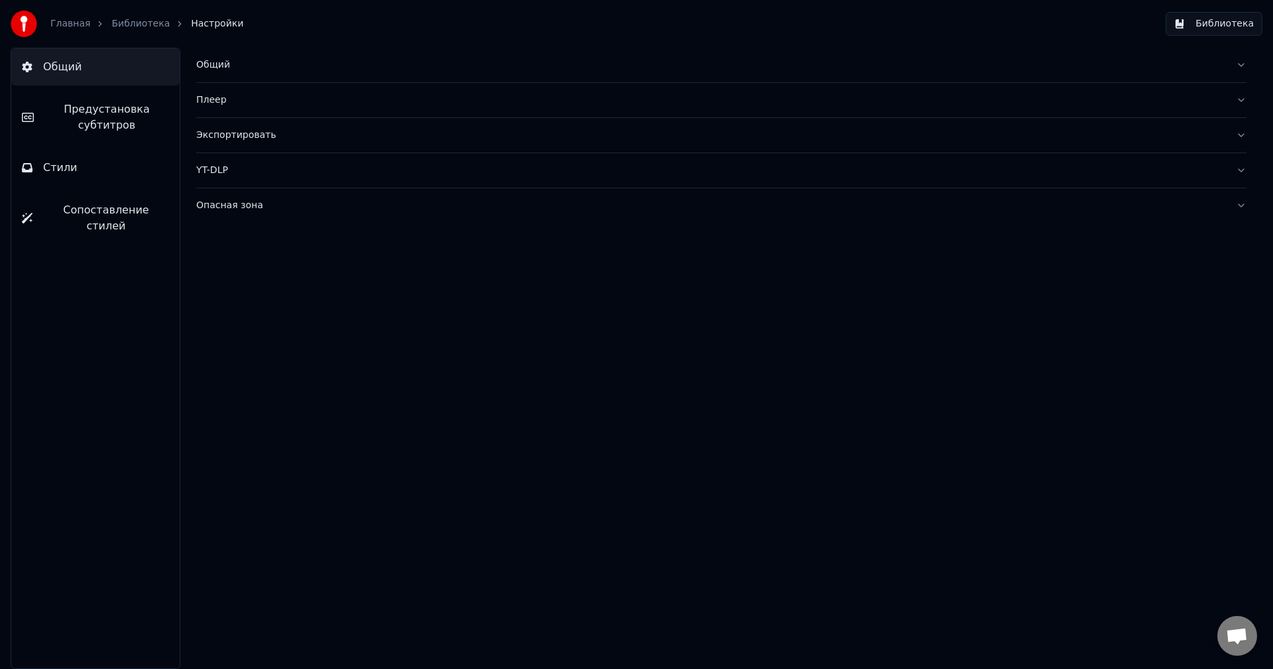
click at [1240, 107] on button "Плеер" at bounding box center [721, 100] width 1050 height 34
click at [131, 23] on link "Библиотека" at bounding box center [140, 23] width 58 height 13
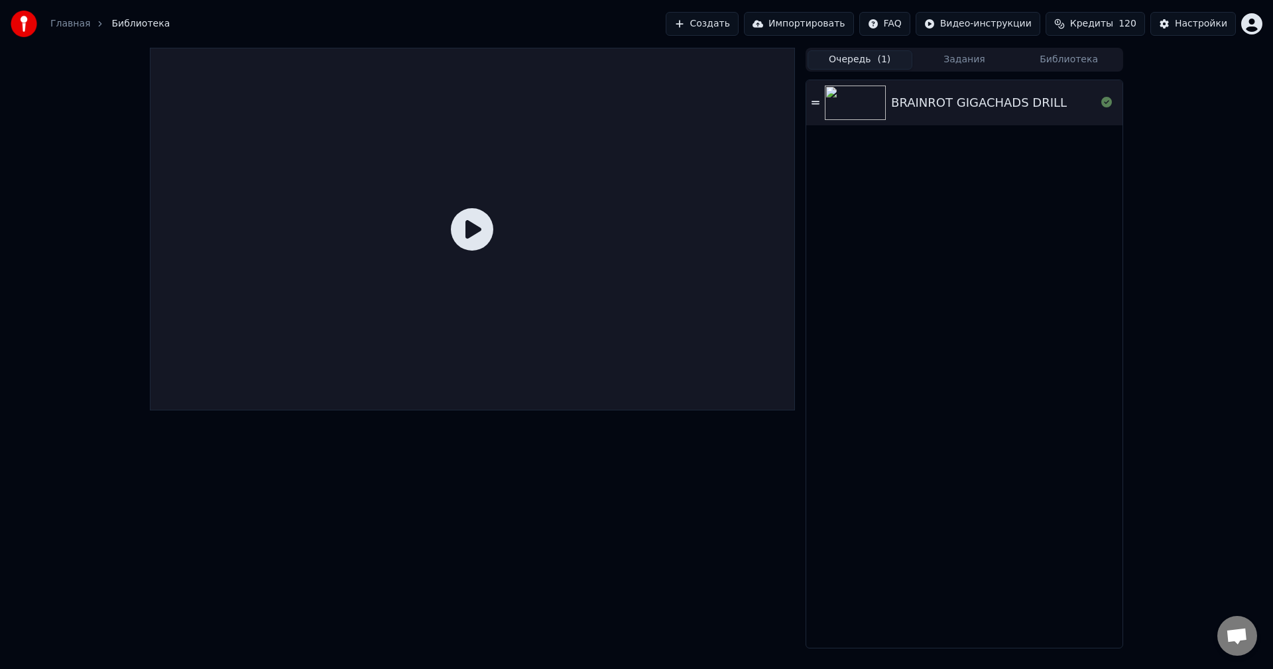
click at [450, 200] on div at bounding box center [472, 229] width 645 height 363
click at [480, 233] on icon at bounding box center [472, 229] width 42 height 42
click at [448, 222] on div at bounding box center [472, 229] width 645 height 363
click at [960, 120] on div "BRAINROT GIGACHADS DRILL" at bounding box center [964, 102] width 316 height 45
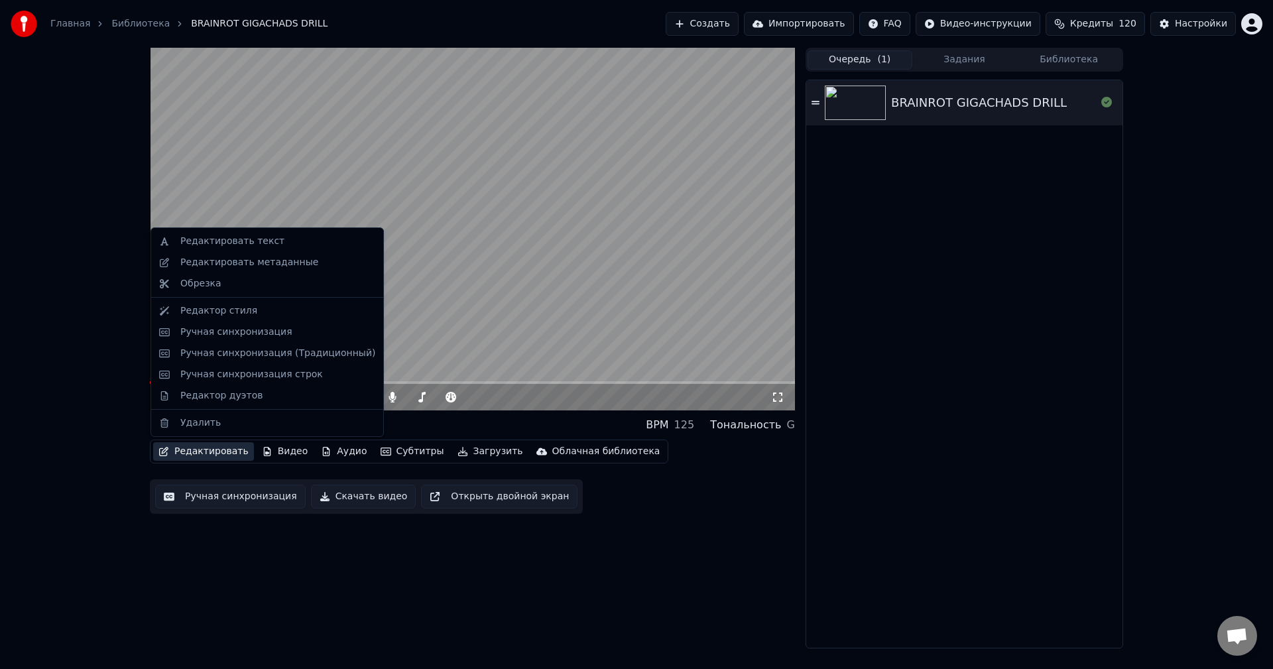
click at [188, 454] on button "Редактировать" at bounding box center [203, 451] width 101 height 19
click at [230, 312] on div "Редактор стиля" at bounding box center [218, 310] width 77 height 13
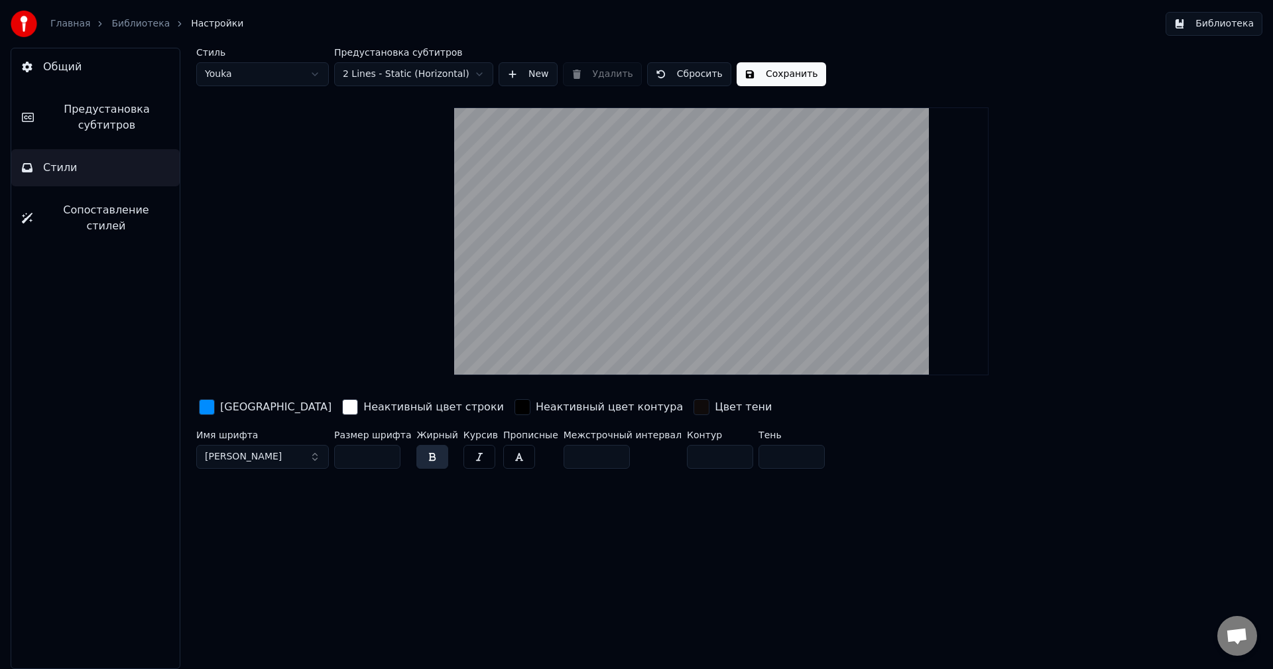
click at [122, 125] on span "Предустановка субтитров" at bounding box center [106, 117] width 125 height 32
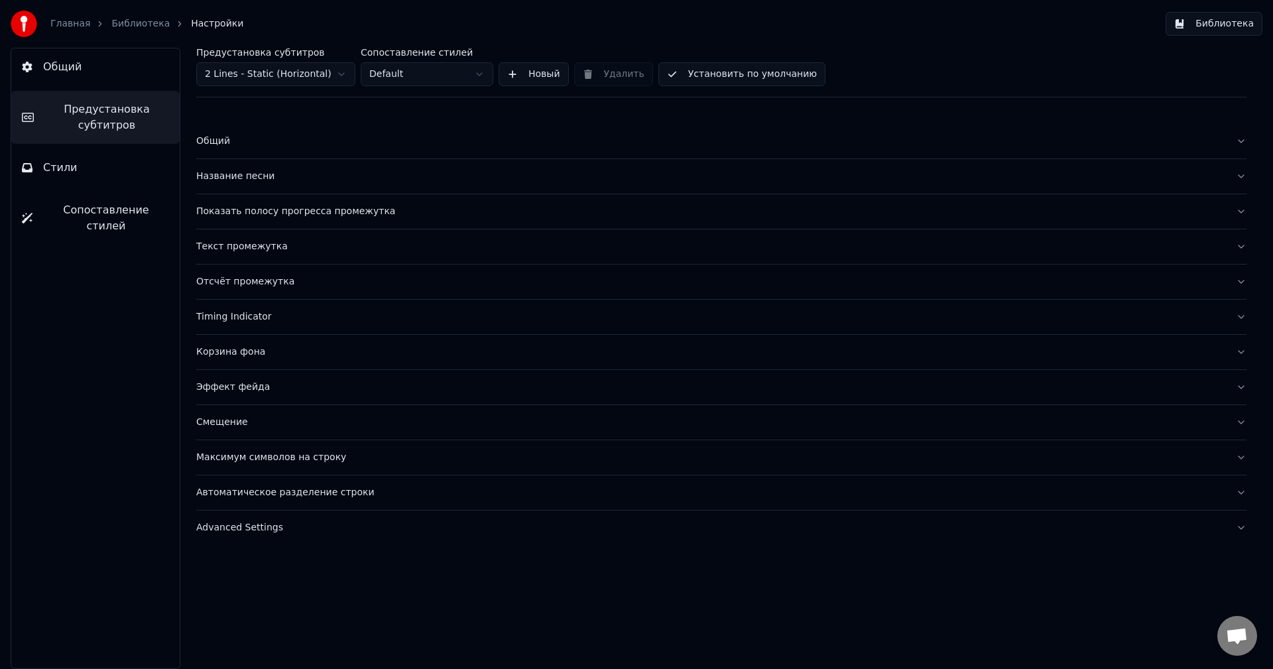
drag, startPoint x: 247, startPoint y: 137, endPoint x: 259, endPoint y: 139, distance: 11.4
click at [248, 137] on div "Общий" at bounding box center [710, 141] width 1029 height 13
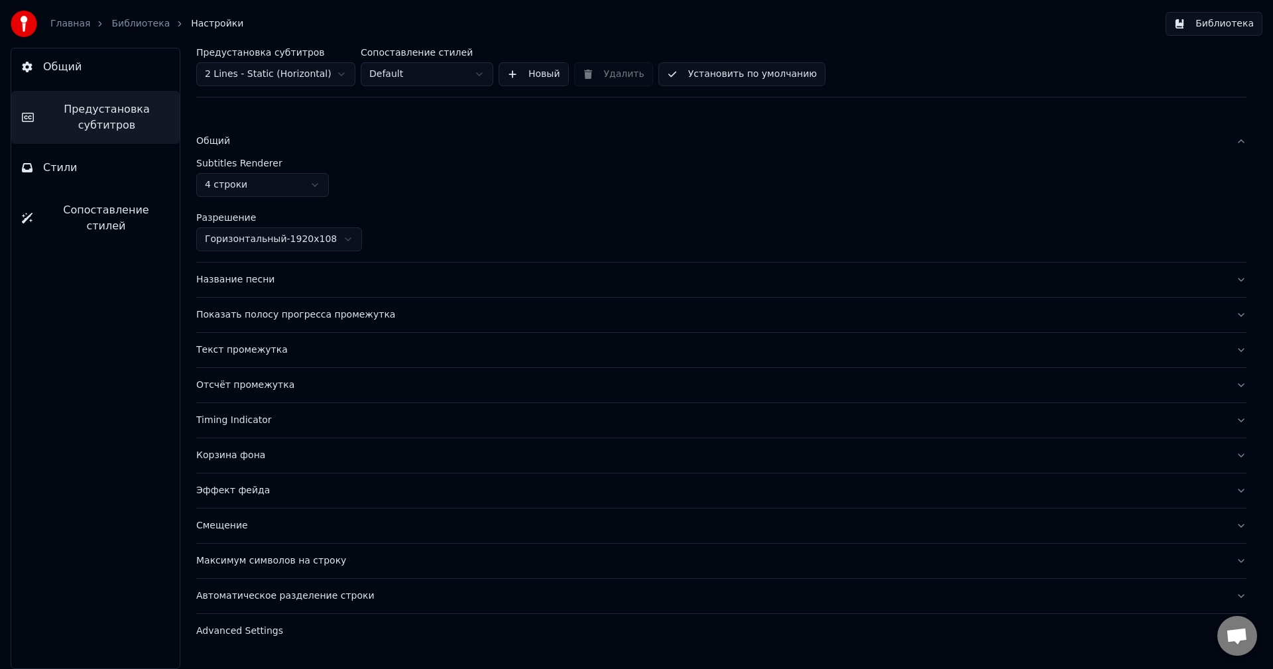
click at [275, 191] on html "Главная Библиотека Настройки Библиотека Общий Предустановка субтитров Стили Соп…" at bounding box center [636, 334] width 1273 height 669
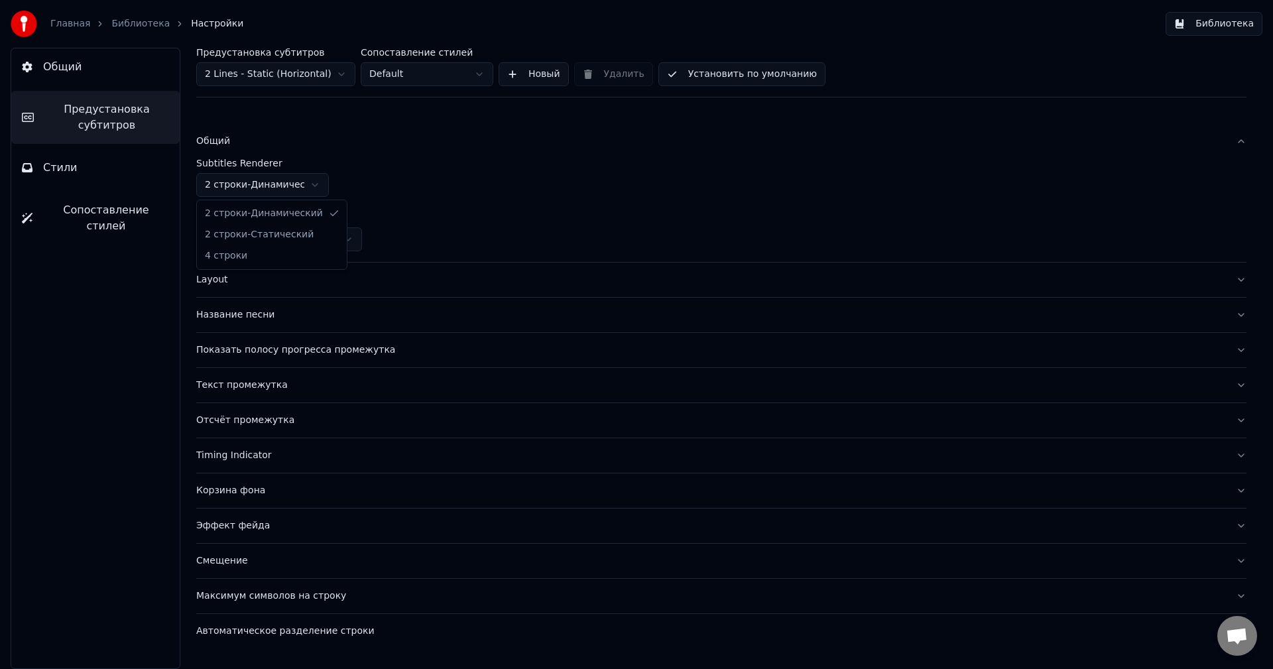
click at [307, 181] on html "Главная Библиотека Настройки Библиотека Общий Предустановка субтитров Стили Соп…" at bounding box center [636, 334] width 1273 height 669
drag, startPoint x: 772, startPoint y: 72, endPoint x: 513, endPoint y: 99, distance: 261.4
click at [772, 72] on button "Установить по умолчанию" at bounding box center [741, 74] width 167 height 24
click at [65, 22] on link "Главная" at bounding box center [70, 23] width 40 height 13
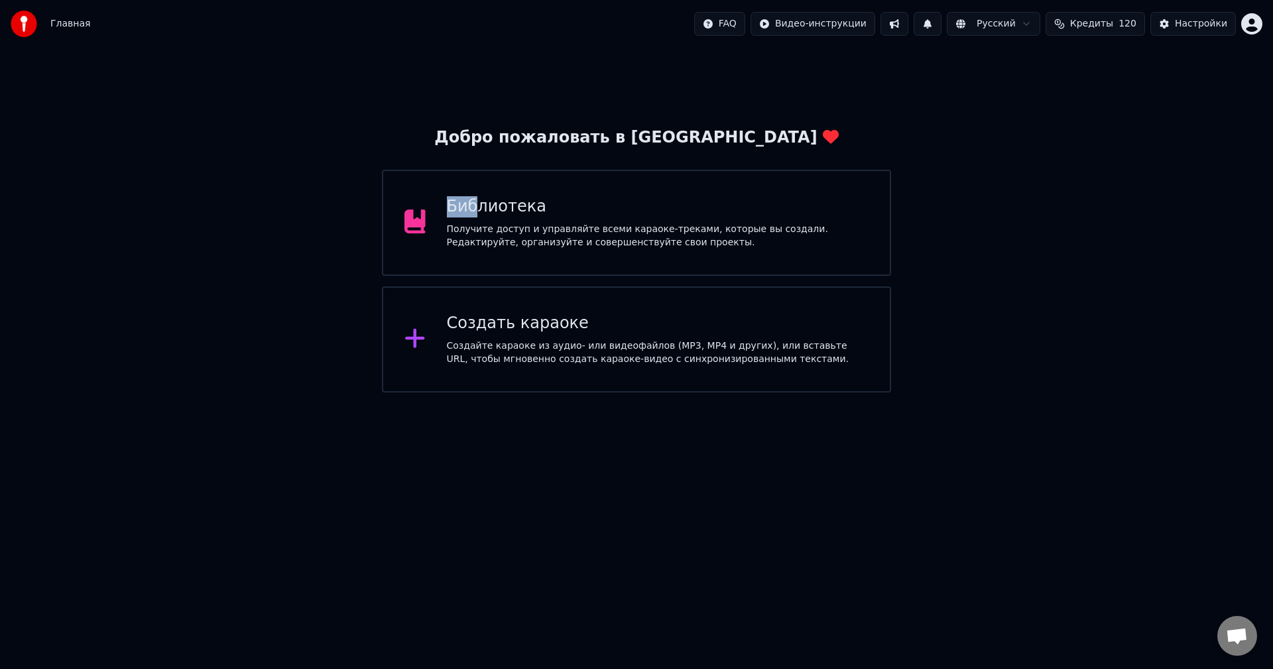
click at [470, 180] on div "Библиотека Получите доступ и управляйте всеми караоке-треками, которые вы созда…" at bounding box center [636, 223] width 509 height 106
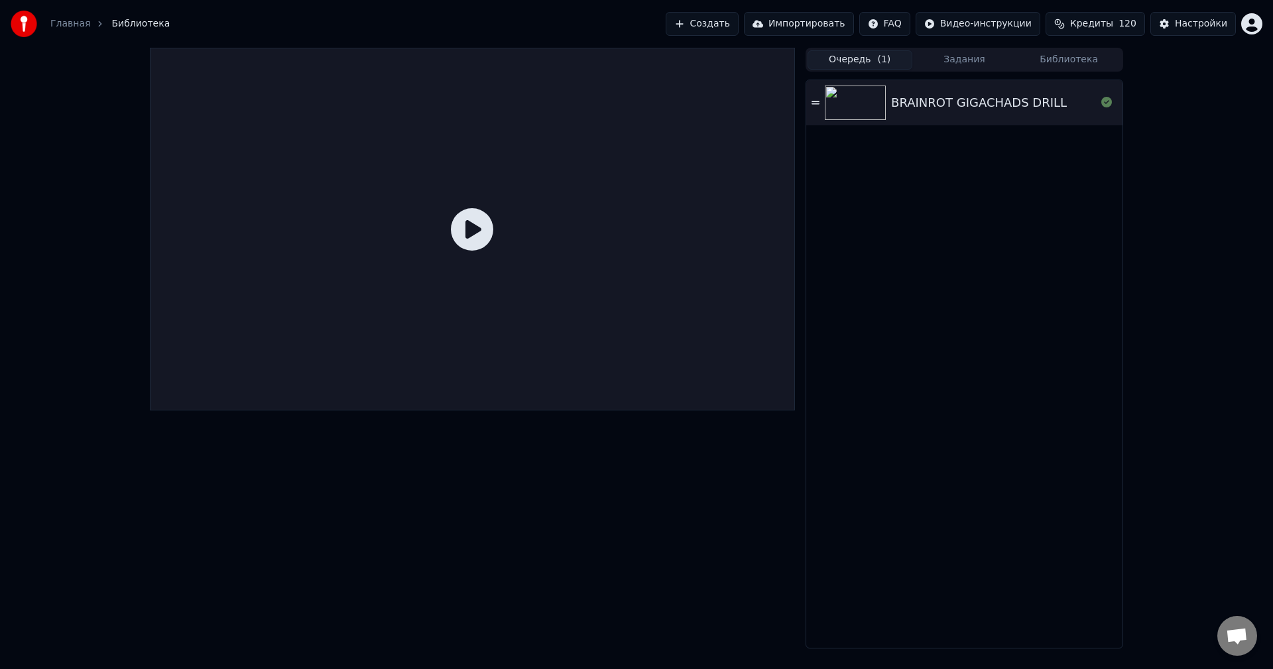
click at [483, 194] on div at bounding box center [472, 229] width 645 height 363
click at [472, 219] on icon at bounding box center [472, 229] width 42 height 42
click at [840, 115] on img at bounding box center [855, 103] width 61 height 34
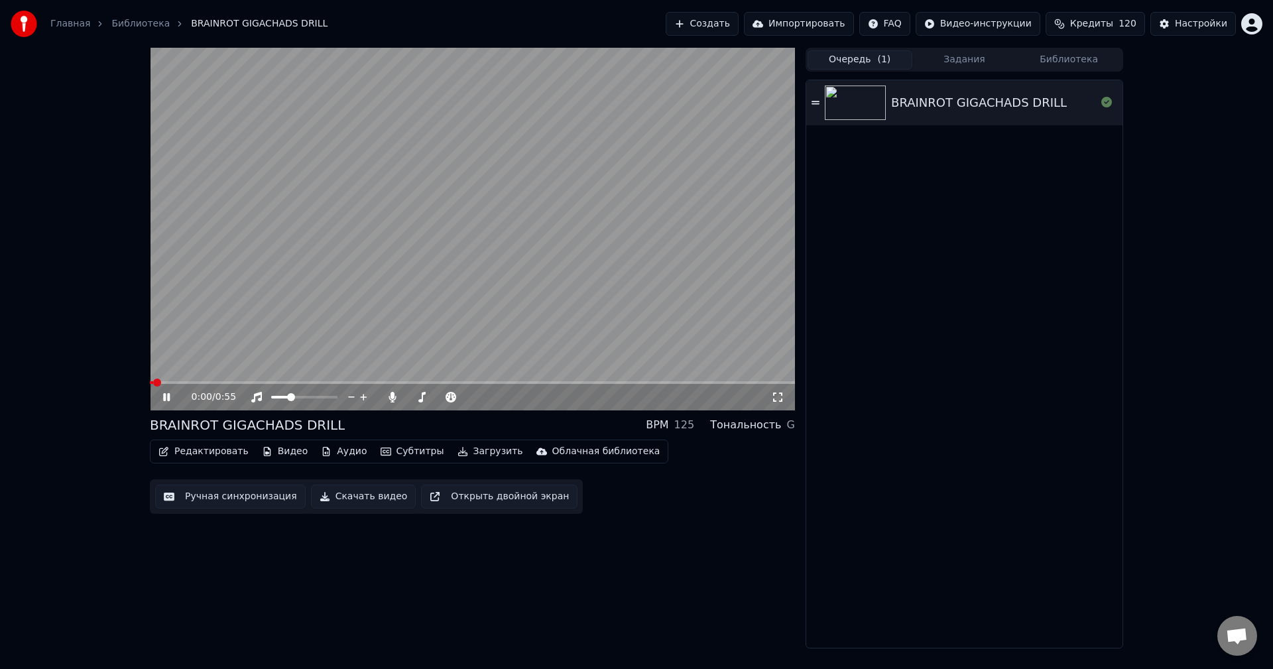
click at [495, 235] on video at bounding box center [472, 229] width 645 height 363
click at [475, 235] on video at bounding box center [472, 229] width 645 height 363
click at [363, 499] on button "Скачать видео" at bounding box center [363, 497] width 105 height 24
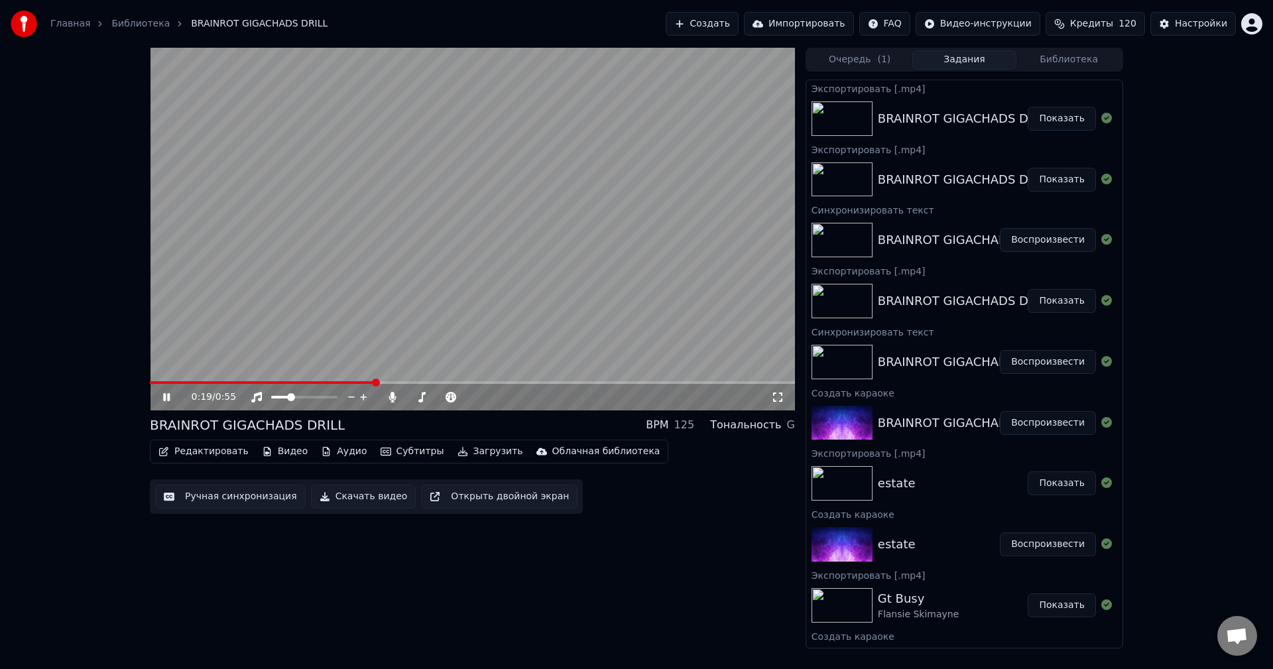
click at [666, 231] on video at bounding box center [472, 229] width 645 height 363
click at [1068, 112] on button "Показать" at bounding box center [1062, 119] width 68 height 24
